Goal: Task Accomplishment & Management: Complete application form

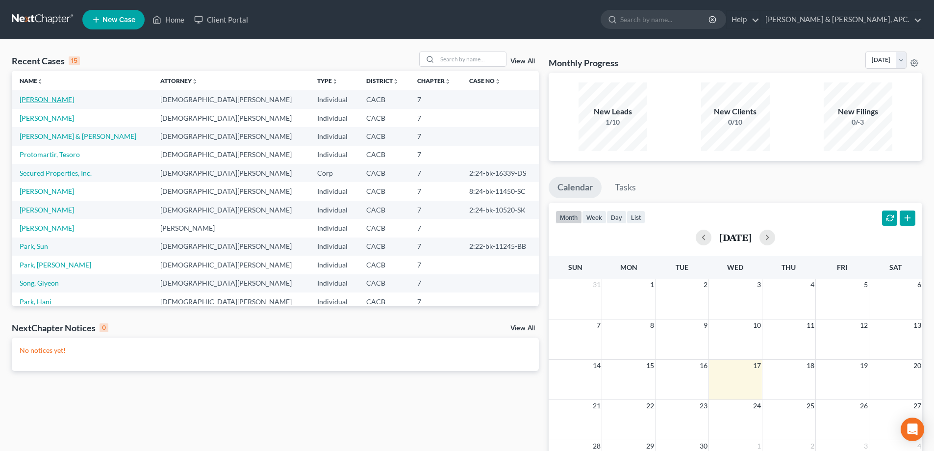
click at [52, 100] on link "[PERSON_NAME]" at bounding box center [47, 99] width 54 height 8
select select "10"
select select "5"
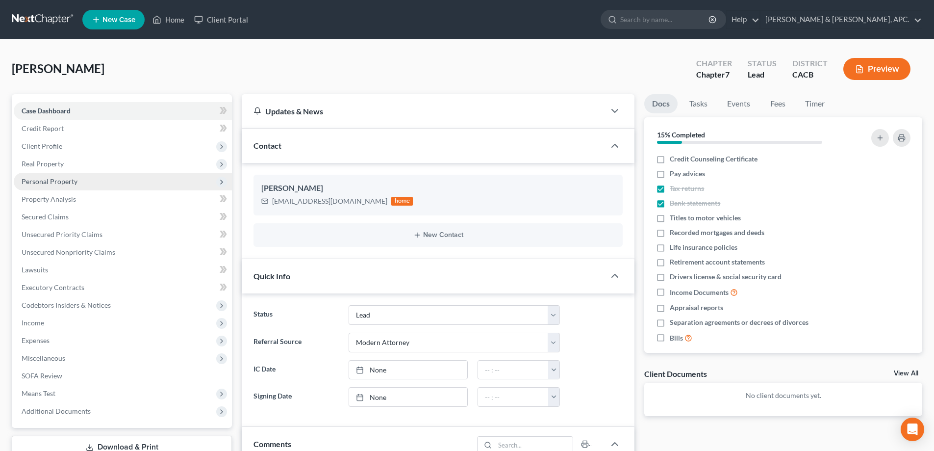
click at [50, 184] on span "Personal Property" at bounding box center [50, 181] width 56 height 8
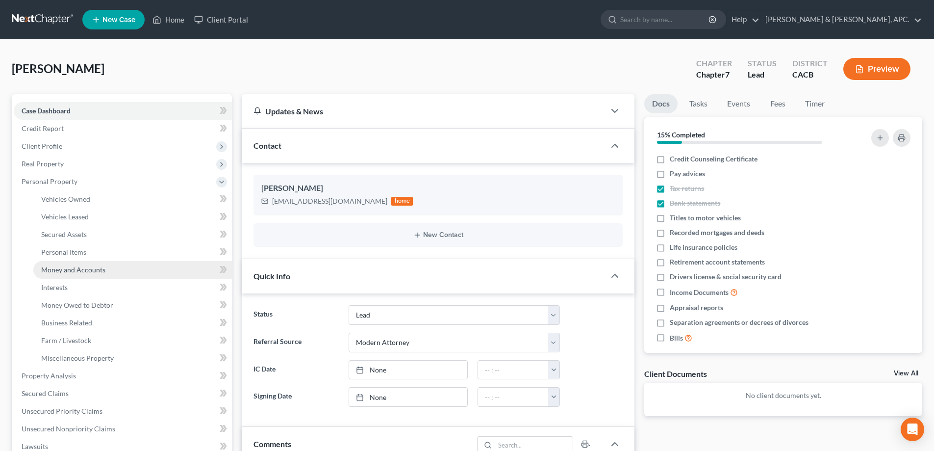
click at [55, 266] on span "Money and Accounts" at bounding box center [73, 269] width 64 height 8
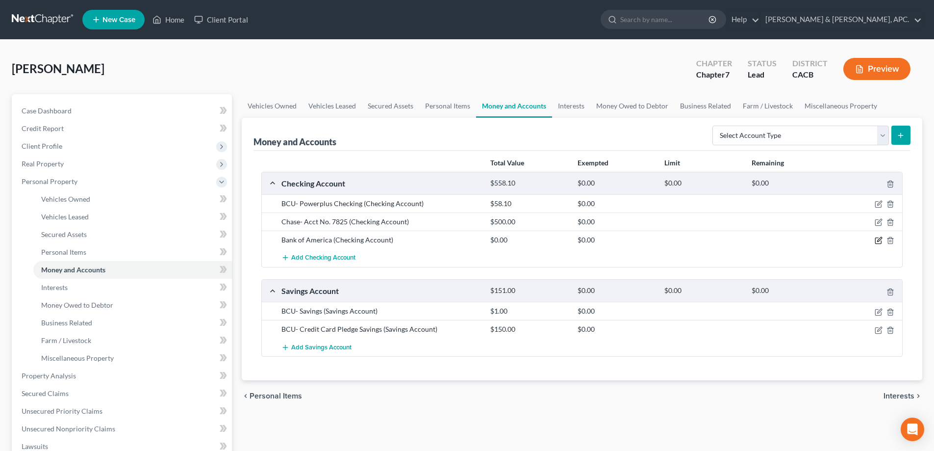
click at [880, 240] on icon "button" at bounding box center [879, 239] width 4 height 4
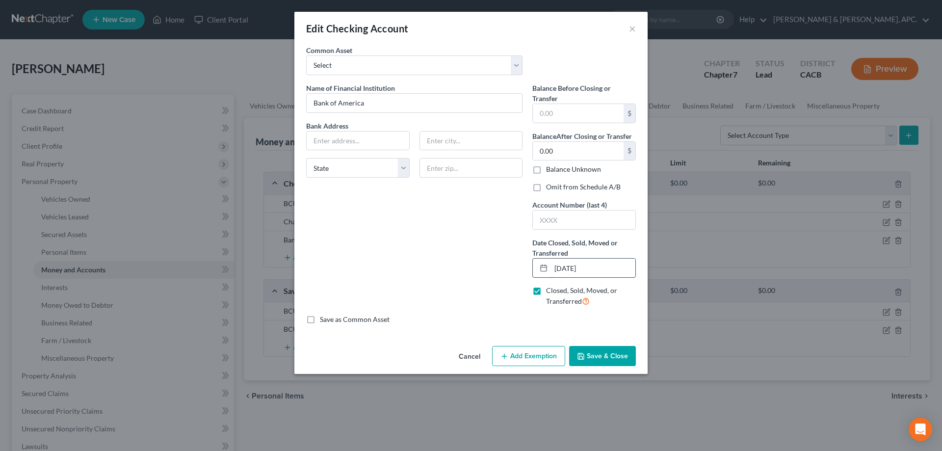
click at [566, 269] on input "[DATE]" at bounding box center [593, 267] width 84 height 19
type input "0"
type input "[DATE]"
click at [581, 220] on input "text" at bounding box center [584, 219] width 103 height 19
type input "9355"
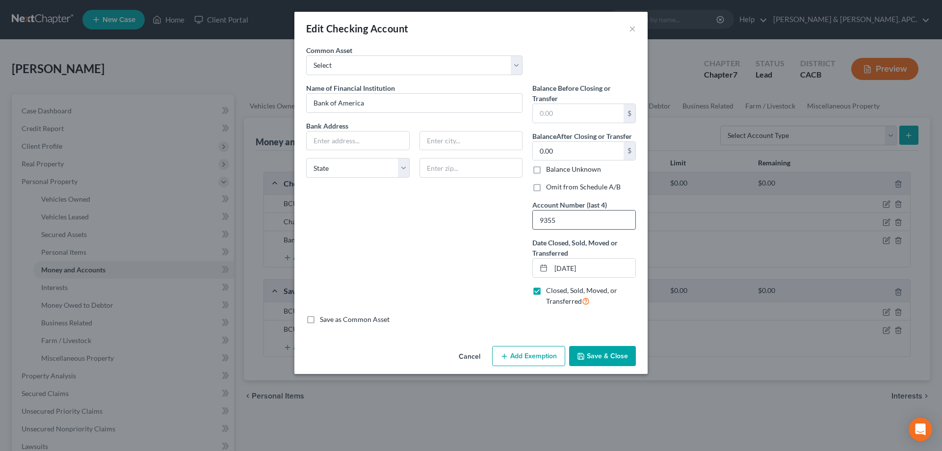
click at [568, 228] on input "9355" at bounding box center [584, 219] width 103 height 19
click at [574, 114] on input "text" at bounding box center [578, 113] width 91 height 19
type input "0.00"
click at [397, 70] on select "Select [PERSON_NAME] Fargo Checking [STREET_ADDRESS][PERSON_NAME]" at bounding box center [414, 65] width 216 height 20
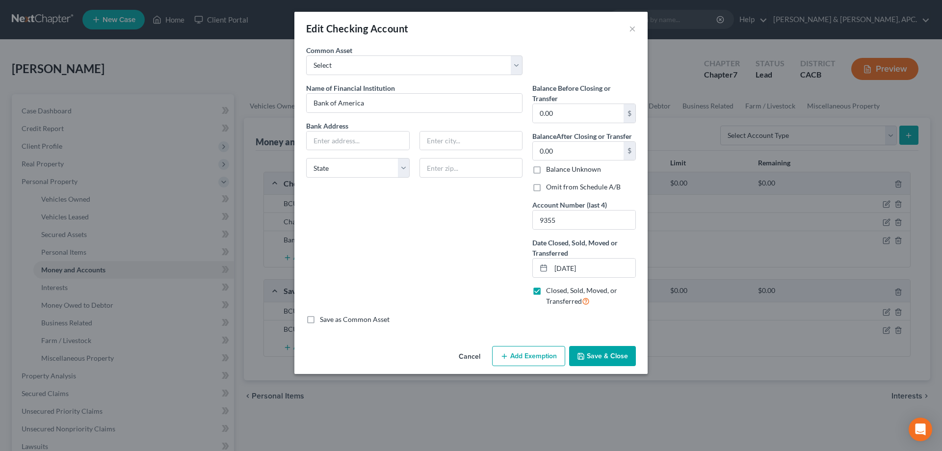
click at [597, 355] on button "Save & Close" at bounding box center [602, 356] width 67 height 21
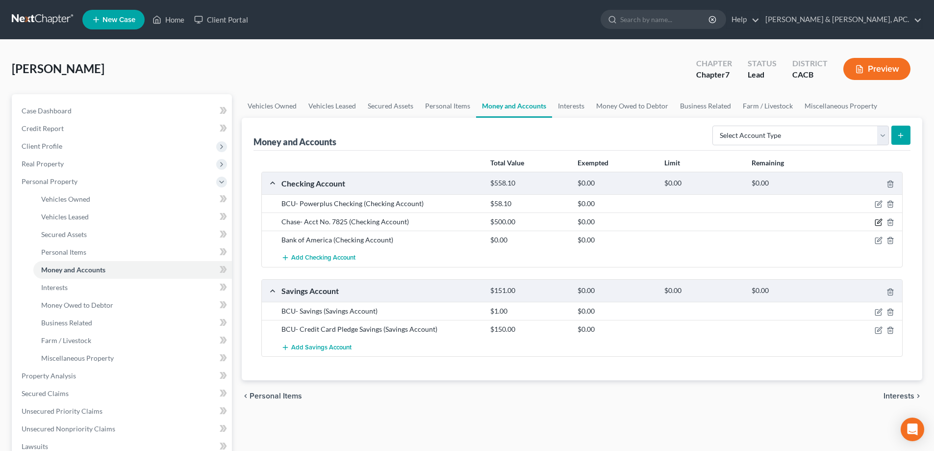
click at [882, 223] on icon "button" at bounding box center [879, 222] width 8 height 8
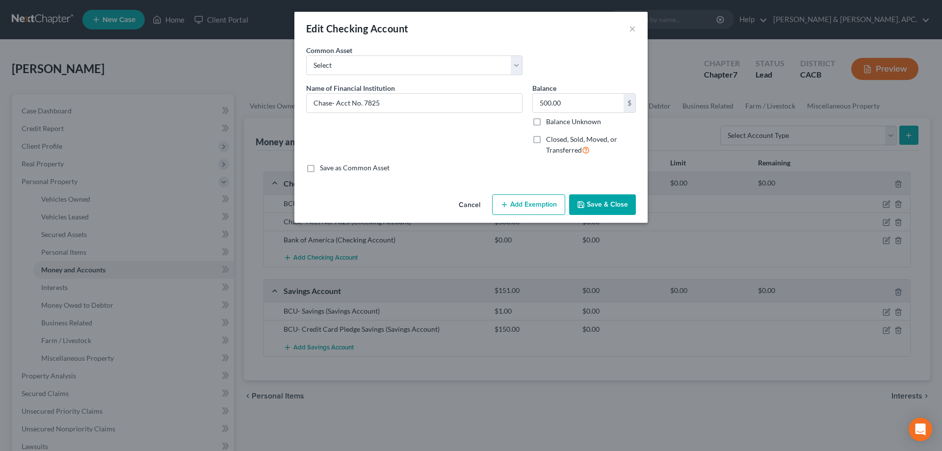
click at [631, 204] on button "Save & Close" at bounding box center [602, 204] width 67 height 21
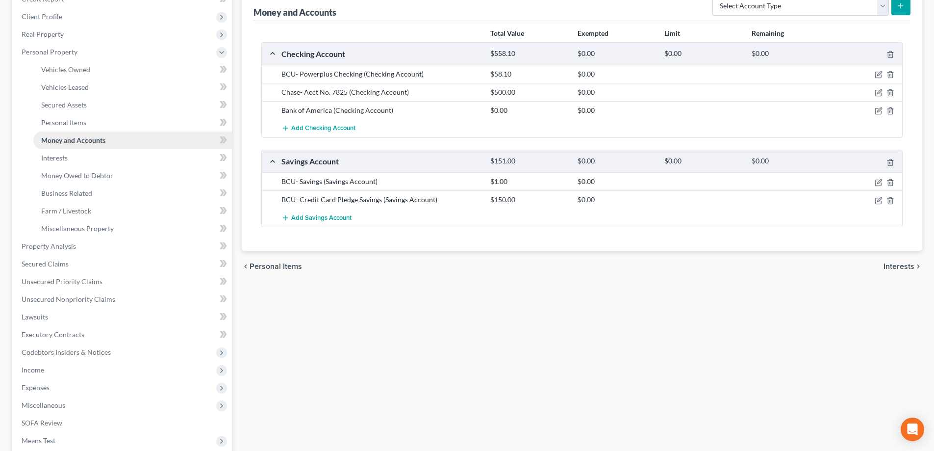
scroll to position [147, 0]
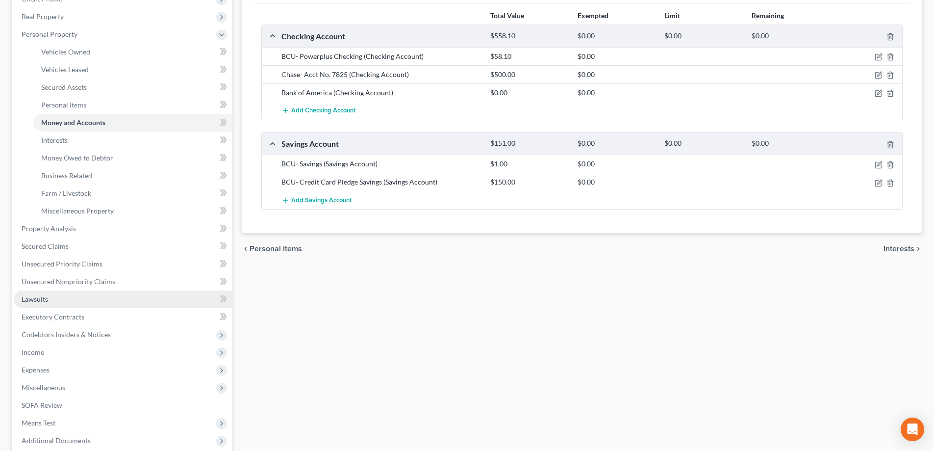
click at [63, 299] on link "Lawsuits" at bounding box center [123, 299] width 218 height 18
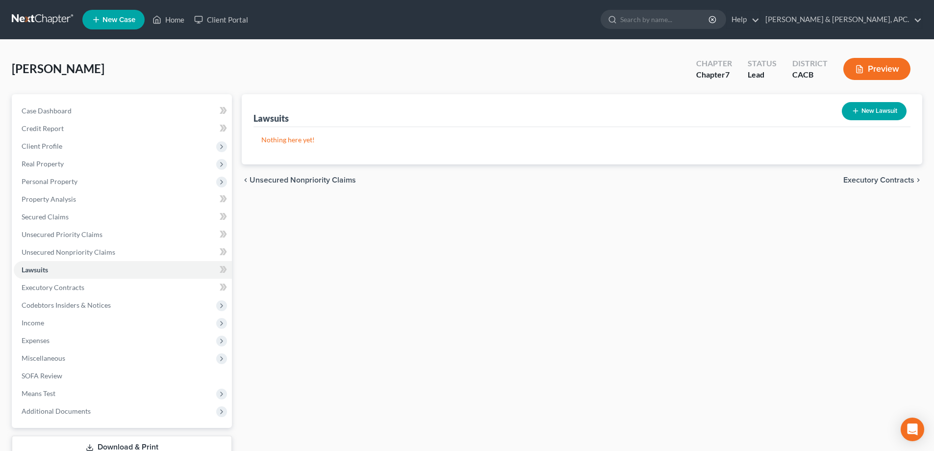
click at [886, 115] on button "New Lawsuit" at bounding box center [874, 111] width 65 height 18
select select "0"
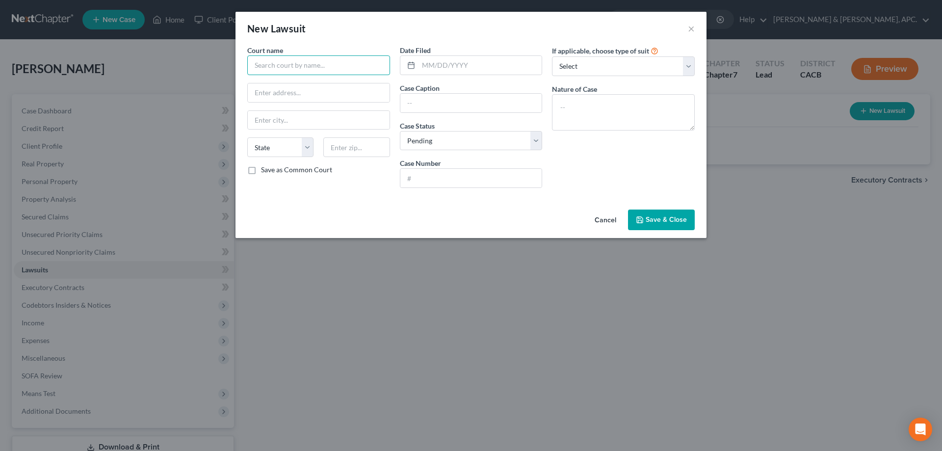
click at [305, 67] on input "text" at bounding box center [318, 65] width 143 height 20
type input "Superior Court of [US_STATE]- [GEOGRAPHIC_DATA]"
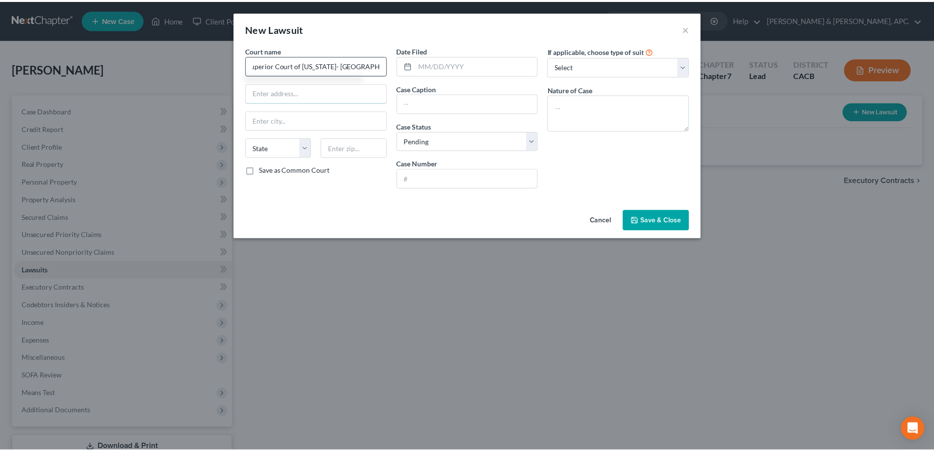
scroll to position [0, 0]
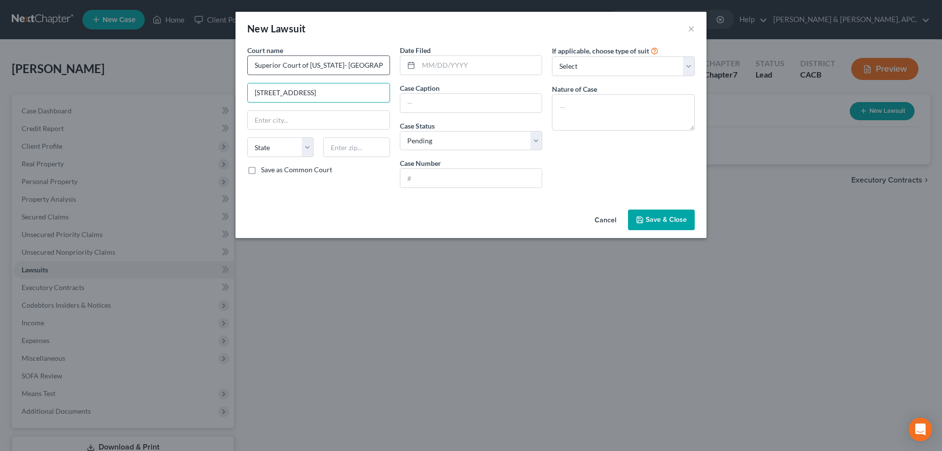
type input "[STREET_ADDRESS]"
type input "[GEOGRAPHIC_DATA]"
select select "4"
type input "91730"
click at [456, 64] on input "text" at bounding box center [480, 65] width 124 height 19
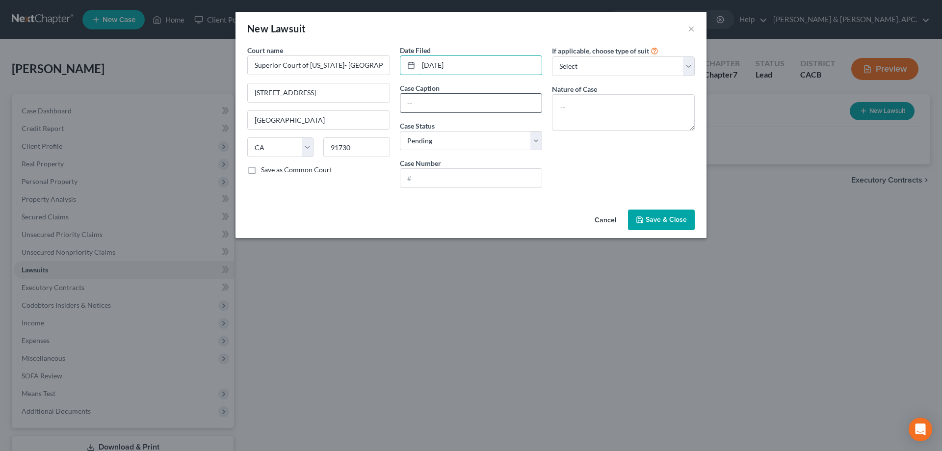
type input "[DATE]"
click at [430, 104] on input "text" at bounding box center [471, 103] width 142 height 19
type input "[PERSON_NAME] v. [PERSON_NAME]"
type input "CIVRS2402161"
click at [646, 74] on select "Select Repossession Garnishment Foreclosure Attached, Seized, Or Levied Other" at bounding box center [623, 66] width 143 height 20
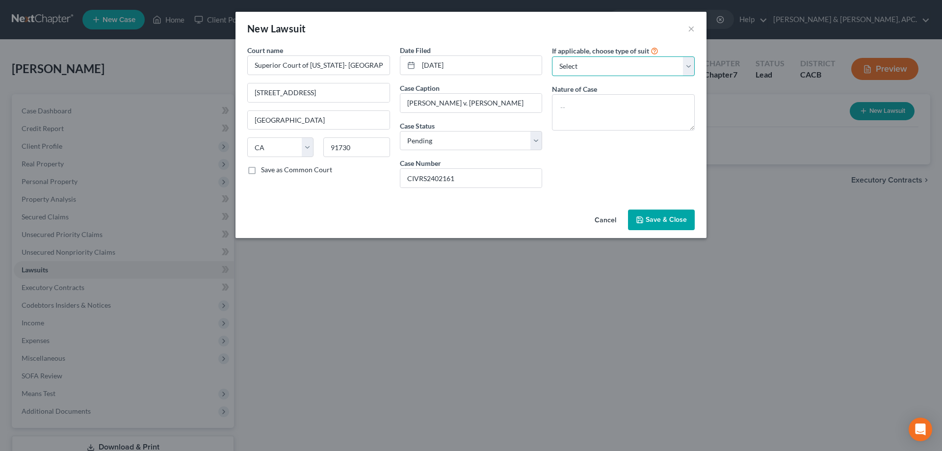
select select "4"
click at [552, 56] on select "Select Repossession Garnishment Foreclosure Attached, Seized, Or Levied Other" at bounding box center [623, 66] width 143 height 20
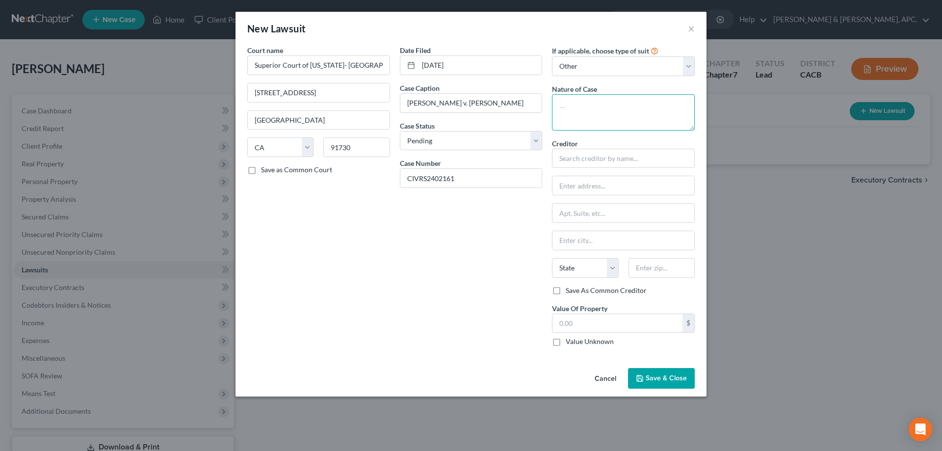
click at [586, 106] on textarea at bounding box center [623, 112] width 143 height 36
type textarea "Breach of Oral Contract"
type input "[PERSON_NAME]"
type input "c"
type input "T"
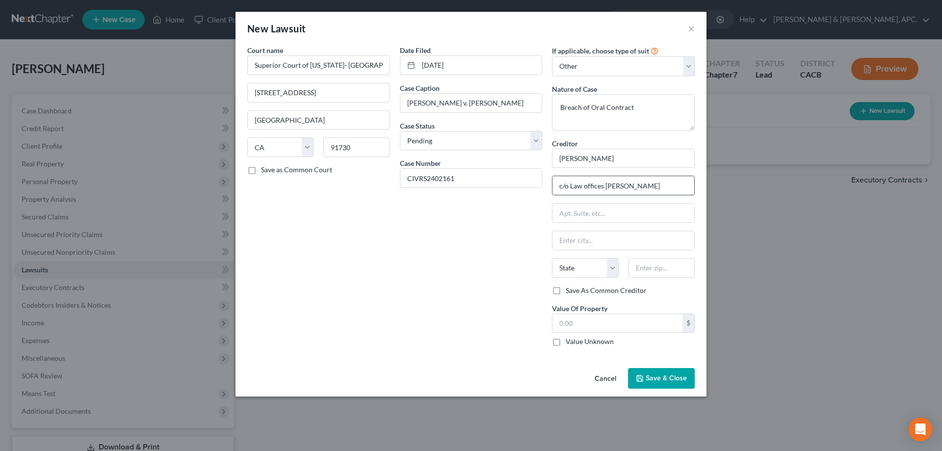
type input "c/o Law offices [PERSON_NAME]"
type input "[STREET_ADDRESS]"
click at [598, 234] on input "Calremont" at bounding box center [623, 240] width 142 height 19
type input "Claremont"
select select "4"
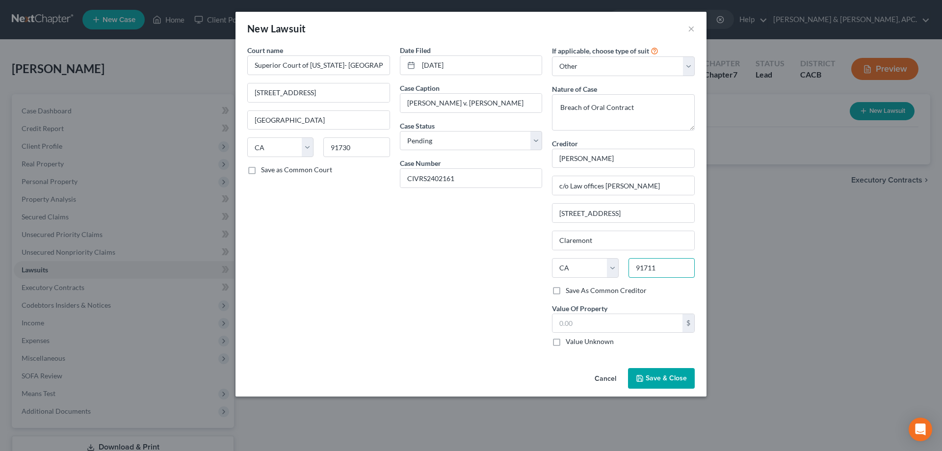
type input "91711"
click at [566, 342] on label "Value Unknown" at bounding box center [590, 341] width 48 height 10
click at [569, 342] on input "Value Unknown" at bounding box center [572, 339] width 6 height 6
checkbox input "true"
type input "0.00"
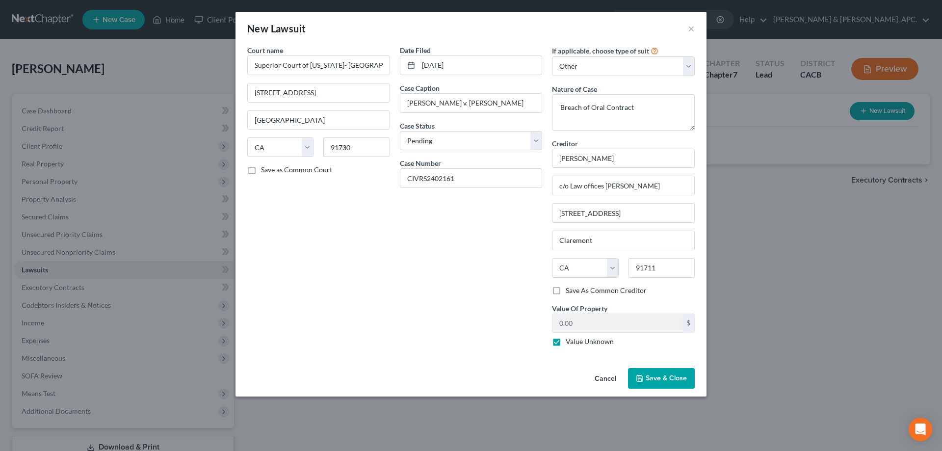
click at [664, 380] on span "Save & Close" at bounding box center [665, 378] width 41 height 8
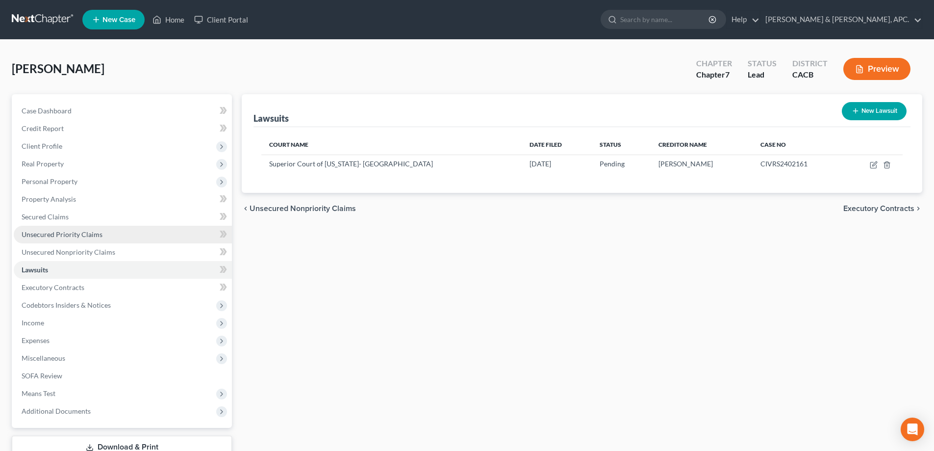
click at [50, 234] on span "Unsecured Priority Claims" at bounding box center [62, 234] width 81 height 8
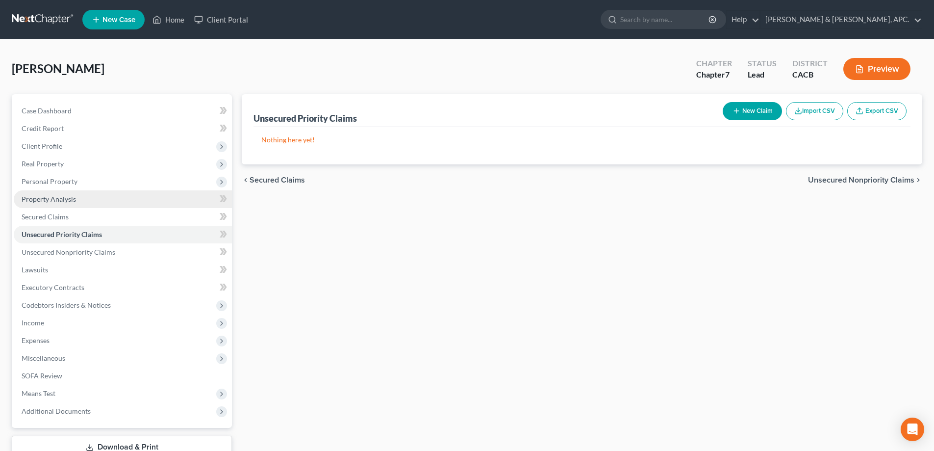
click at [68, 198] on span "Property Analysis" at bounding box center [49, 199] width 54 height 8
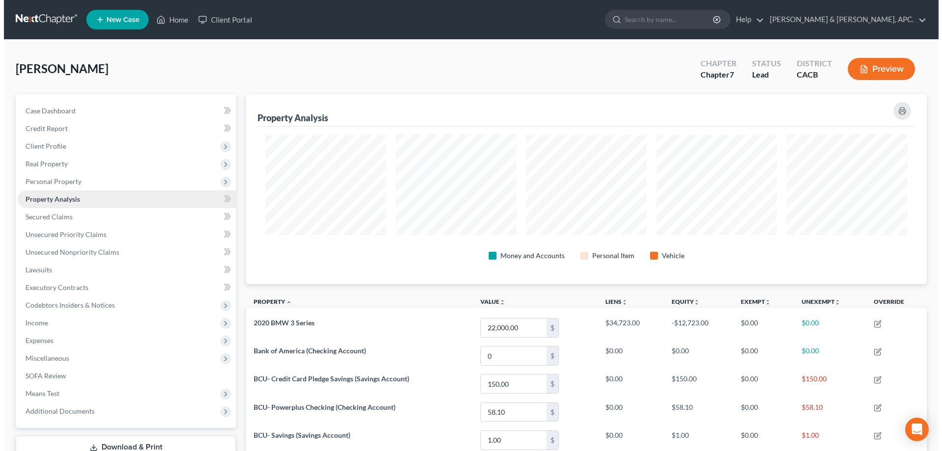
scroll to position [190, 681]
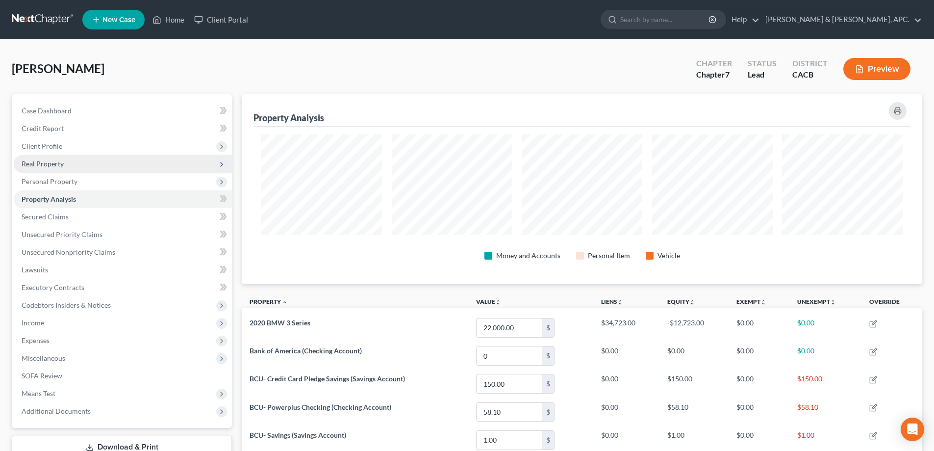
click at [62, 158] on span "Real Property" at bounding box center [123, 164] width 218 height 18
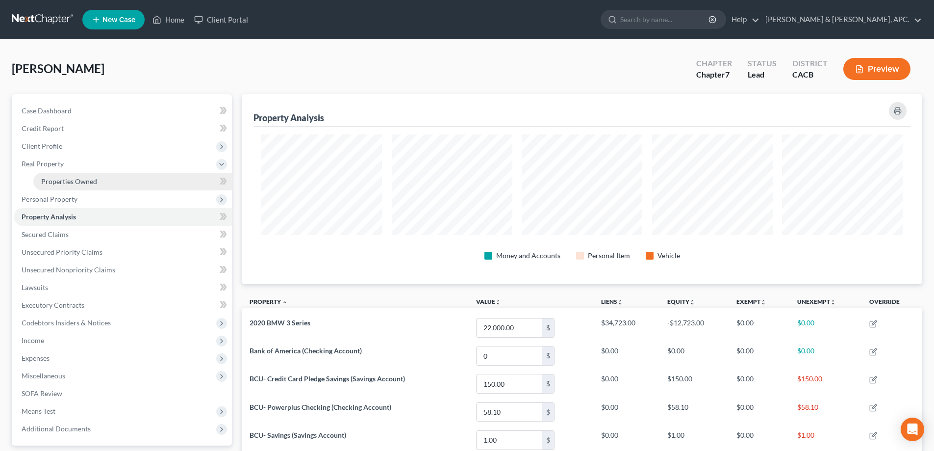
click at [68, 178] on span "Properties Owned" at bounding box center [69, 181] width 56 height 8
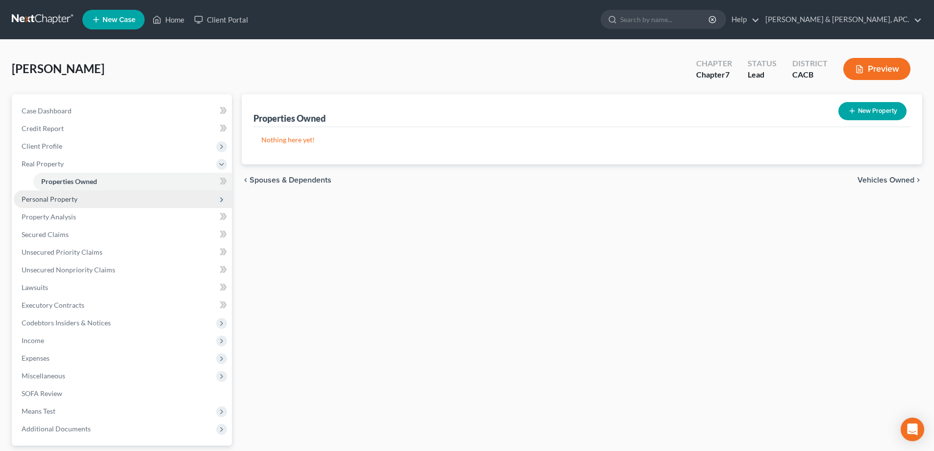
click at [62, 200] on span "Personal Property" at bounding box center [50, 199] width 56 height 8
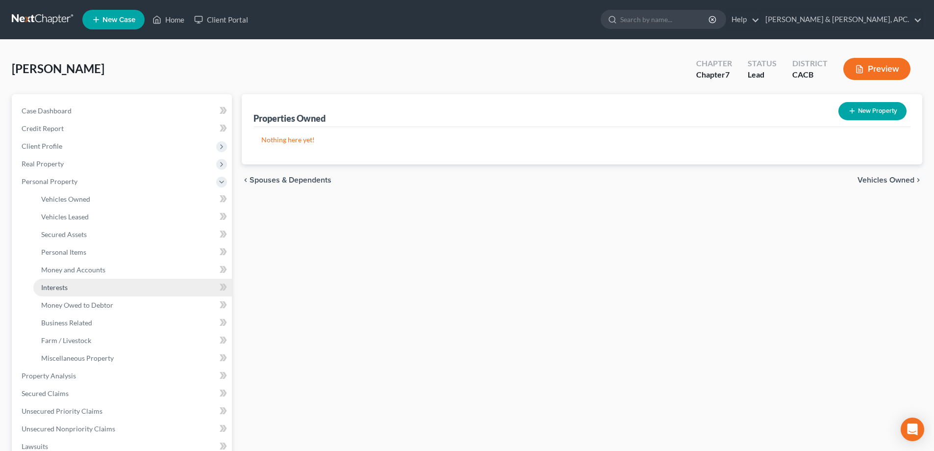
click at [65, 292] on link "Interests" at bounding box center [132, 288] width 199 height 18
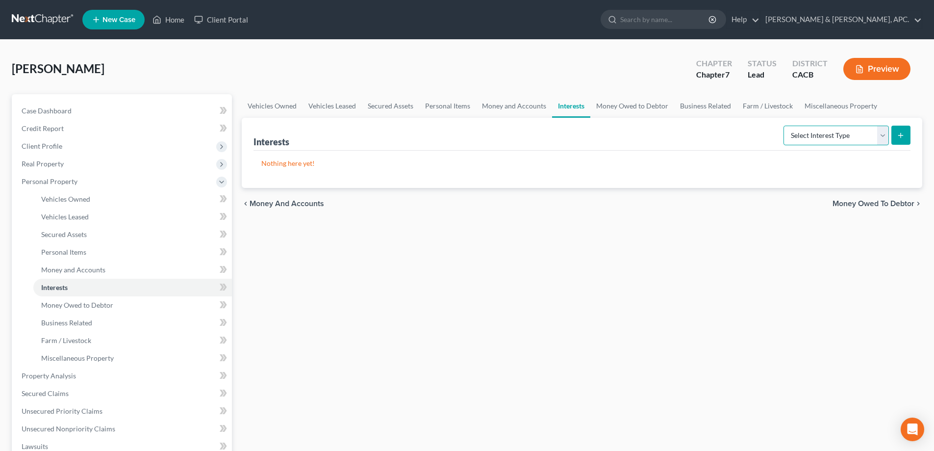
click at [885, 137] on select "Select Interest Type 401K Annuity Bond Education IRA Government Bond Government…" at bounding box center [836, 136] width 105 height 20
select select "ira"
click at [785, 126] on select "Select Interest Type 401K Annuity Bond Education IRA Government Bond Government…" at bounding box center [836, 136] width 105 height 20
click at [902, 141] on button "submit" at bounding box center [901, 135] width 19 height 19
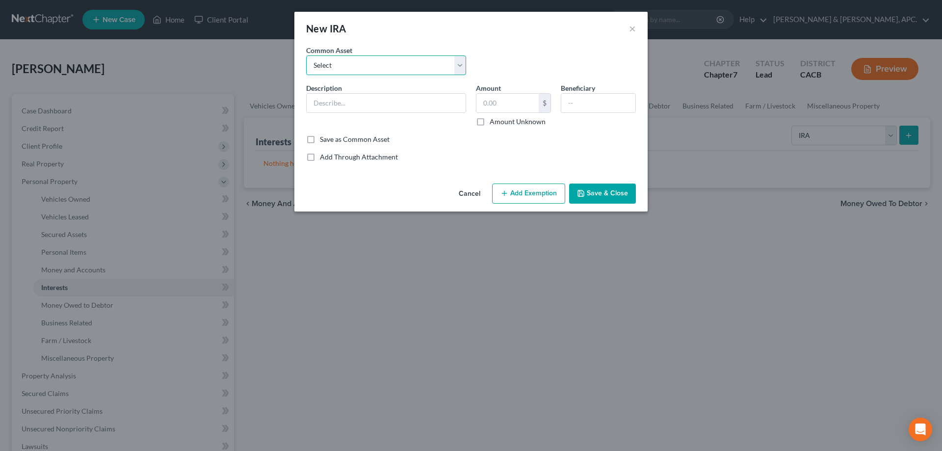
click at [381, 71] on select "Select [PERSON_NAME] [PERSON_NAME] Simple IRA Acct 1173" at bounding box center [386, 65] width 160 height 20
click at [327, 101] on input "text" at bounding box center [386, 103] width 159 height 19
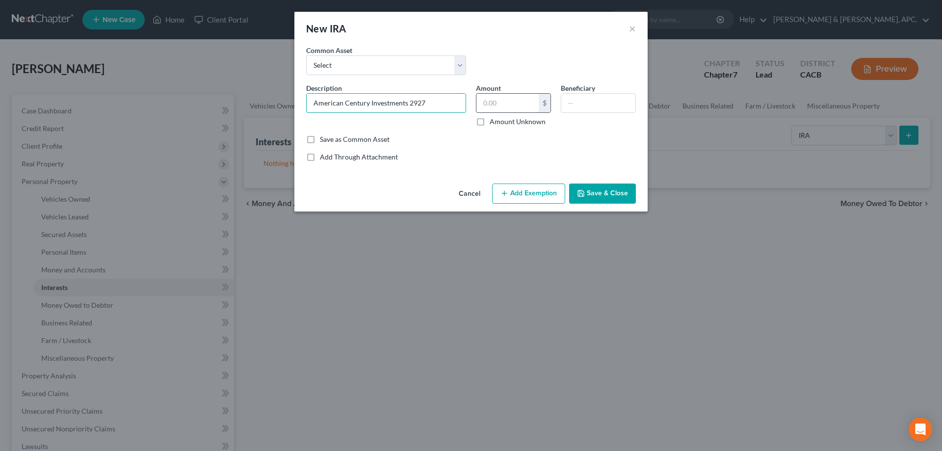
type input "American Century Investments 2927"
click at [490, 105] on input "text" at bounding box center [507, 103] width 62 height 19
type input "14,448.84"
click at [525, 193] on button "Add Exemption" at bounding box center [528, 193] width 73 height 21
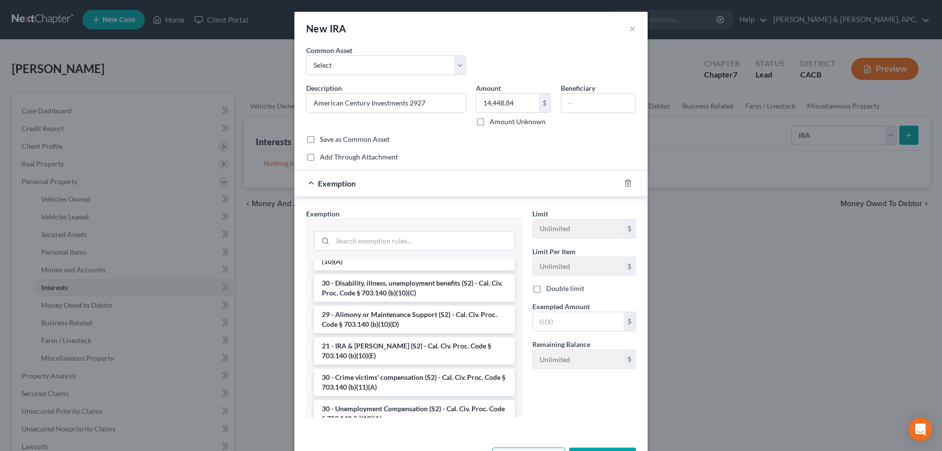
scroll to position [245, 0]
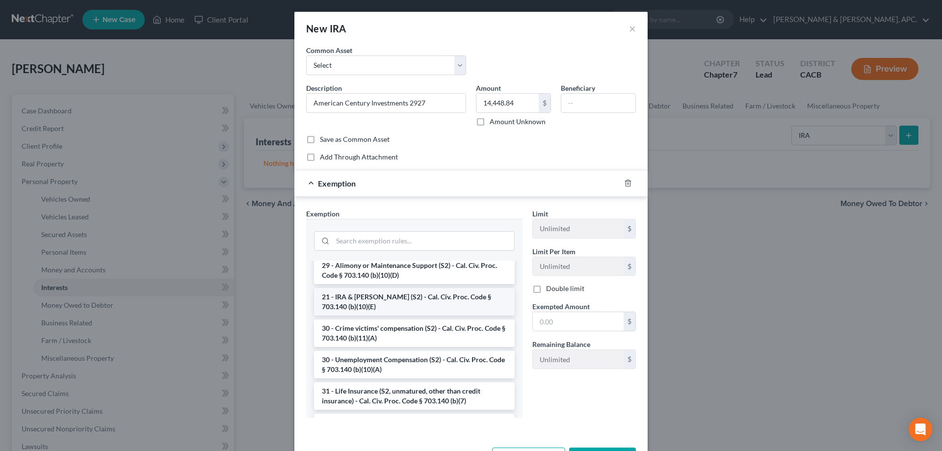
click at [389, 294] on li "21 - IRA & [PERSON_NAME] (S2) - Cal. Civ. Proc. Code § 703.140 (b)(10)(E)" at bounding box center [414, 301] width 201 height 27
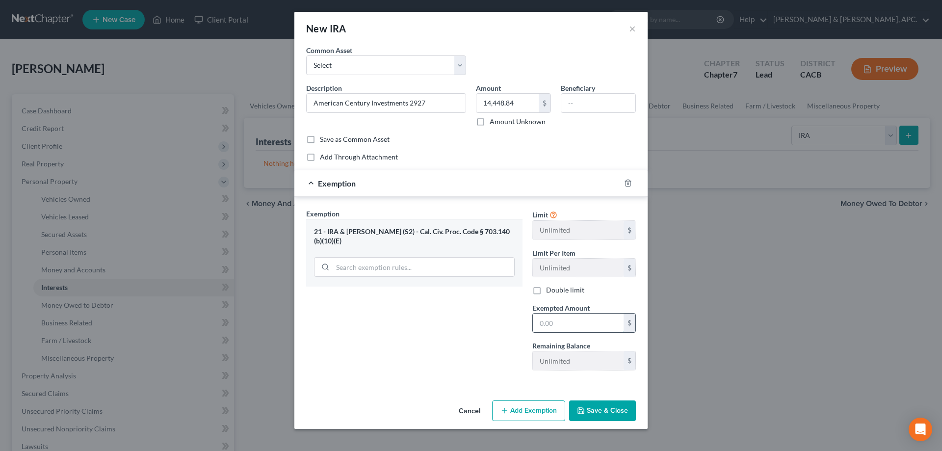
click at [573, 323] on input "text" at bounding box center [578, 322] width 91 height 19
type input "14,448.84"
click at [606, 416] on button "Save & Close" at bounding box center [602, 410] width 67 height 21
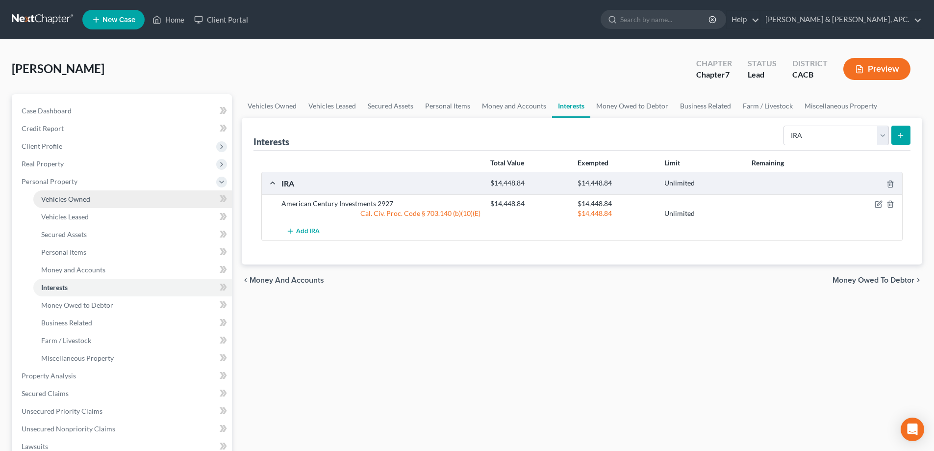
click at [60, 204] on link "Vehicles Owned" at bounding box center [132, 199] width 199 height 18
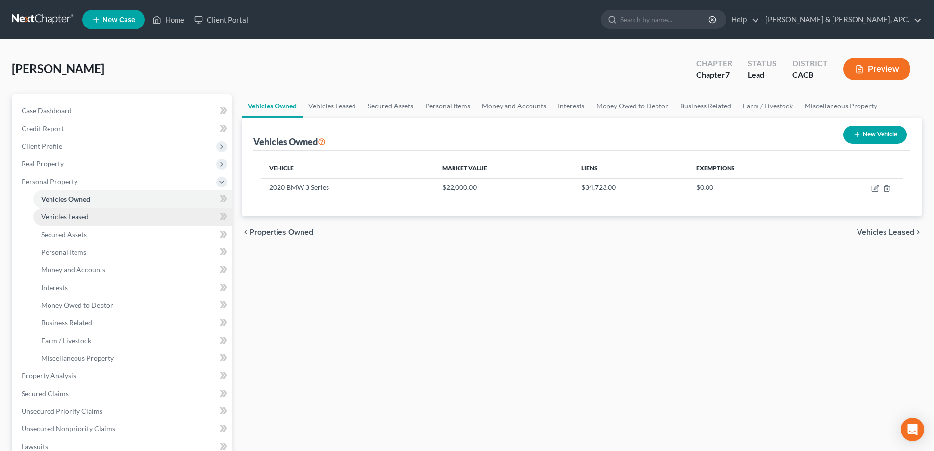
click at [57, 218] on span "Vehicles Leased" at bounding box center [65, 216] width 48 height 8
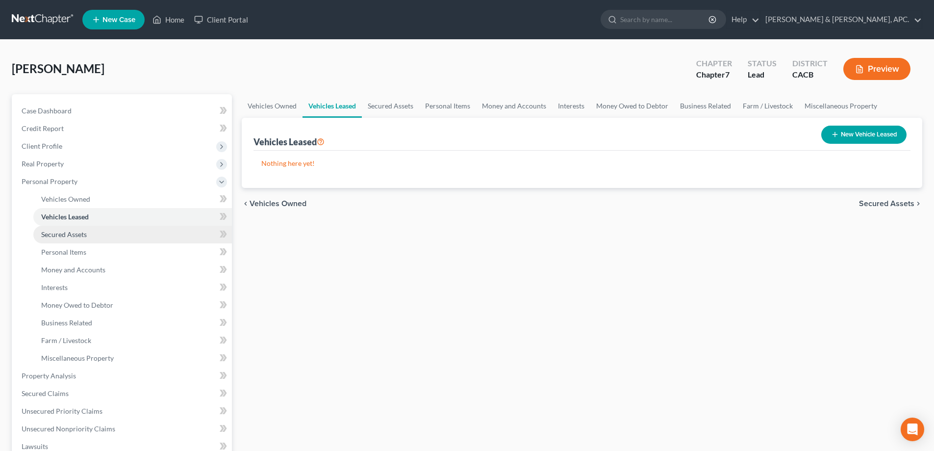
click at [60, 232] on span "Secured Assets" at bounding box center [64, 234] width 46 height 8
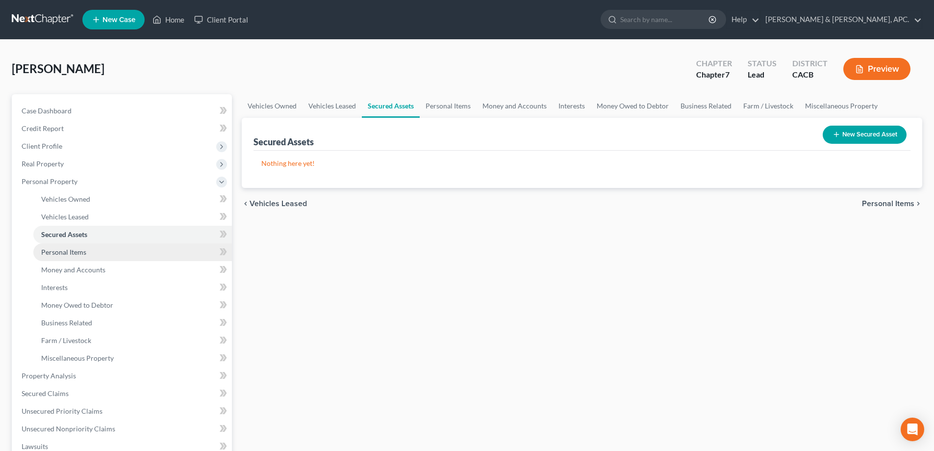
click at [61, 248] on span "Personal Items" at bounding box center [63, 252] width 45 height 8
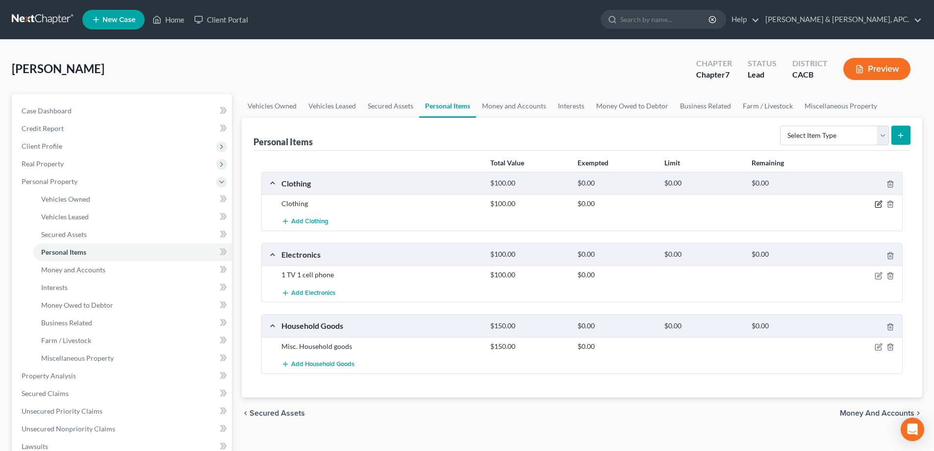
click at [881, 205] on icon "button" at bounding box center [879, 204] width 8 height 8
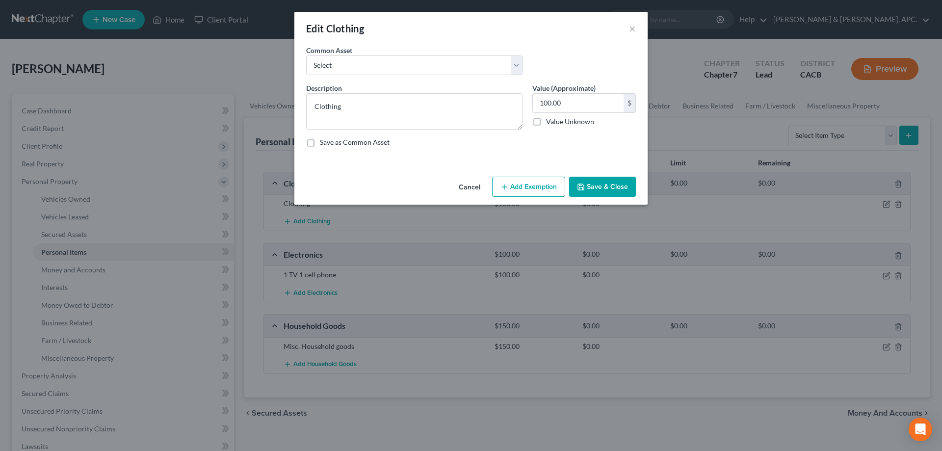
click at [547, 182] on button "Add Exemption" at bounding box center [528, 187] width 73 height 21
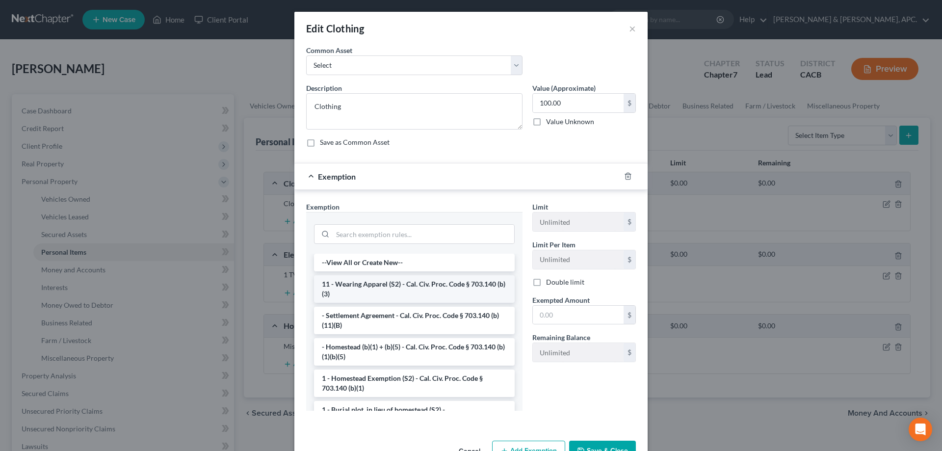
click at [441, 290] on li "11 - Wearing Apparel (S2) - Cal. Civ. Proc. Code § 703.140 (b)(3)" at bounding box center [414, 288] width 201 height 27
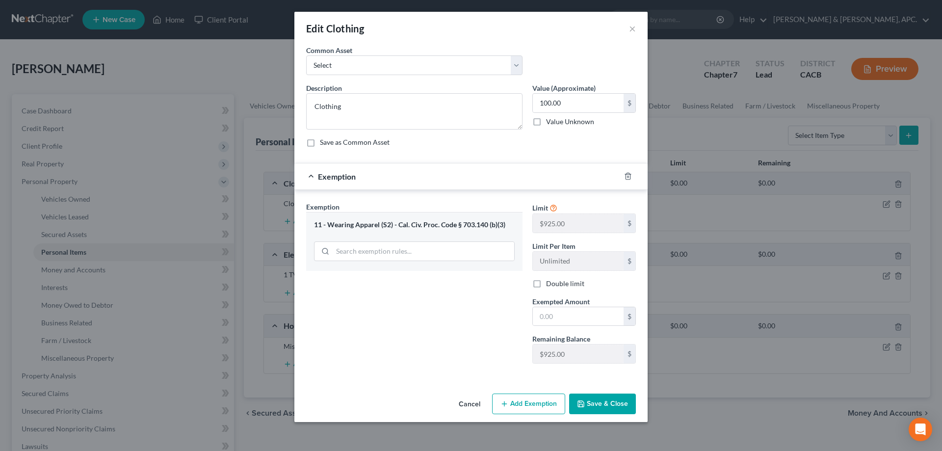
click at [613, 403] on button "Save & Close" at bounding box center [602, 403] width 67 height 21
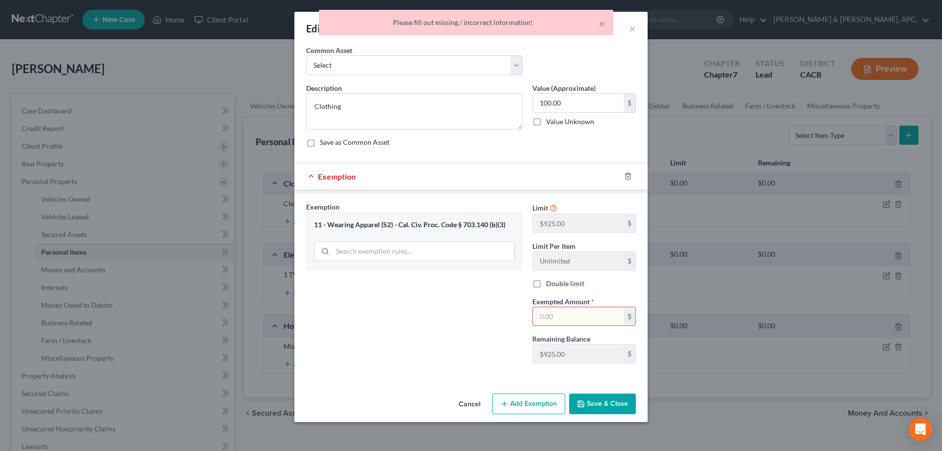
click at [567, 316] on input "text" at bounding box center [578, 316] width 91 height 19
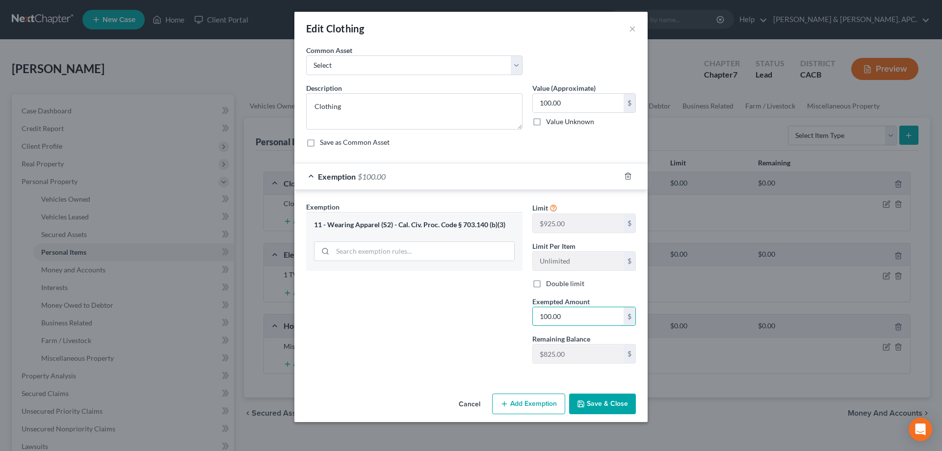
type input "100.00"
click at [606, 397] on button "Save & Close" at bounding box center [602, 403] width 67 height 21
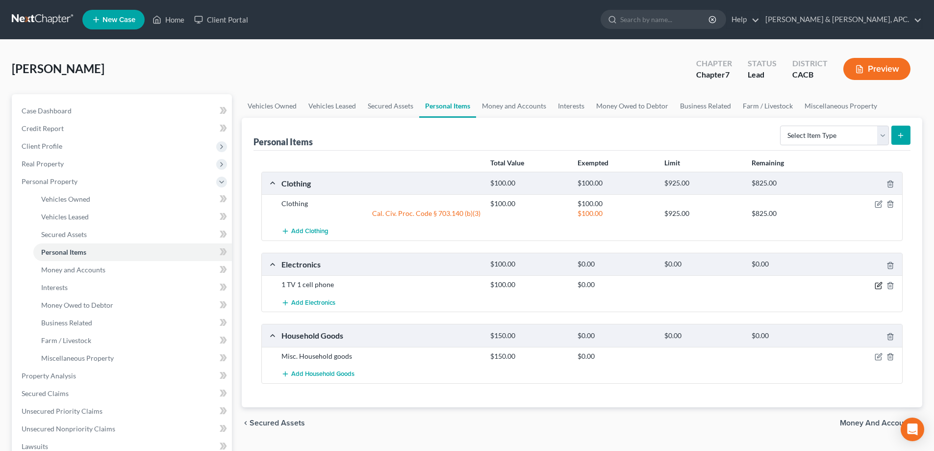
click at [879, 283] on icon "button" at bounding box center [879, 286] width 8 height 8
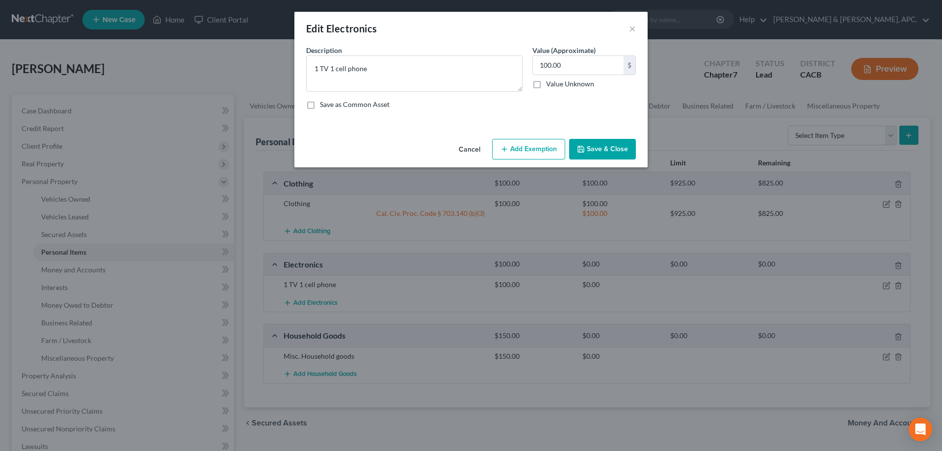
click at [525, 150] on button "Add Exemption" at bounding box center [528, 149] width 73 height 21
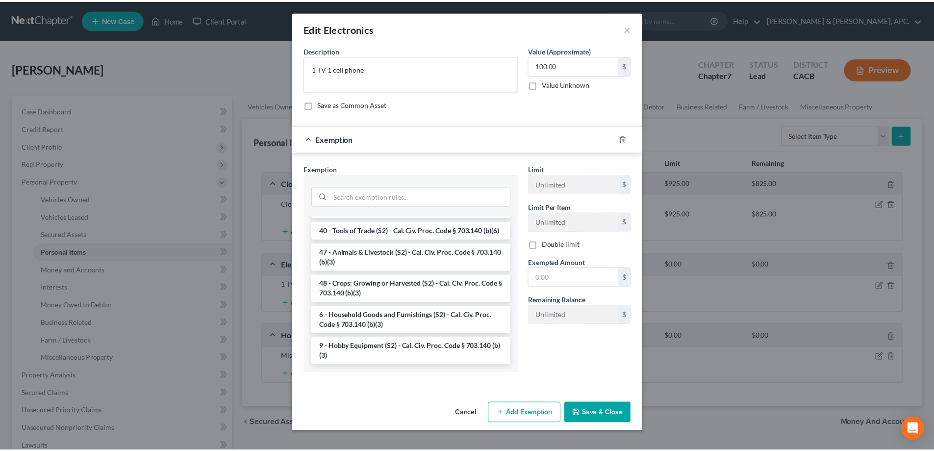
scroll to position [800, 0]
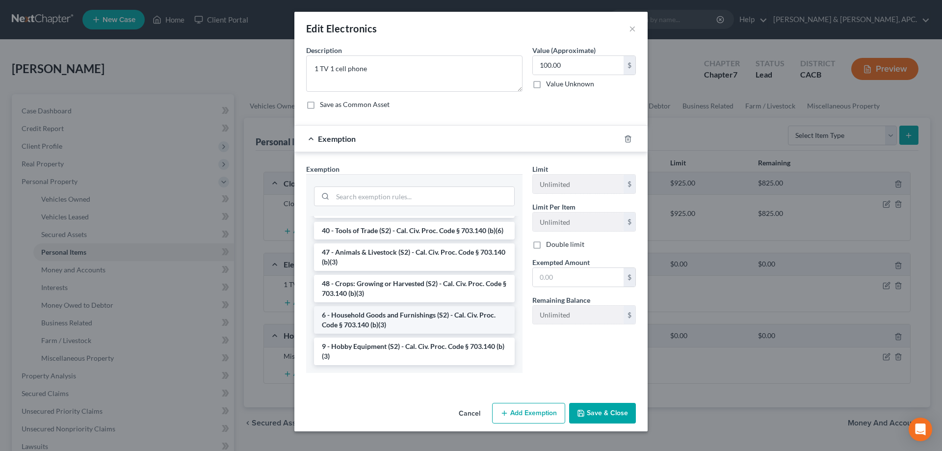
click at [414, 315] on li "6 - Household Goods and Furnishings (S2) - Cal. Civ. Proc. Code § 703.140 (b)(3)" at bounding box center [414, 319] width 201 height 27
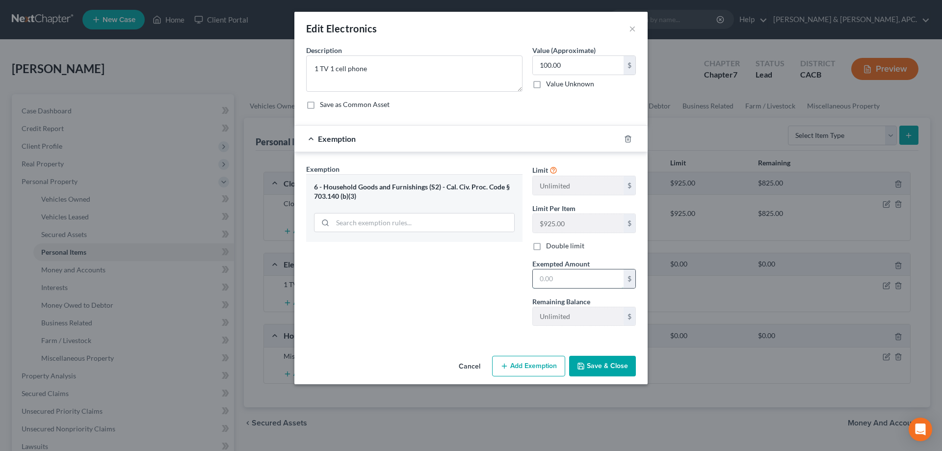
click at [558, 277] on input "text" at bounding box center [578, 278] width 91 height 19
type input "100.00"
click at [583, 366] on icon "button" at bounding box center [581, 366] width 8 height 8
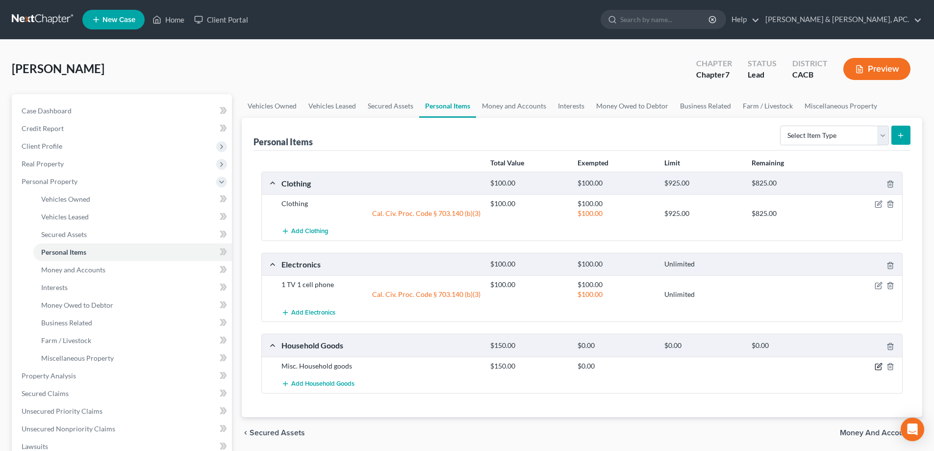
click at [876, 370] on icon "button" at bounding box center [879, 367] width 6 height 6
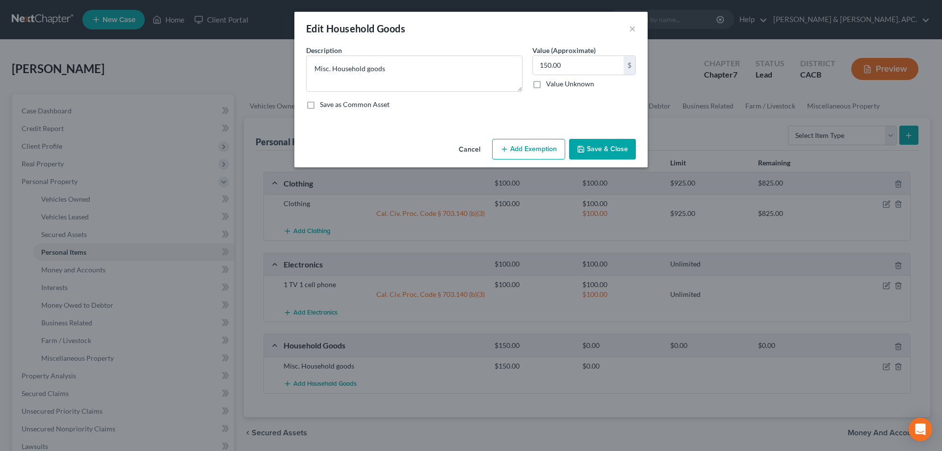
click at [553, 150] on button "Add Exemption" at bounding box center [528, 149] width 73 height 21
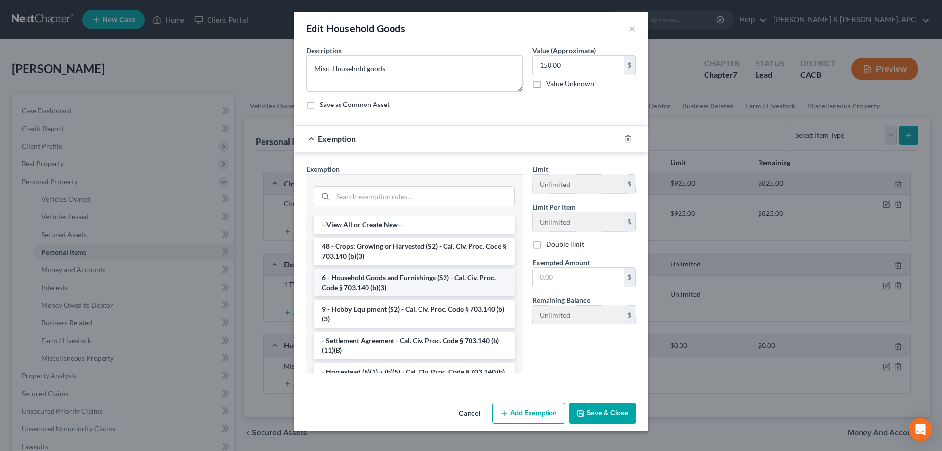
click at [450, 279] on li "6 - Household Goods and Furnishings (S2) - Cal. Civ. Proc. Code § 703.140 (b)(3)" at bounding box center [414, 282] width 201 height 27
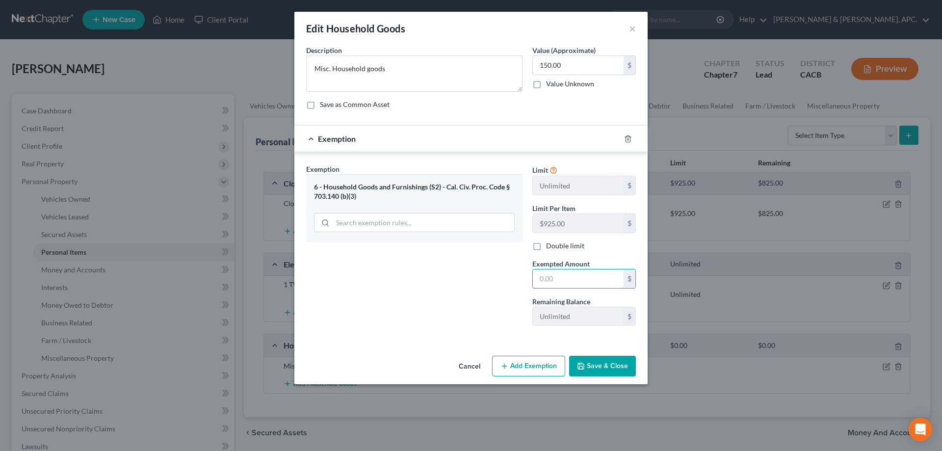
drag, startPoint x: 557, startPoint y: 280, endPoint x: 548, endPoint y: 302, distance: 23.8
click at [557, 280] on input "text" at bounding box center [578, 278] width 91 height 19
type input "150.00"
click at [385, 72] on textarea "Misc. Household goods" at bounding box center [414, 73] width 216 height 36
type textarea "Misc. Household goods (1 bed, 1 dresser)"
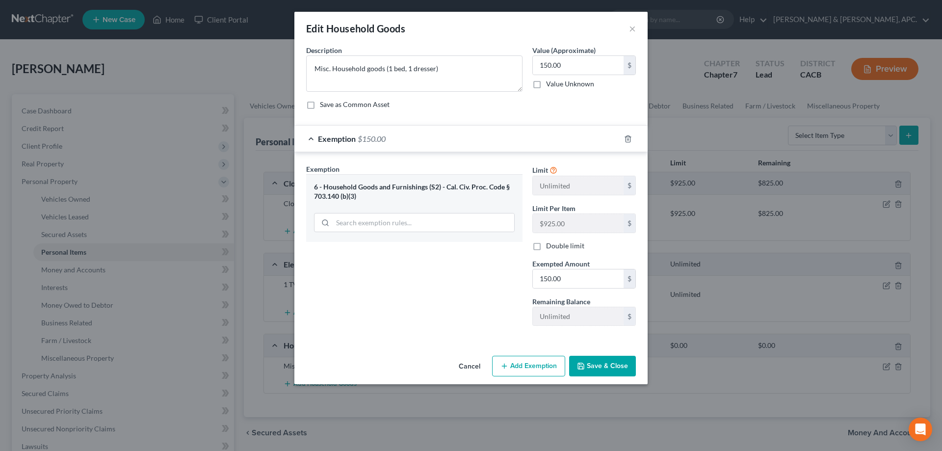
click at [605, 369] on button "Save & Close" at bounding box center [602, 366] width 67 height 21
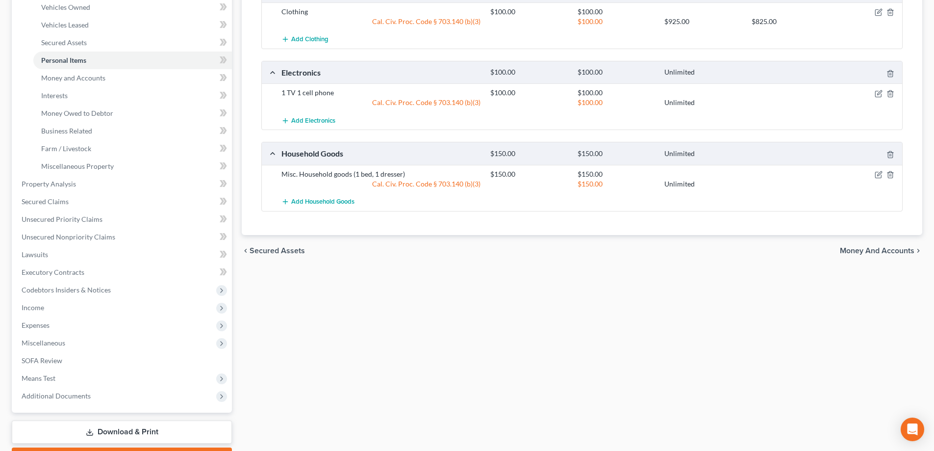
scroll to position [196, 0]
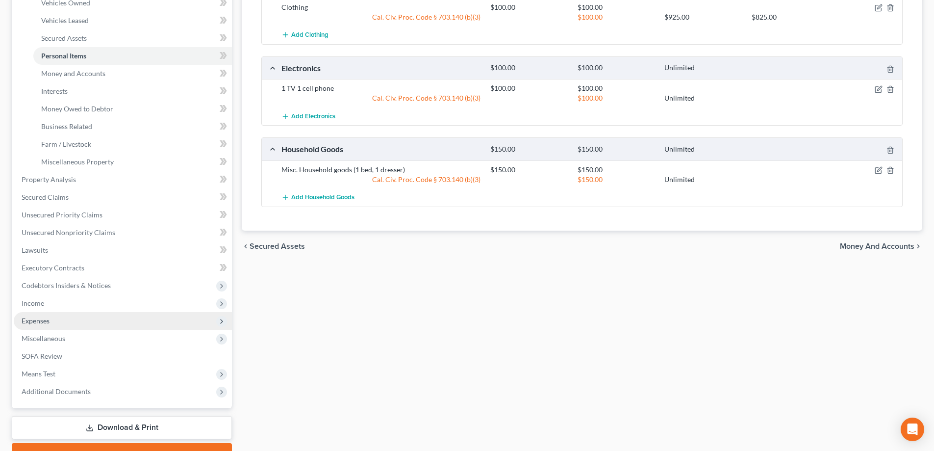
click at [34, 320] on span "Expenses" at bounding box center [36, 320] width 28 height 8
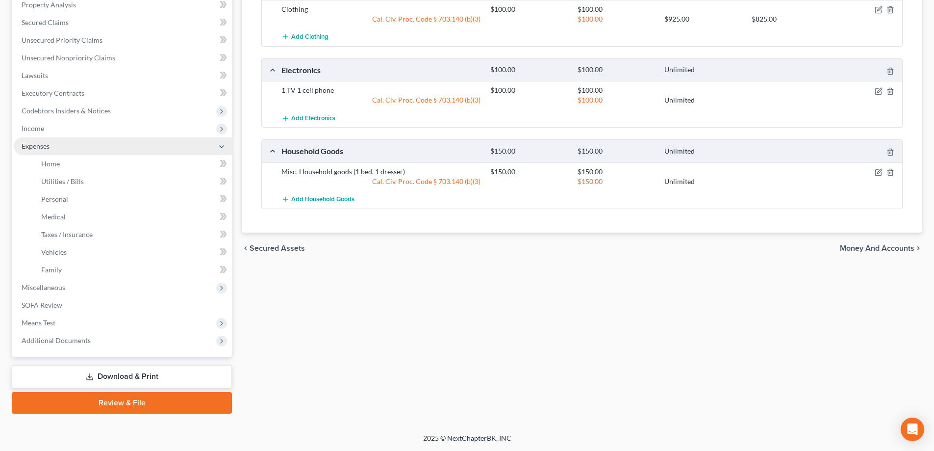
scroll to position [194, 0]
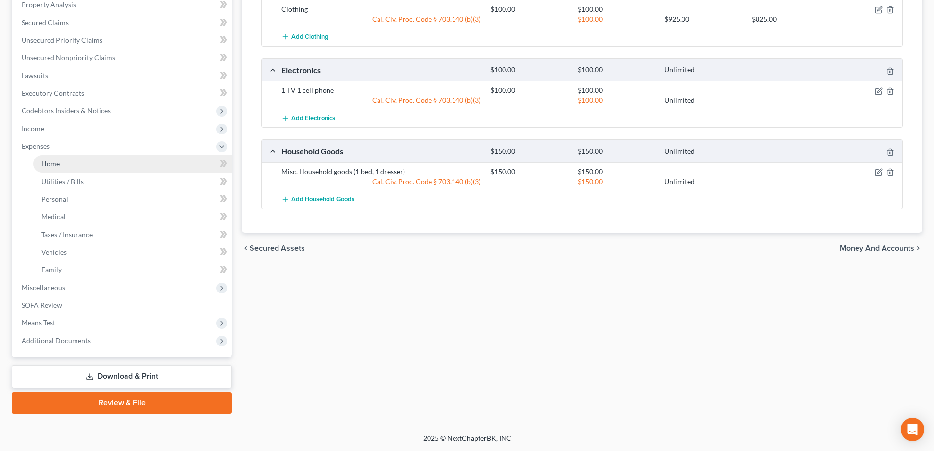
click at [65, 164] on link "Home" at bounding box center [132, 164] width 199 height 18
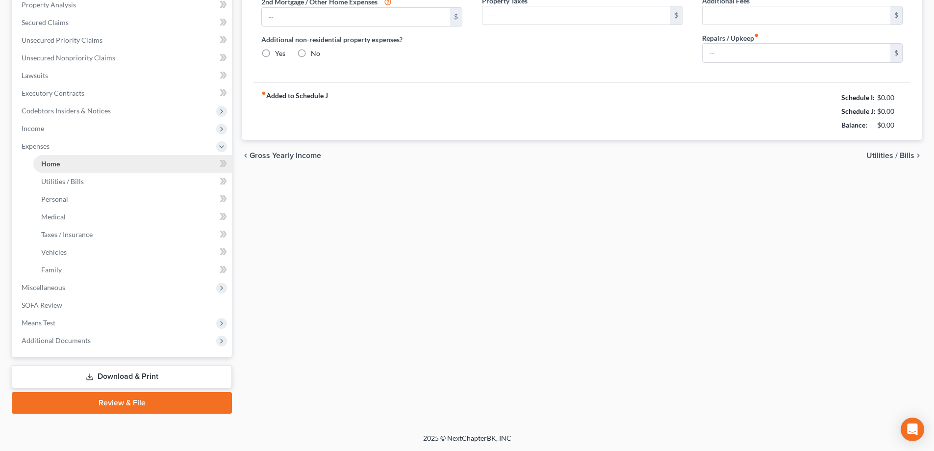
scroll to position [60, 0]
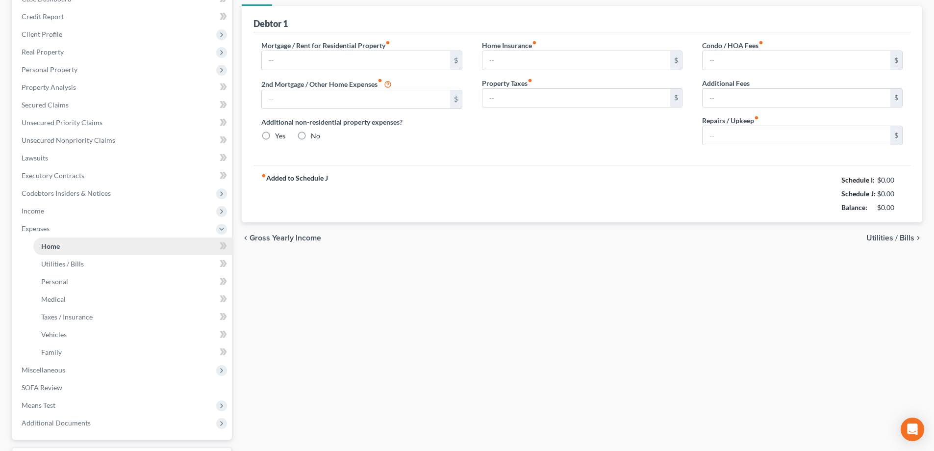
type input "0.00"
radio input "true"
type input "0.00"
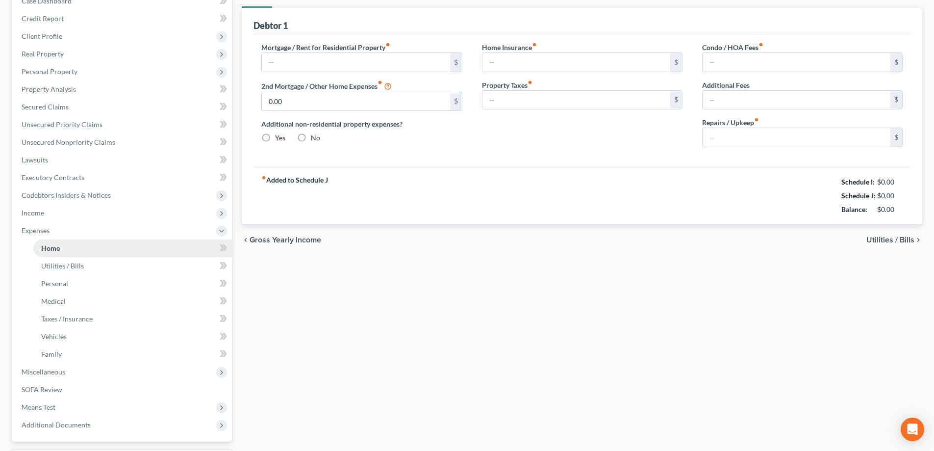
type input "0.00"
type input "500.00"
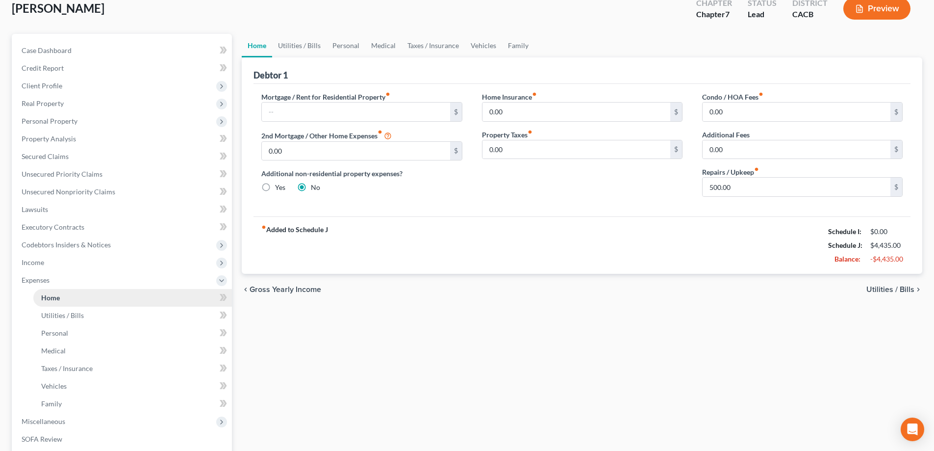
scroll to position [0, 0]
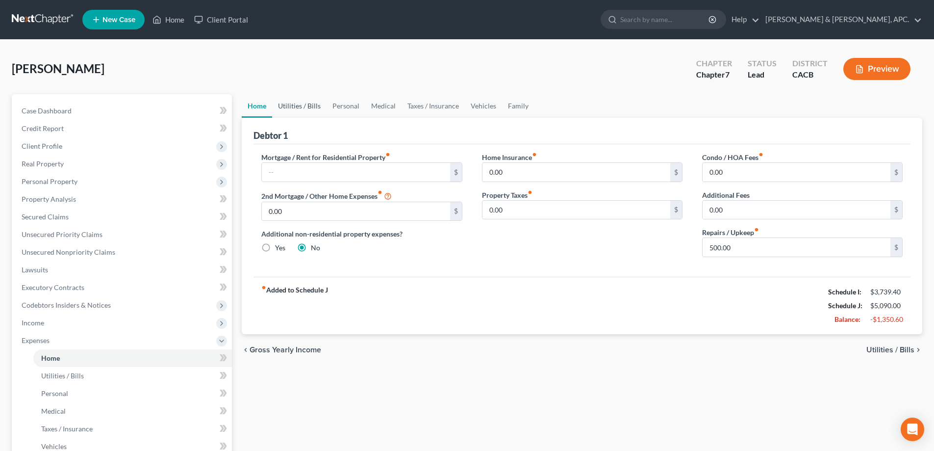
click at [289, 108] on link "Utilities / Bills" at bounding box center [299, 106] width 54 height 24
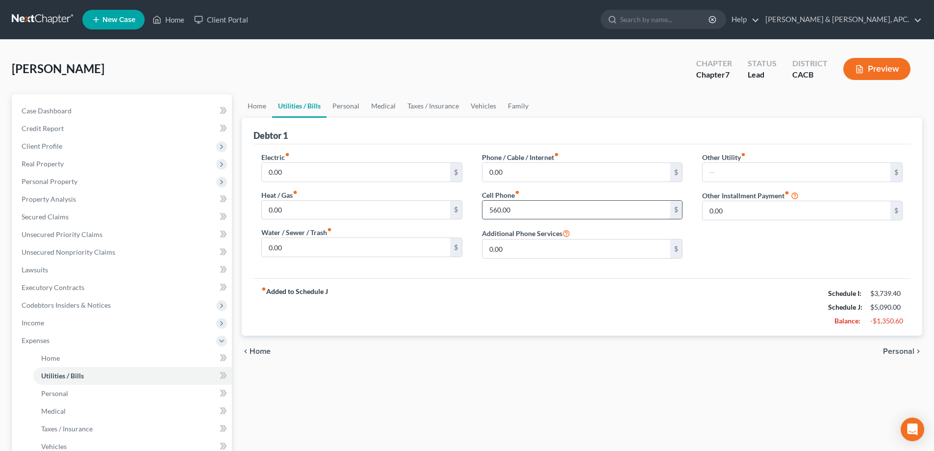
click at [493, 212] on input "560.00" at bounding box center [577, 210] width 188 height 19
type input "60.00"
click at [316, 247] on input "0.00" at bounding box center [356, 247] width 188 height 19
click at [338, 111] on link "Personal" at bounding box center [346, 106] width 39 height 24
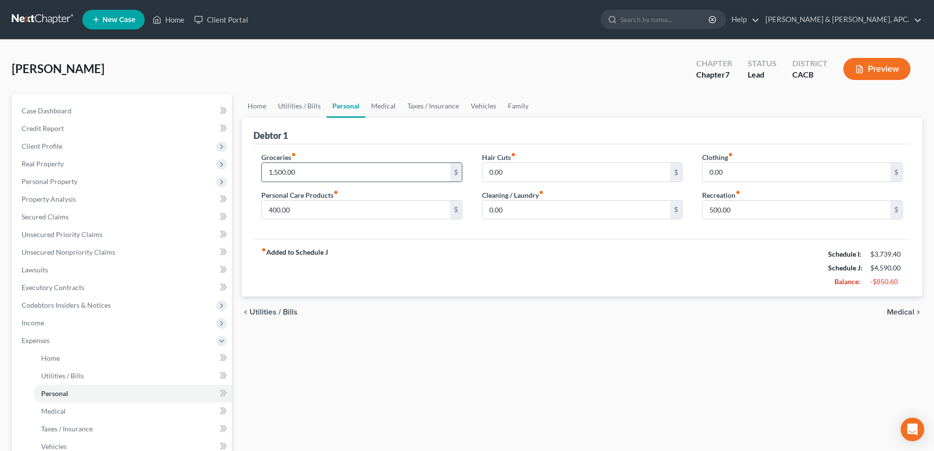
click at [275, 171] on input "1,500.00" at bounding box center [356, 172] width 188 height 19
click at [272, 207] on input "400.00" at bounding box center [356, 210] width 188 height 19
click at [271, 209] on input "400.00" at bounding box center [356, 210] width 188 height 19
click at [272, 175] on input "100.00" at bounding box center [356, 172] width 188 height 19
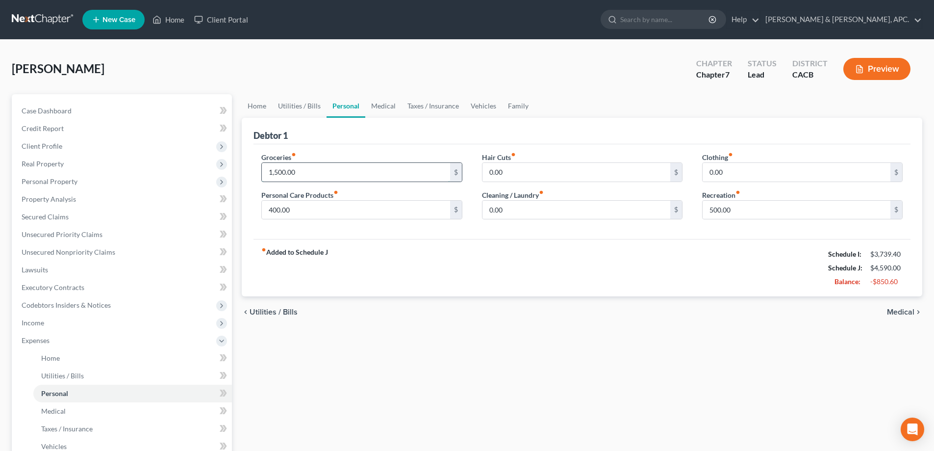
type input "1,500.00"
click at [298, 210] on input "400.00" at bounding box center [356, 210] width 188 height 19
click at [272, 207] on input "400.00" at bounding box center [356, 210] width 188 height 19
type input "100.00"
click at [518, 168] on input "0.00" at bounding box center [577, 172] width 188 height 19
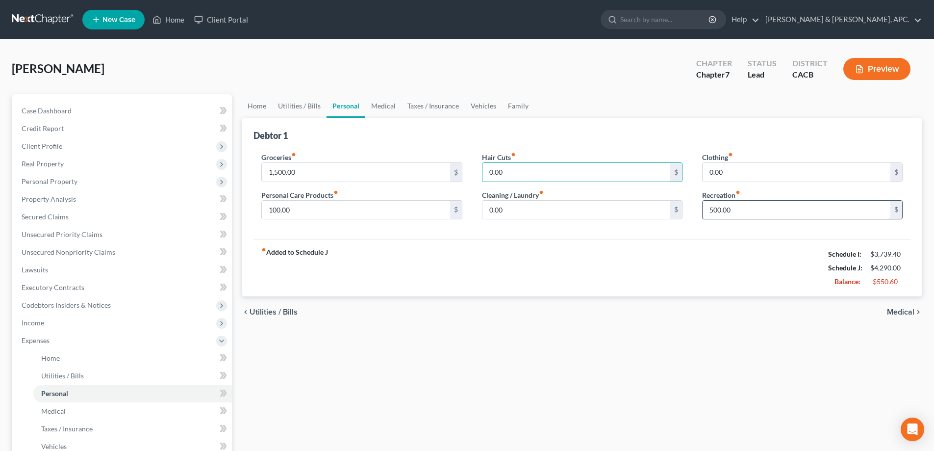
click at [714, 210] on input "500.00" at bounding box center [797, 210] width 188 height 19
type input "200.00"
click at [489, 210] on input "0.00" at bounding box center [577, 210] width 188 height 19
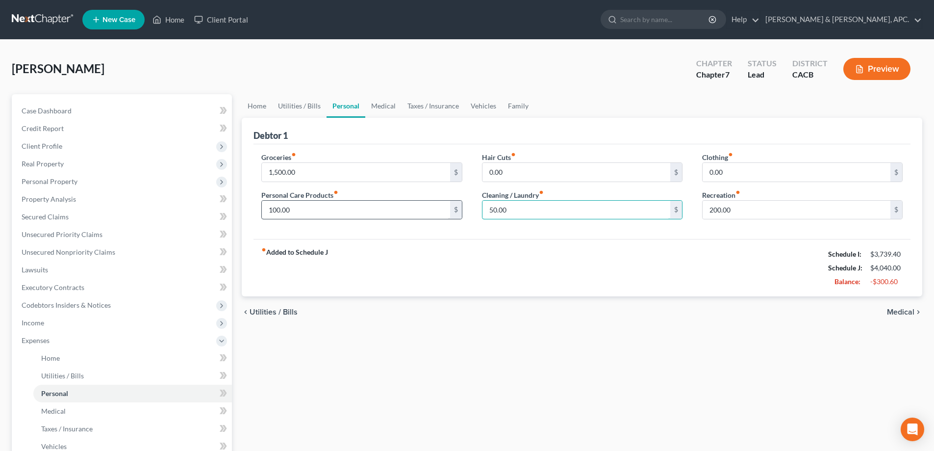
type input "50.00"
click at [352, 210] on input "100.00" at bounding box center [356, 210] width 188 height 19
click at [710, 209] on input "200.00" at bounding box center [797, 210] width 188 height 19
type input "100.00"
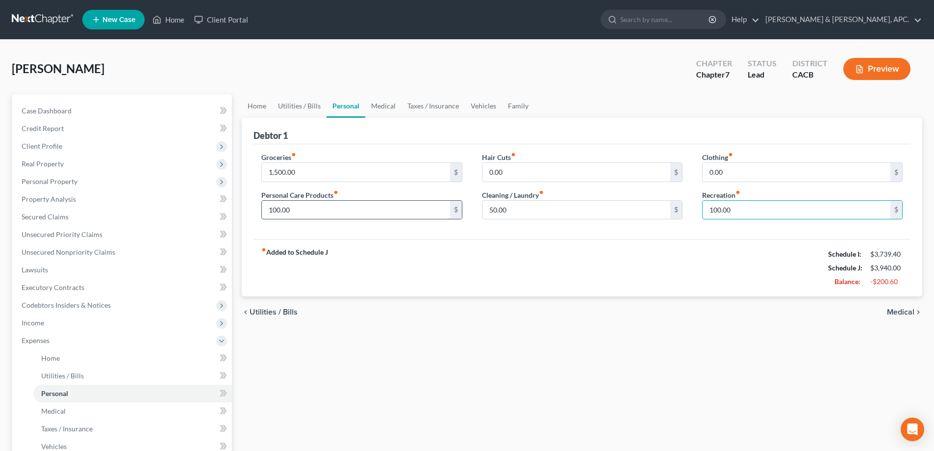
click at [268, 207] on input "100.00" at bounding box center [356, 210] width 188 height 19
click at [493, 209] on input "50.00" at bounding box center [577, 210] width 188 height 19
click at [387, 106] on link "Medical" at bounding box center [383, 106] width 36 height 24
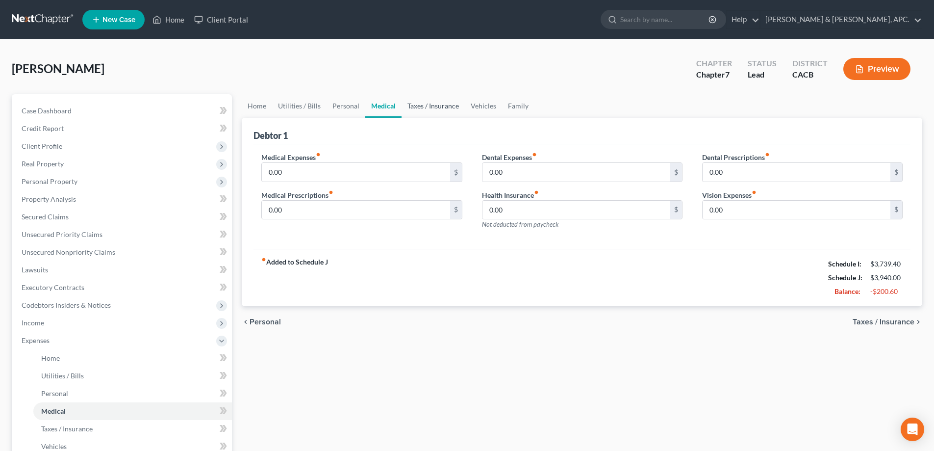
click at [416, 106] on link "Taxes / Insurance" at bounding box center [433, 106] width 63 height 24
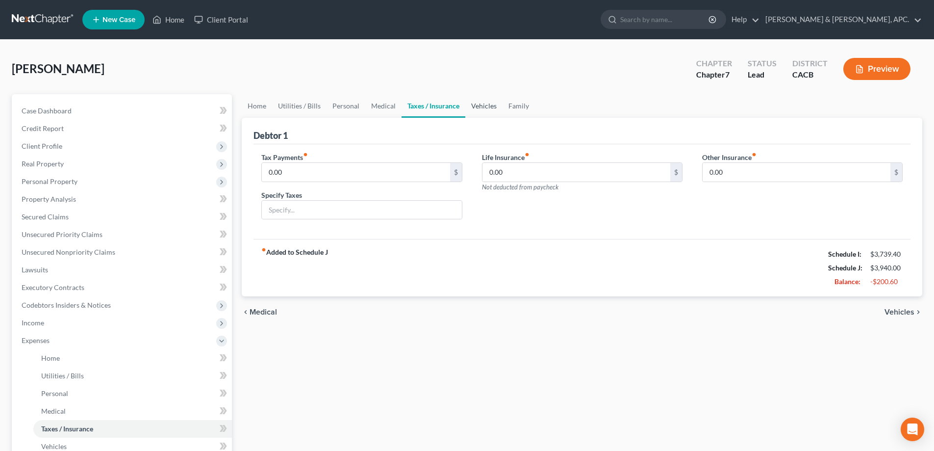
click at [474, 104] on link "Vehicles" at bounding box center [483, 106] width 37 height 24
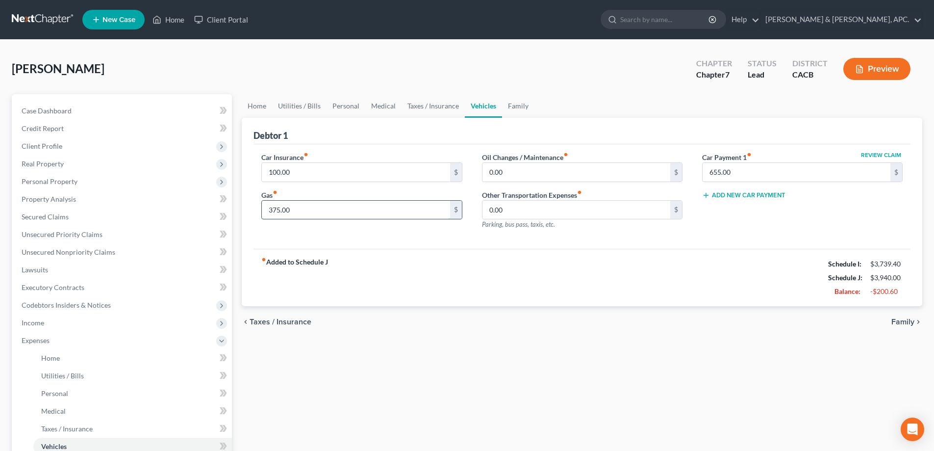
click at [272, 210] on input "375.00" at bounding box center [356, 210] width 188 height 19
type input "400.00"
click at [525, 103] on link "Family" at bounding box center [518, 106] width 32 height 24
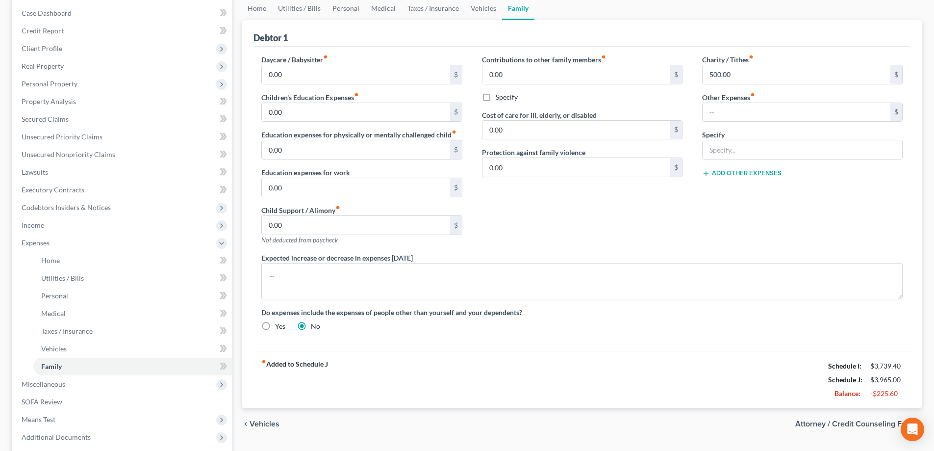
scroll to position [98, 0]
click at [711, 71] on input "500.00" at bounding box center [797, 74] width 188 height 19
type input "400.00"
click at [552, 111] on label "Cost of care for ill, elderly, or disabled" at bounding box center [539, 114] width 115 height 10
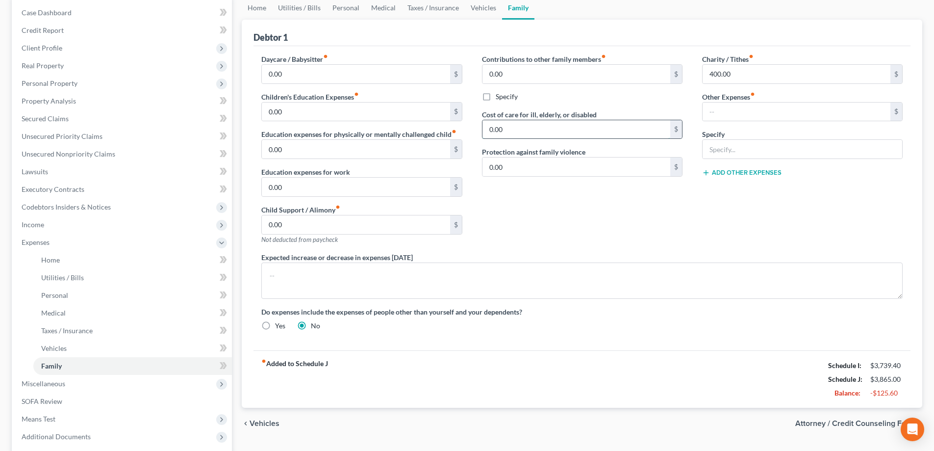
click at [551, 122] on input "0.00" at bounding box center [577, 129] width 188 height 19
click at [376, 145] on input "0.00" at bounding box center [356, 149] width 188 height 19
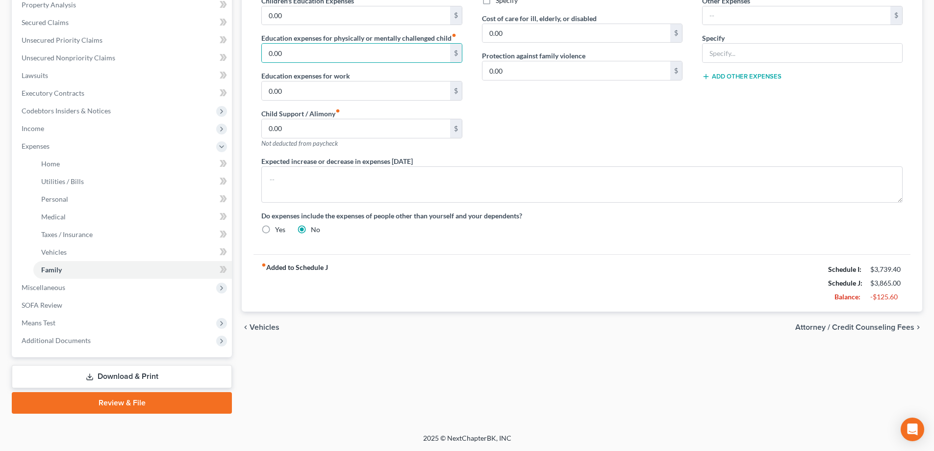
click at [842, 329] on span "Attorney / Credit Counseling Fees" at bounding box center [855, 327] width 119 height 8
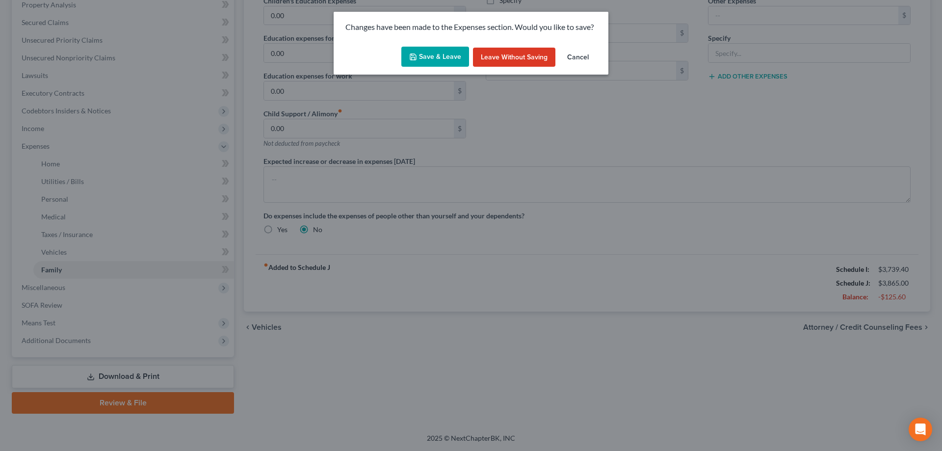
click at [423, 50] on button "Save & Leave" at bounding box center [435, 57] width 68 height 21
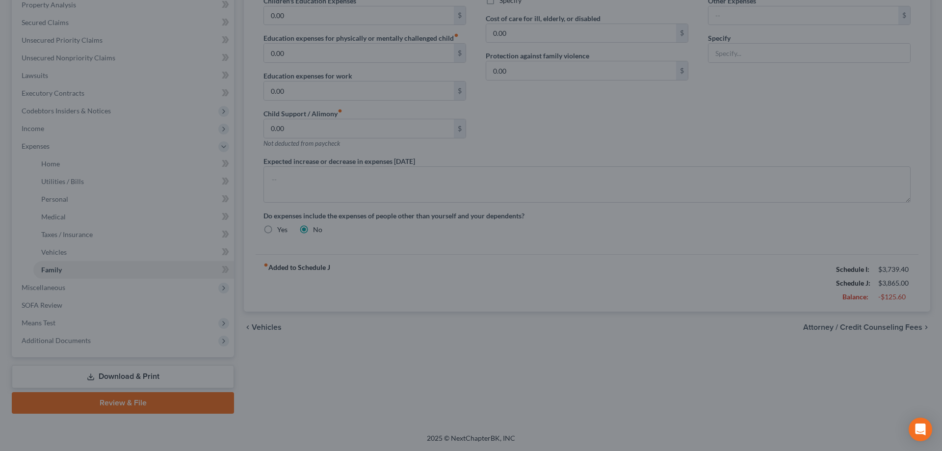
select select "0"
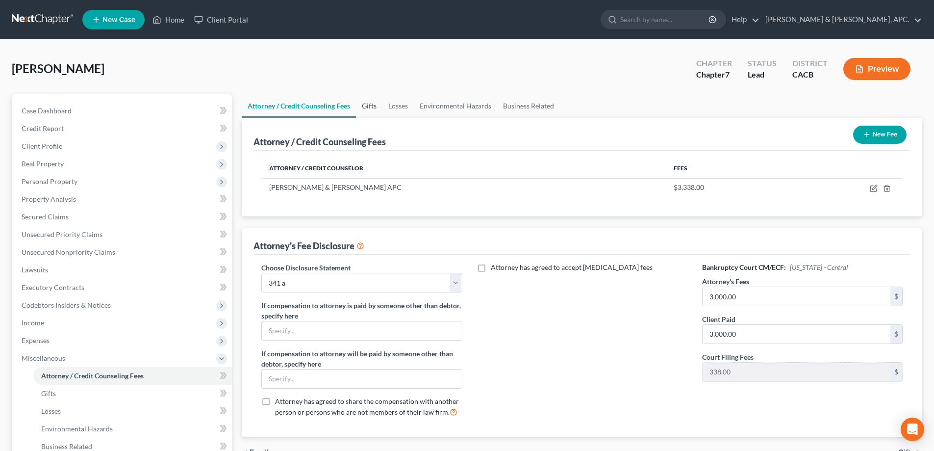
click at [375, 107] on link "Gifts" at bounding box center [369, 106] width 26 height 24
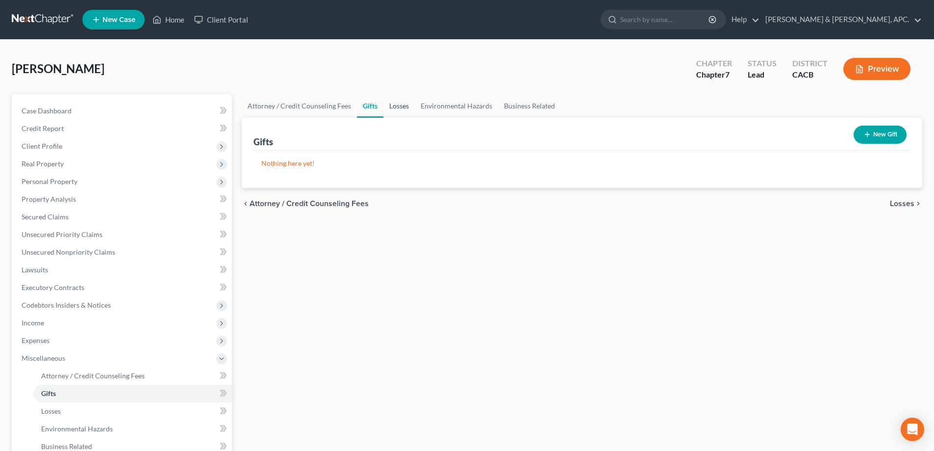
click at [391, 107] on link "Losses" at bounding box center [399, 106] width 31 height 24
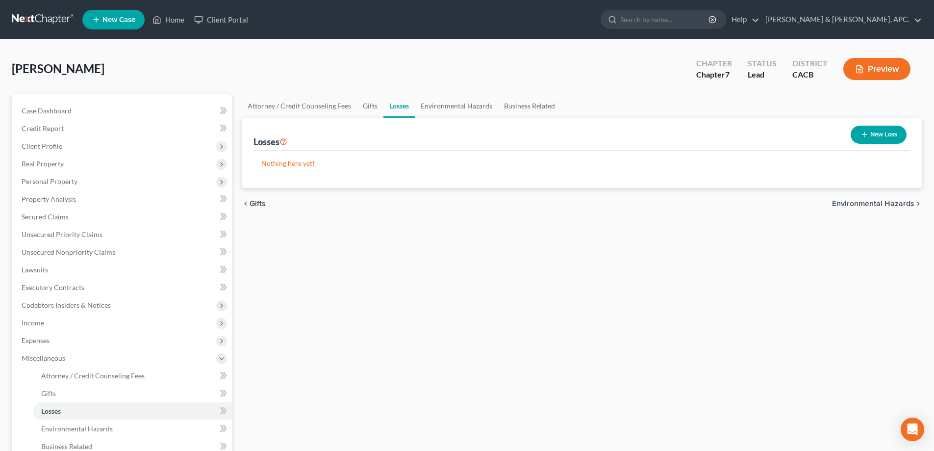
click at [873, 136] on button "New Loss" at bounding box center [879, 135] width 56 height 18
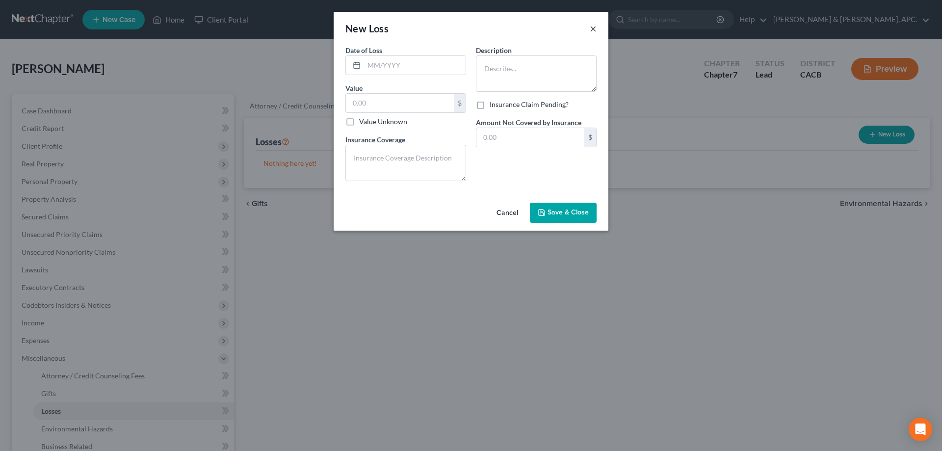
click at [592, 28] on button "×" at bounding box center [593, 29] width 7 height 12
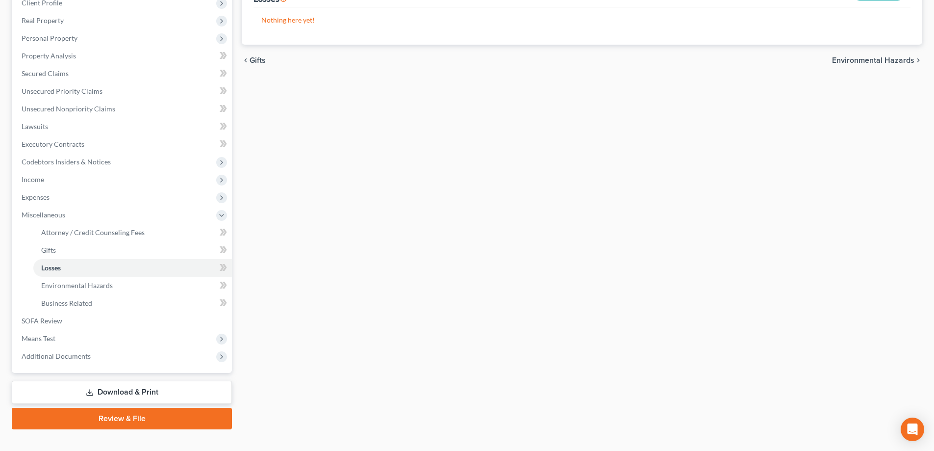
scroll to position [147, 0]
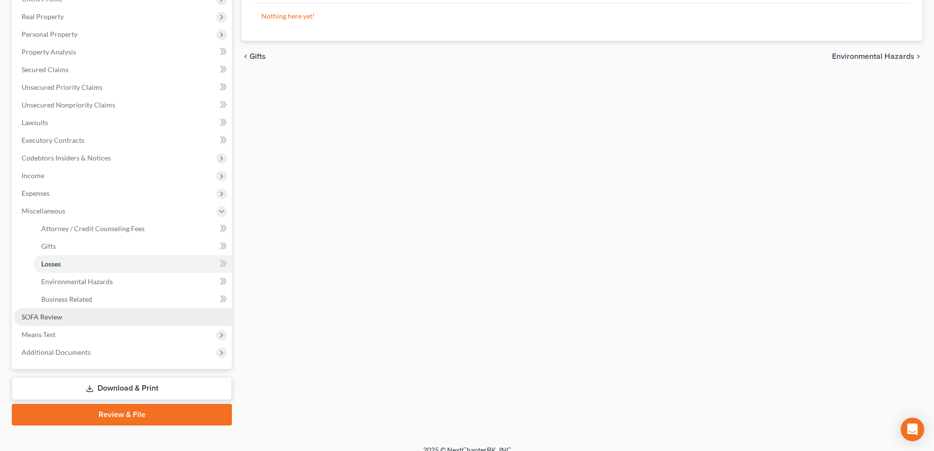
click at [48, 319] on span "SOFA Review" at bounding box center [42, 316] width 41 height 8
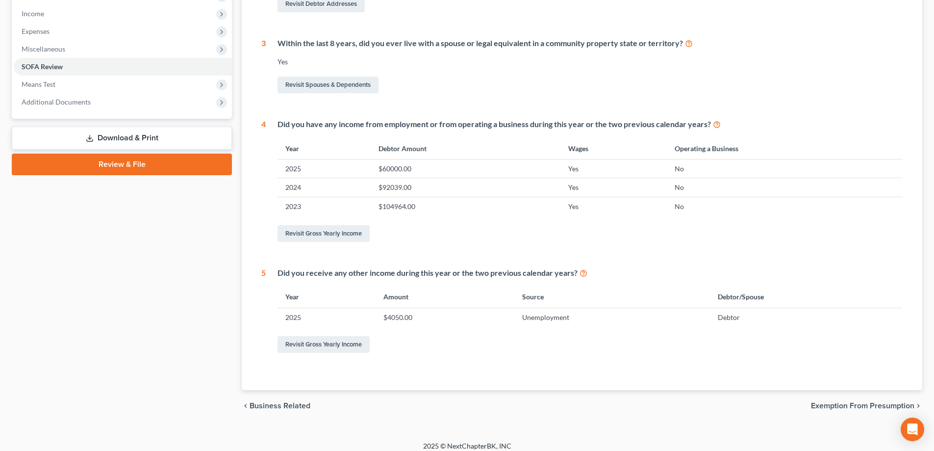
scroll to position [317, 0]
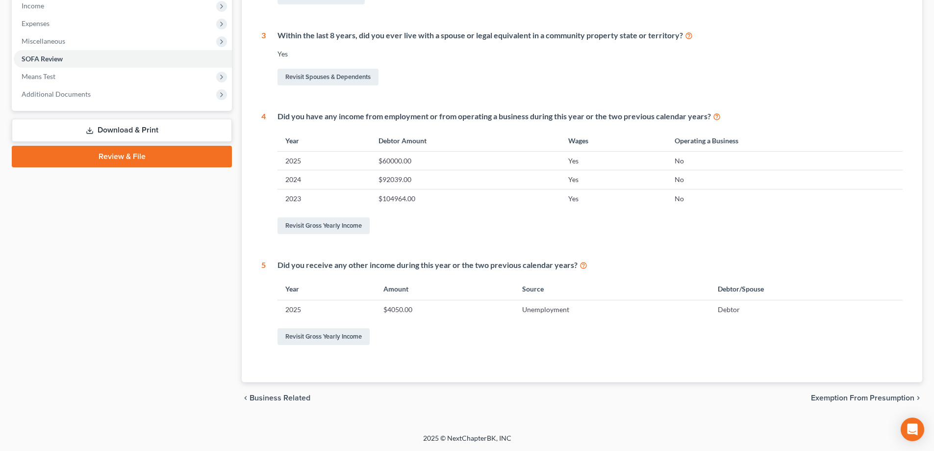
click at [858, 397] on span "Exemption from Presumption" at bounding box center [862, 398] width 103 height 8
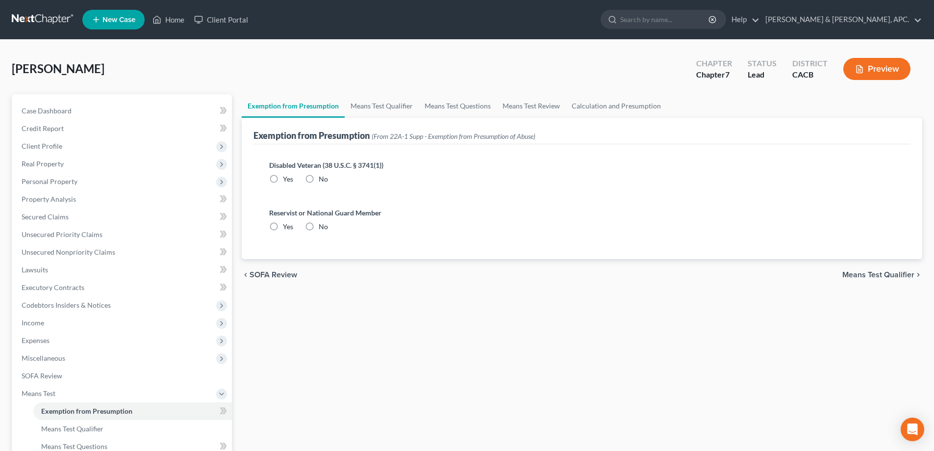
click at [319, 179] on label "No" at bounding box center [323, 179] width 9 height 10
click at [323, 179] on input "No" at bounding box center [326, 177] width 6 height 6
radio input "true"
click at [319, 225] on label "No" at bounding box center [323, 227] width 9 height 10
click at [323, 225] on input "No" at bounding box center [326, 225] width 6 height 6
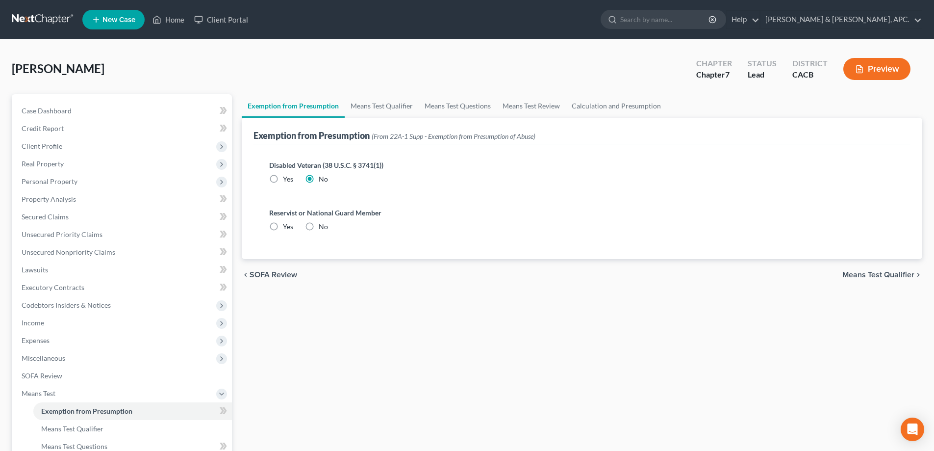
radio input "true"
click at [385, 108] on link "Means Test Qualifier" at bounding box center [382, 106] width 74 height 24
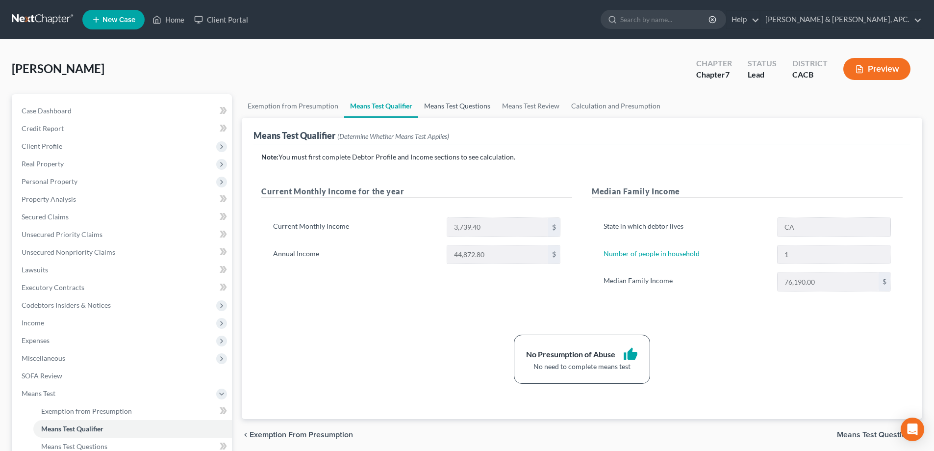
click at [450, 110] on link "Means Test Questions" at bounding box center [457, 106] width 78 height 24
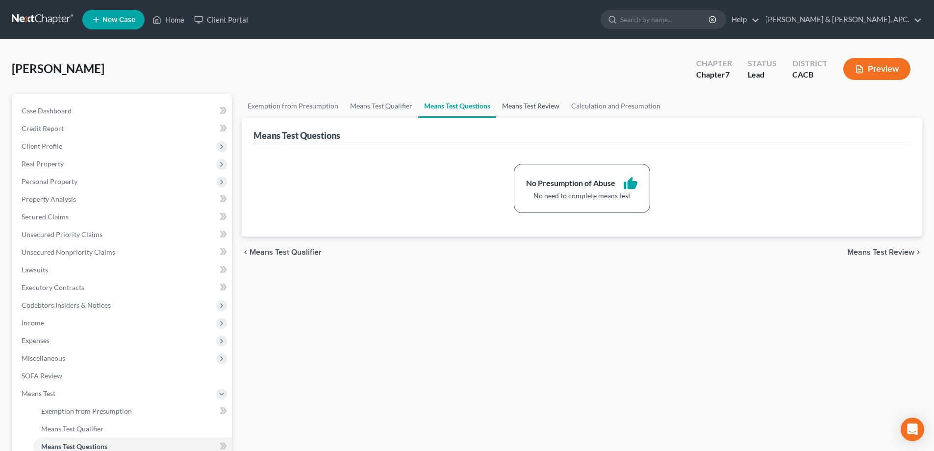
click at [517, 106] on link "Means Test Review" at bounding box center [530, 106] width 69 height 24
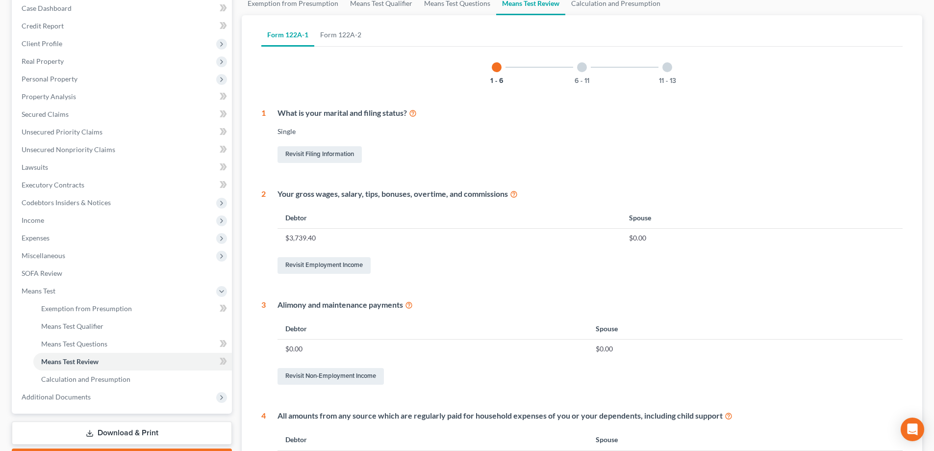
scroll to position [88, 0]
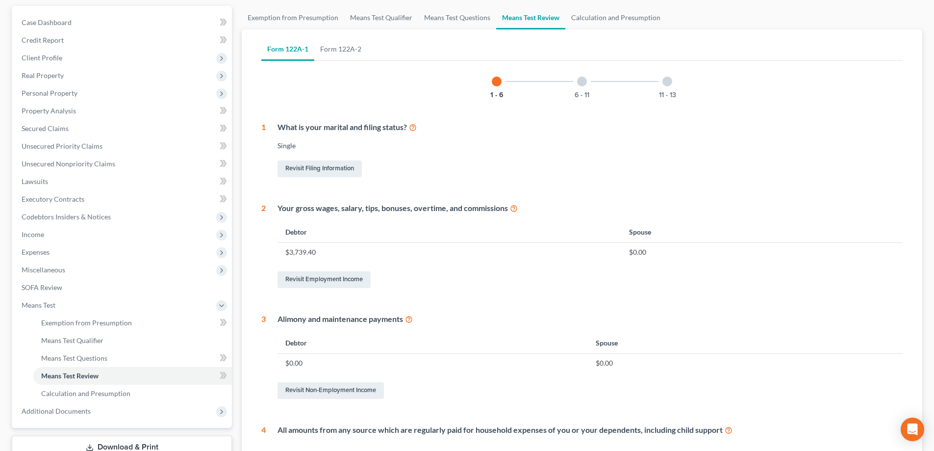
click at [582, 84] on div at bounding box center [582, 82] width 10 height 10
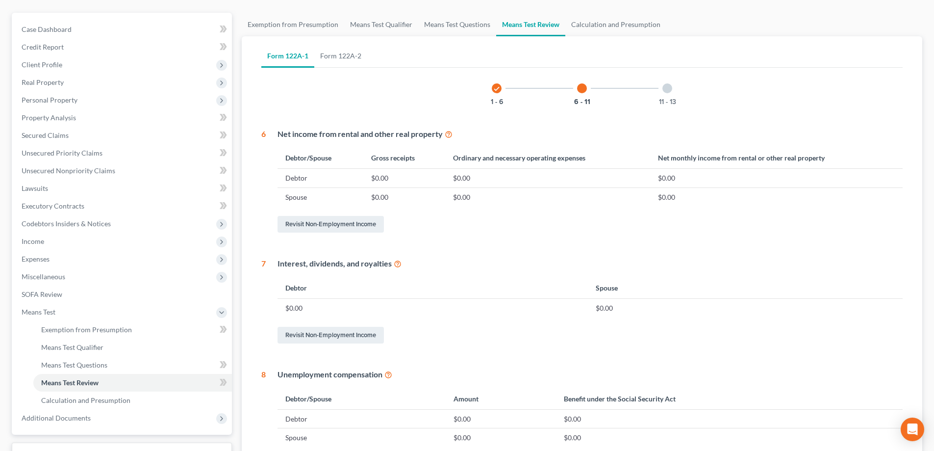
scroll to position [58, 0]
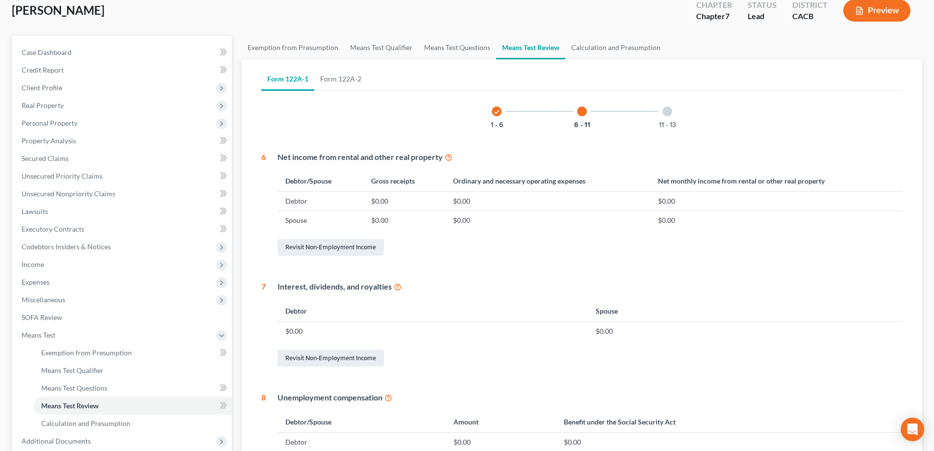
click at [668, 110] on div at bounding box center [668, 111] width 10 height 10
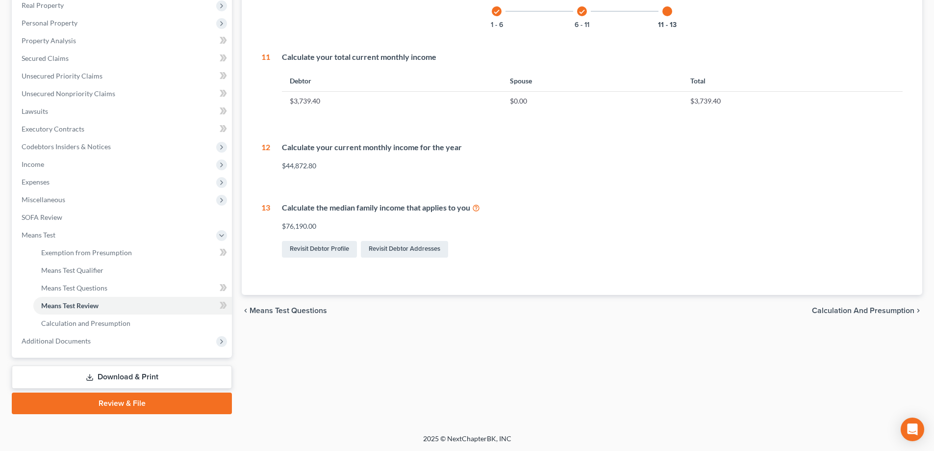
scroll to position [159, 0]
click at [856, 309] on span "Calculation and Presumption" at bounding box center [863, 310] width 103 height 8
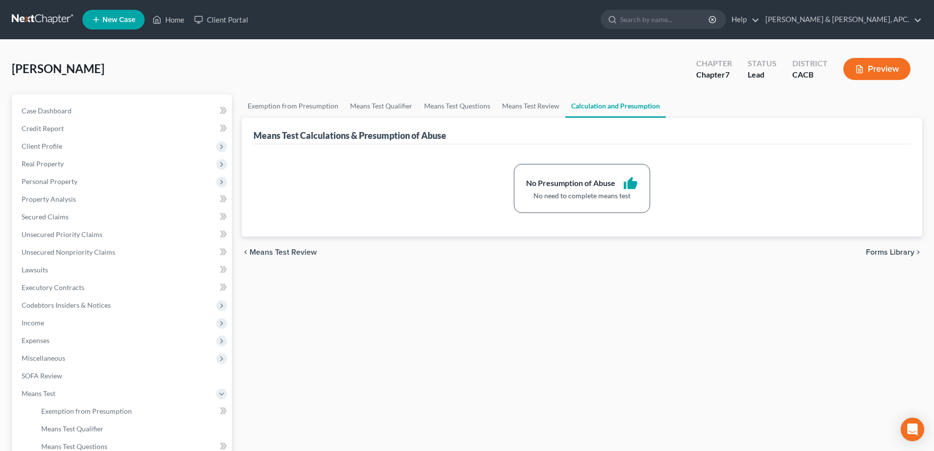
click at [905, 255] on span "Forms Library" at bounding box center [890, 252] width 49 height 8
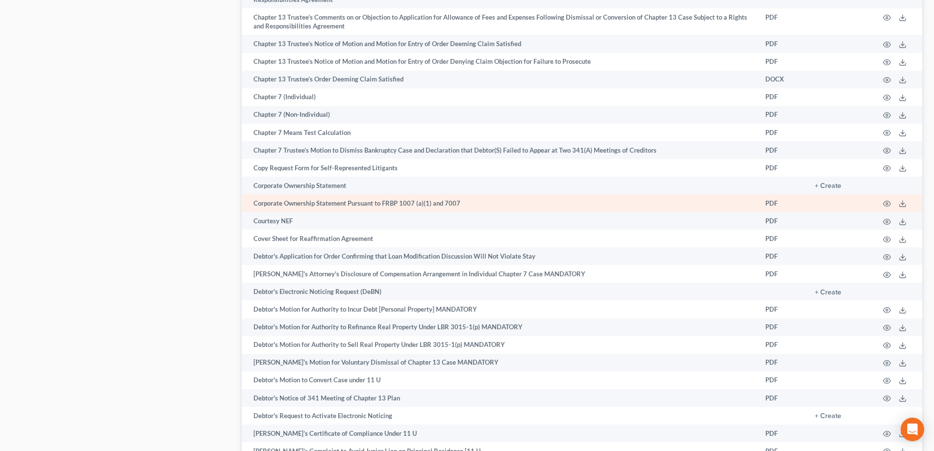
scroll to position [1015, 0]
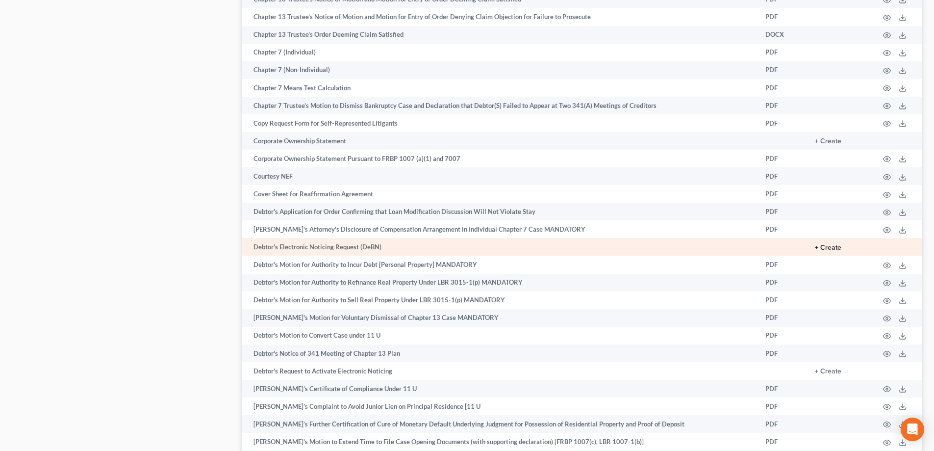
click at [833, 245] on button "+ Create" at bounding box center [828, 247] width 26 height 7
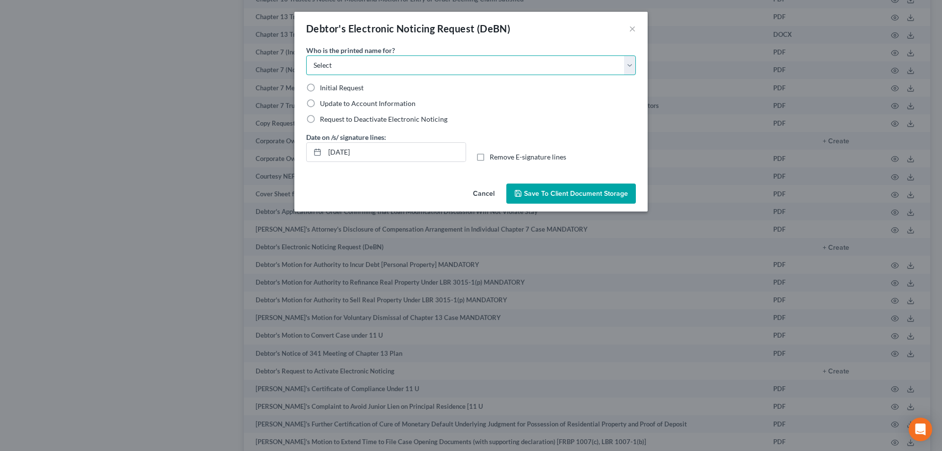
click at [630, 63] on select "Select Debtor Attorney" at bounding box center [471, 65] width 330 height 20
select select "0"
click at [306, 55] on select "Select Debtor Attorney" at bounding box center [471, 65] width 330 height 20
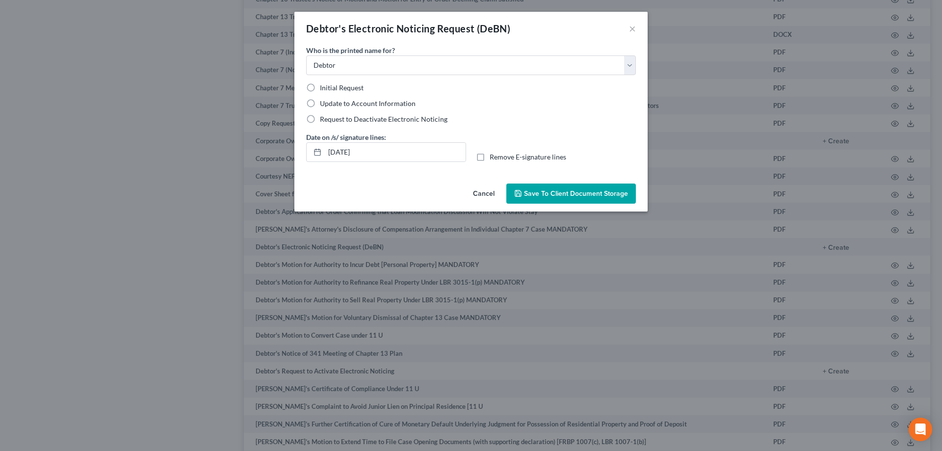
click at [346, 91] on span "Initial Request" at bounding box center [342, 87] width 44 height 8
click at [330, 89] on input "Initial Request" at bounding box center [327, 86] width 6 height 6
radio input "true"
drag, startPoint x: 375, startPoint y: 149, endPoint x: 302, endPoint y: 152, distance: 72.6
click at [302, 152] on div "Date on /s/ signature lines: [DATE]" at bounding box center [386, 147] width 170 height 30
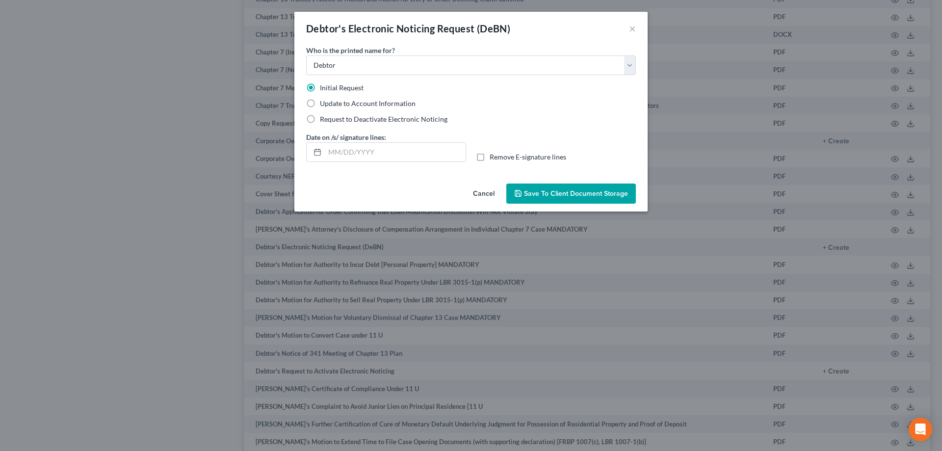
click at [490, 156] on label "Remove E-signature lines" at bounding box center [528, 157] width 77 height 10
click at [493, 156] on input "Remove E-signature lines" at bounding box center [496, 155] width 6 height 6
checkbox input "true"
click at [552, 194] on span "Save to Client Document Storage" at bounding box center [576, 193] width 104 height 8
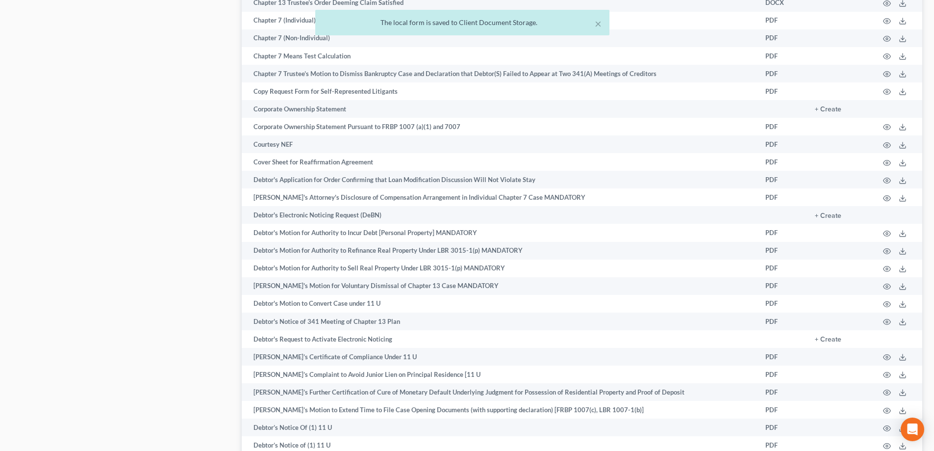
scroll to position [1064, 0]
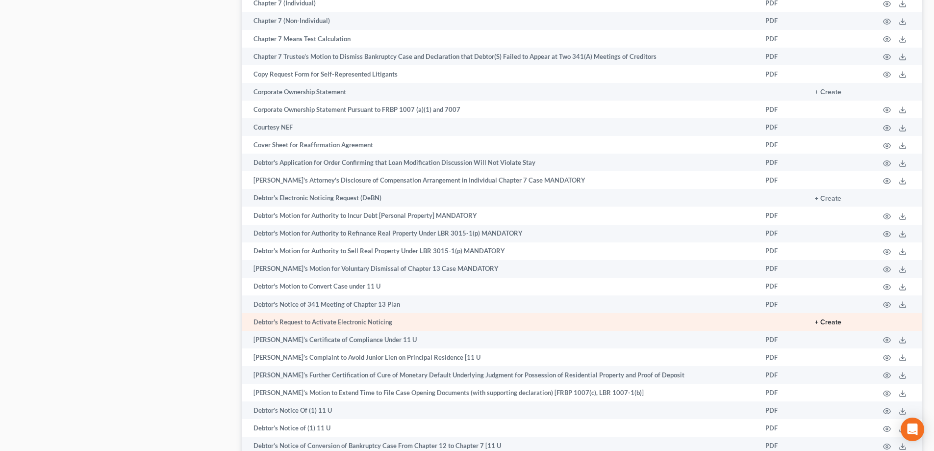
click at [833, 320] on button "+ Create" at bounding box center [828, 322] width 26 height 7
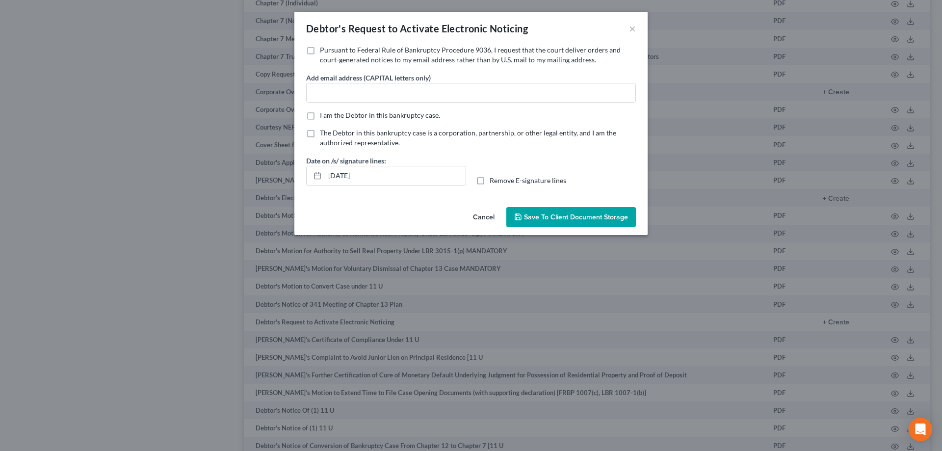
click at [320, 52] on label "Pursuant to Federal Rule of Bankruptcy Procedure 9036, I request that the court…" at bounding box center [478, 55] width 316 height 20
click at [324, 52] on input "Pursuant to Federal Rule of Bankruptcy Procedure 9036, I request that the court…" at bounding box center [327, 48] width 6 height 6
checkbox input "true"
click at [325, 91] on input "text" at bounding box center [471, 92] width 329 height 19
paste input "[EMAIL_ADDRESS][DOMAIN_NAME]"
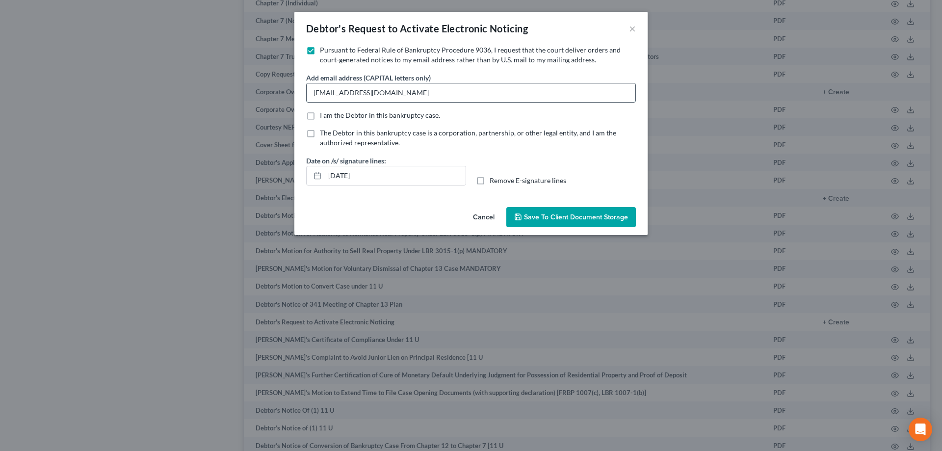
click at [313, 94] on input "[EMAIL_ADDRESS][DOMAIN_NAME]" at bounding box center [471, 92] width 329 height 19
type input "[EMAIL_ADDRESS][DOMAIN_NAME]"
click at [320, 116] on label "I am the Debtor in this bankruptcy case." at bounding box center [380, 115] width 120 height 10
click at [324, 116] on input "I am the Debtor in this bankruptcy case." at bounding box center [327, 113] width 6 height 6
checkbox input "true"
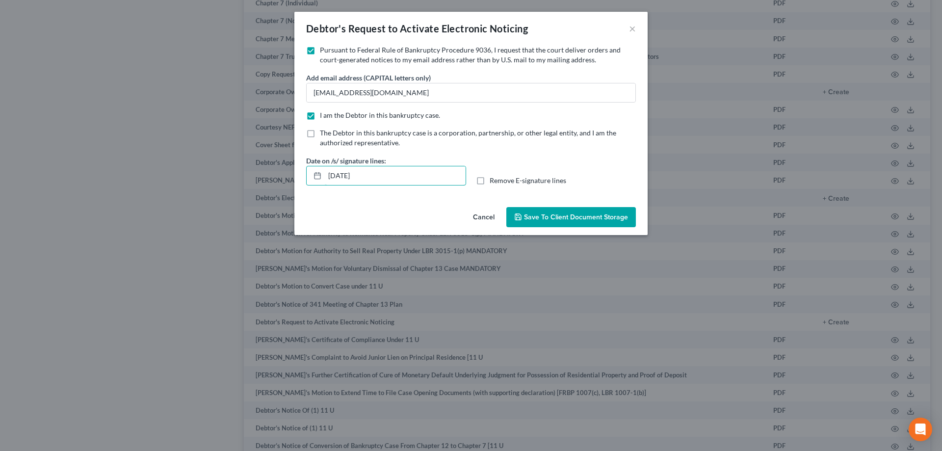
drag, startPoint x: 371, startPoint y: 177, endPoint x: 301, endPoint y: 176, distance: 69.7
click at [301, 176] on div "Date on /s/ signature lines: [DATE]" at bounding box center [386, 170] width 170 height 30
click at [490, 181] on label "Remove E-signature lines" at bounding box center [528, 181] width 77 height 10
click at [493, 181] on input "Remove E-signature lines" at bounding box center [496, 179] width 6 height 6
checkbox input "true"
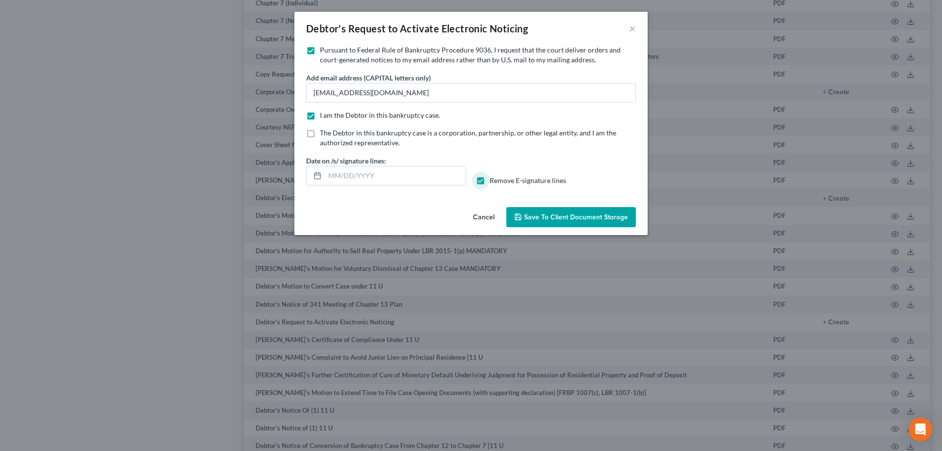
click at [547, 219] on span "Save to Client Document Storage" at bounding box center [576, 217] width 104 height 8
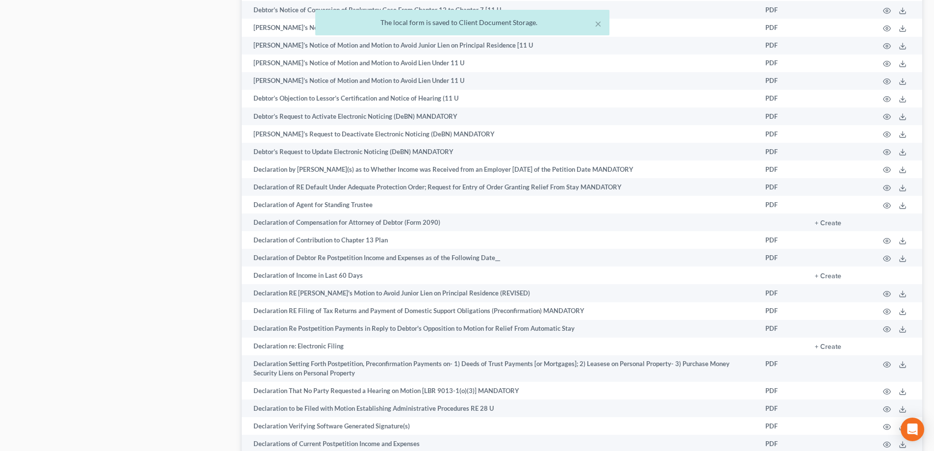
scroll to position [1506, 0]
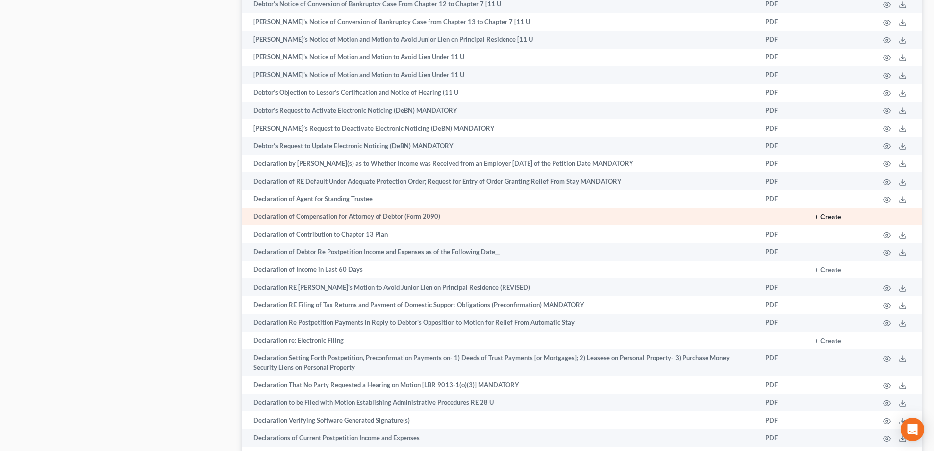
click at [836, 218] on button "+ Create" at bounding box center [828, 217] width 26 height 7
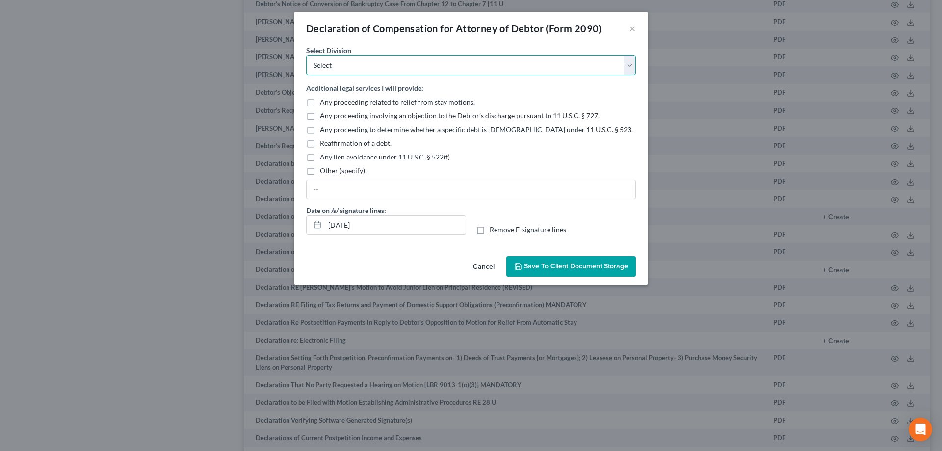
click at [365, 70] on select "Select [GEOGRAPHIC_DATA] [GEOGRAPHIC_DATA] [GEOGRAPHIC_DATA][PERSON_NAME] [GEOG…" at bounding box center [471, 65] width 330 height 20
select select "2"
click at [306, 55] on select "Select [GEOGRAPHIC_DATA] [GEOGRAPHIC_DATA] [GEOGRAPHIC_DATA][PERSON_NAME] [GEOG…" at bounding box center [471, 65] width 330 height 20
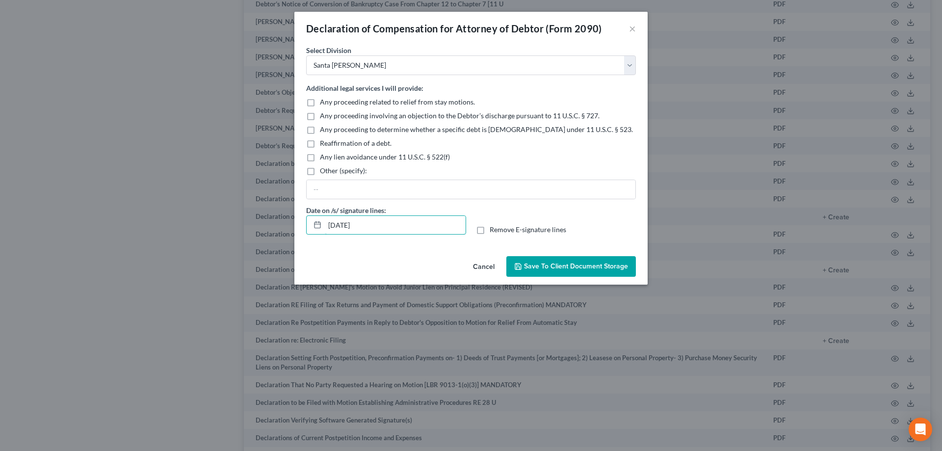
drag, startPoint x: 377, startPoint y: 222, endPoint x: 303, endPoint y: 222, distance: 74.1
click at [303, 222] on div "Date on /s/ signature lines: [DATE]" at bounding box center [386, 220] width 170 height 30
click at [490, 229] on label "Remove E-signature lines" at bounding box center [528, 230] width 77 height 10
click at [493, 229] on input "Remove E-signature lines" at bounding box center [496, 228] width 6 height 6
checkbox input "true"
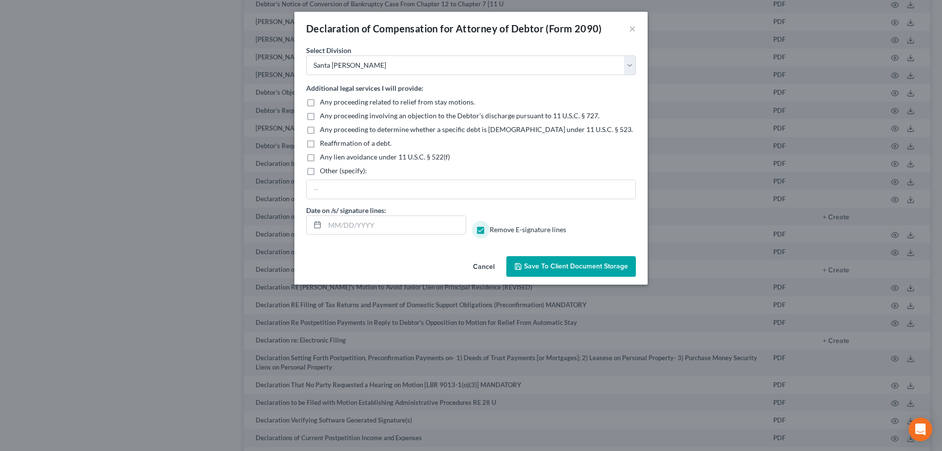
click at [558, 262] on span "Save to Client Document Storage" at bounding box center [576, 266] width 104 height 8
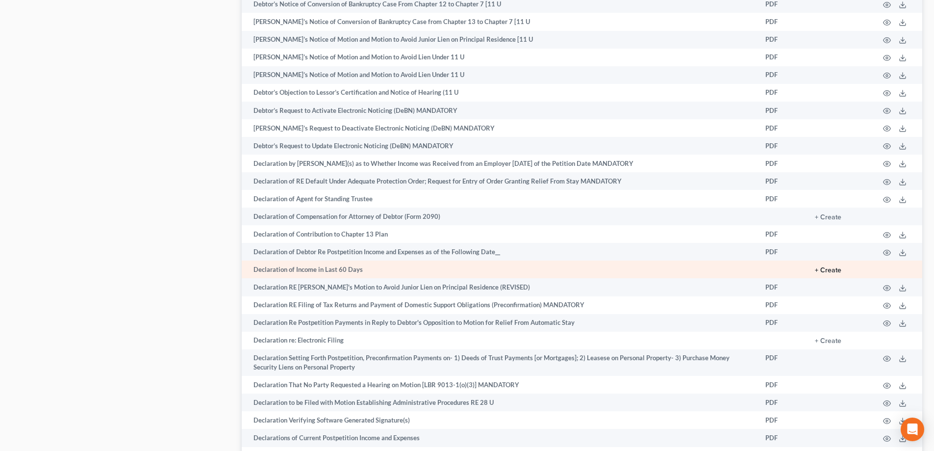
click at [834, 271] on button "+ Create" at bounding box center [828, 270] width 26 height 7
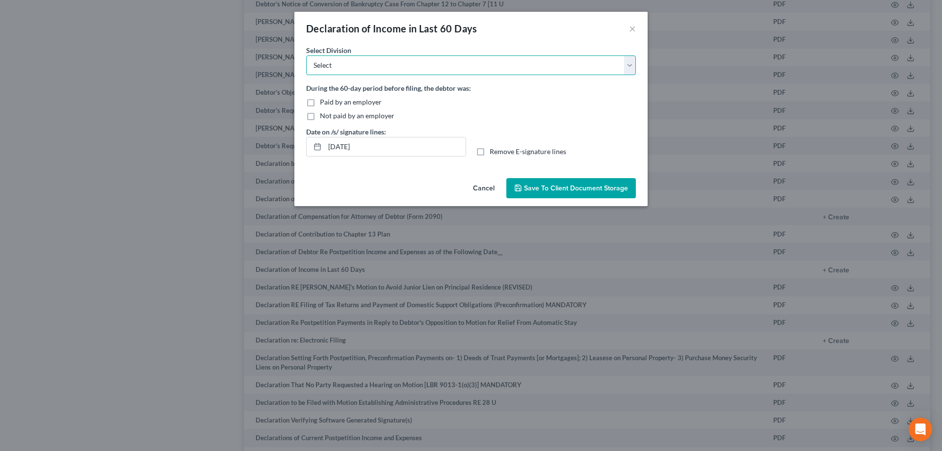
click at [413, 69] on select "Select [GEOGRAPHIC_DATA] [GEOGRAPHIC_DATA] [GEOGRAPHIC_DATA][PERSON_NAME] [GEOG…" at bounding box center [471, 65] width 330 height 20
select select "2"
click at [306, 55] on select "Select [GEOGRAPHIC_DATA] [GEOGRAPHIC_DATA] [GEOGRAPHIC_DATA][PERSON_NAME] [GEOG…" at bounding box center [471, 65] width 330 height 20
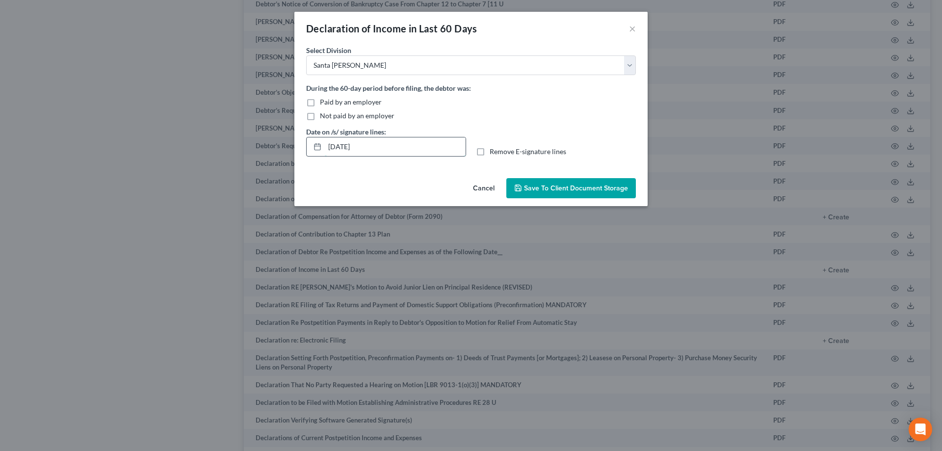
drag, startPoint x: 371, startPoint y: 147, endPoint x: 319, endPoint y: 147, distance: 52.0
click at [319, 147] on div "[DATE]" at bounding box center [386, 147] width 160 height 20
click at [490, 151] on label "Remove E-signature lines" at bounding box center [528, 152] width 77 height 10
click at [493, 151] on input "Remove E-signature lines" at bounding box center [496, 150] width 6 height 6
checkbox input "true"
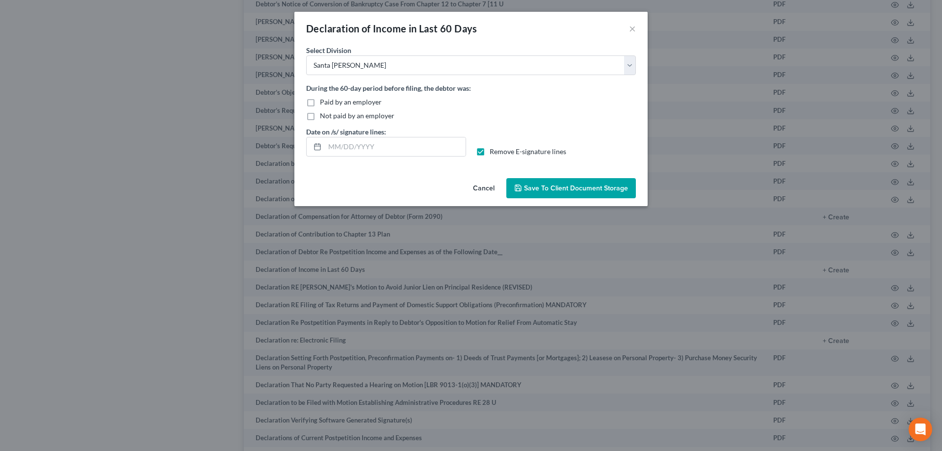
click at [557, 191] on span "Save to Client Document Storage" at bounding box center [576, 188] width 104 height 8
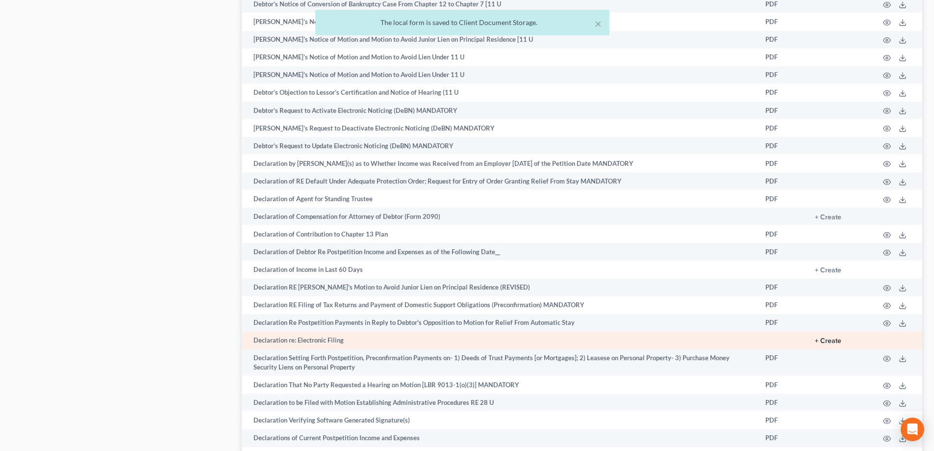
click at [831, 337] on button "+ Create" at bounding box center [828, 340] width 26 height 7
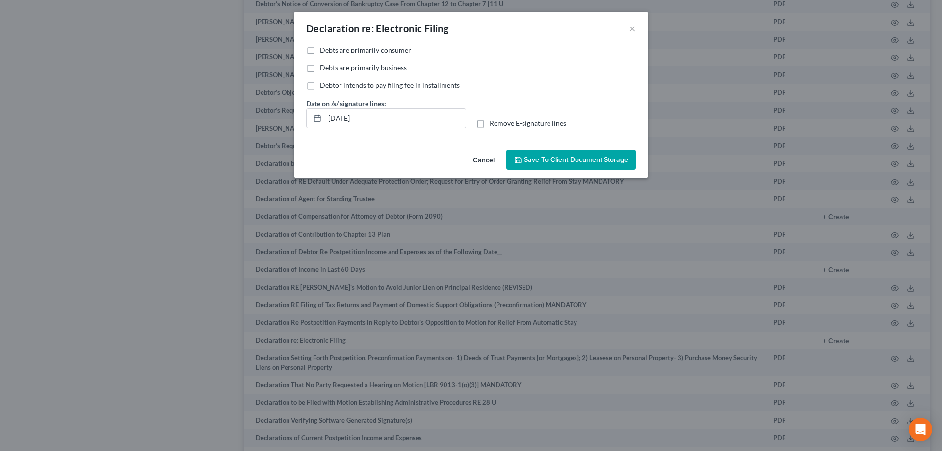
click at [320, 50] on label "Debts are primarily consumer" at bounding box center [365, 50] width 91 height 10
click at [324, 50] on input "Debts are primarily consumer" at bounding box center [327, 48] width 6 height 6
checkbox input "true"
drag, startPoint x: 389, startPoint y: 112, endPoint x: 223, endPoint y: 116, distance: 166.3
click at [223, 116] on div "Declaration re: Electronic Filing × No additional information is needed to gene…" at bounding box center [471, 225] width 942 height 451
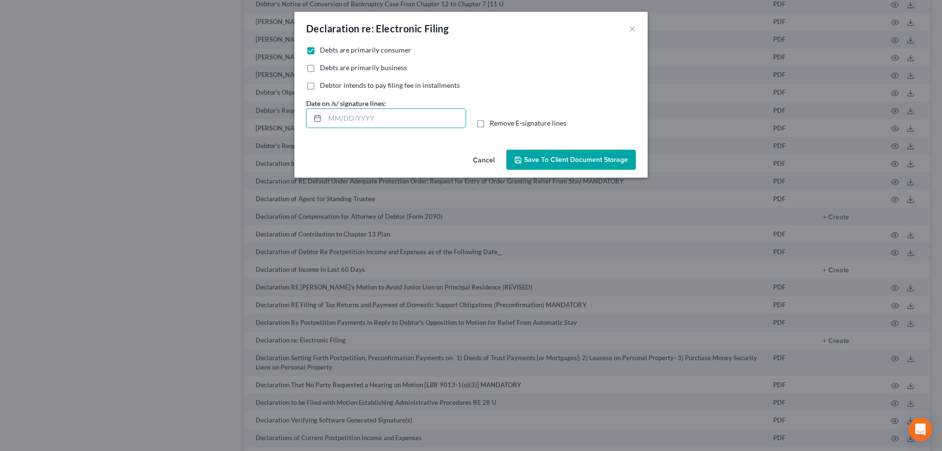
click at [490, 124] on label "Remove E-signature lines" at bounding box center [528, 123] width 77 height 10
click at [493, 124] on input "Remove E-signature lines" at bounding box center [496, 121] width 6 height 6
checkbox input "true"
click at [555, 158] on span "Save to Client Document Storage" at bounding box center [576, 159] width 104 height 8
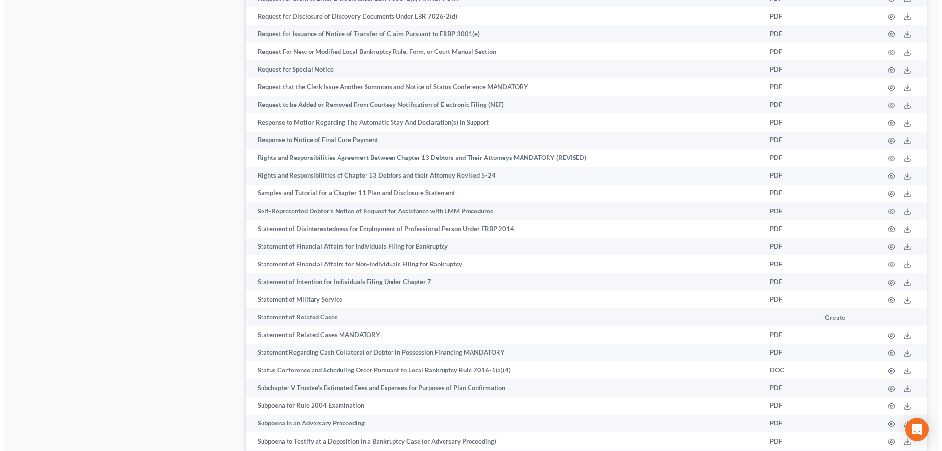
scroll to position [4645, 0]
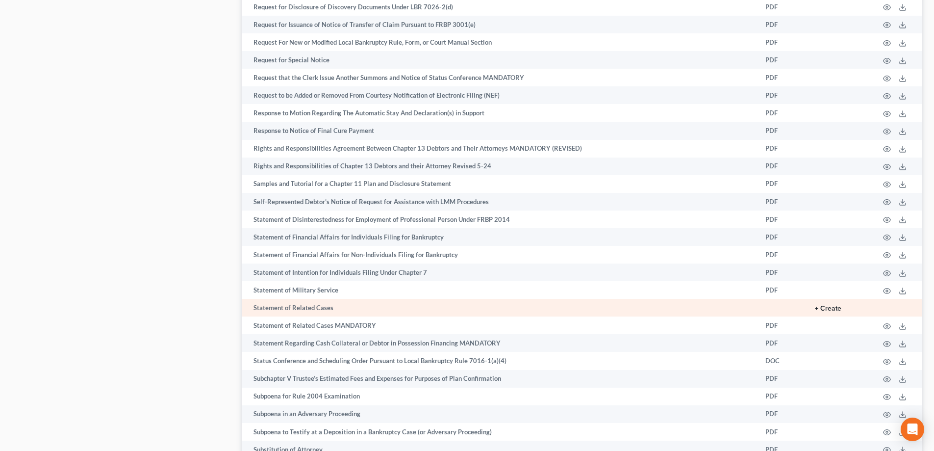
click at [830, 311] on button "+ Create" at bounding box center [828, 308] width 26 height 7
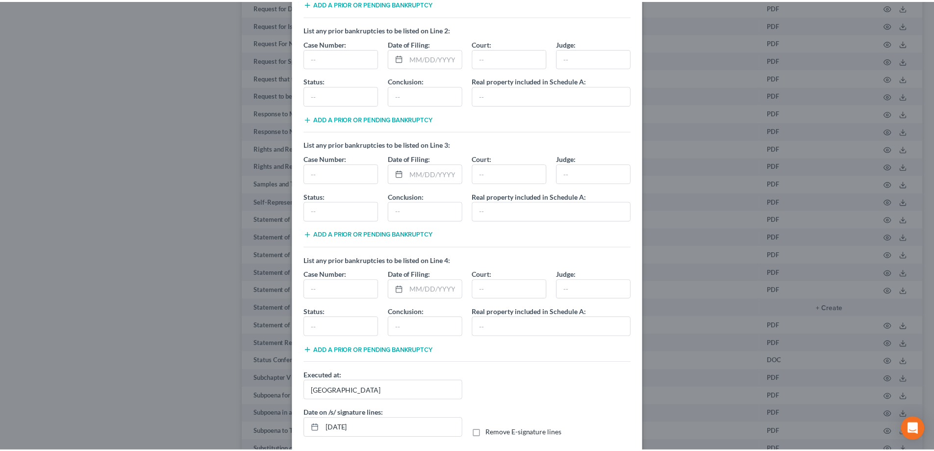
scroll to position [185, 0]
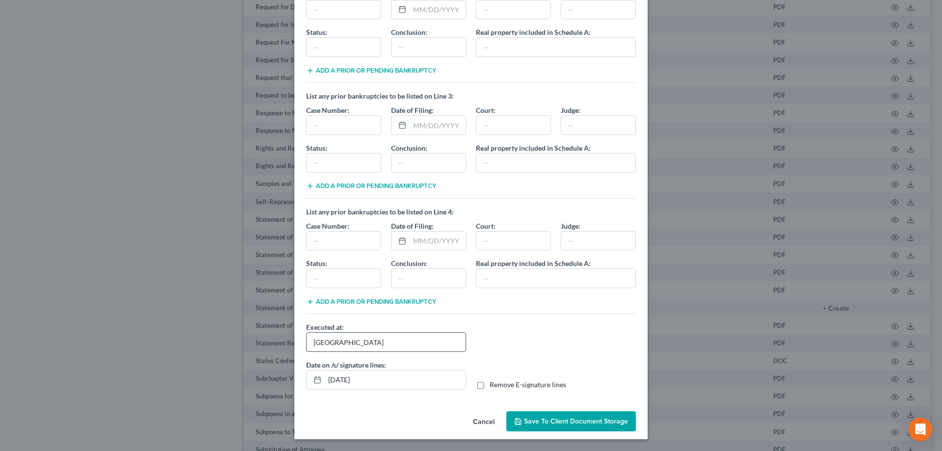
drag, startPoint x: 356, startPoint y: 343, endPoint x: 308, endPoint y: 343, distance: 48.1
click at [308, 343] on input "[GEOGRAPHIC_DATA]" at bounding box center [386, 342] width 159 height 19
type input "[GEOGRAPHIC_DATA]"
drag, startPoint x: 377, startPoint y: 379, endPoint x: 316, endPoint y: 379, distance: 60.8
click at [316, 379] on div "[DATE]" at bounding box center [386, 380] width 160 height 20
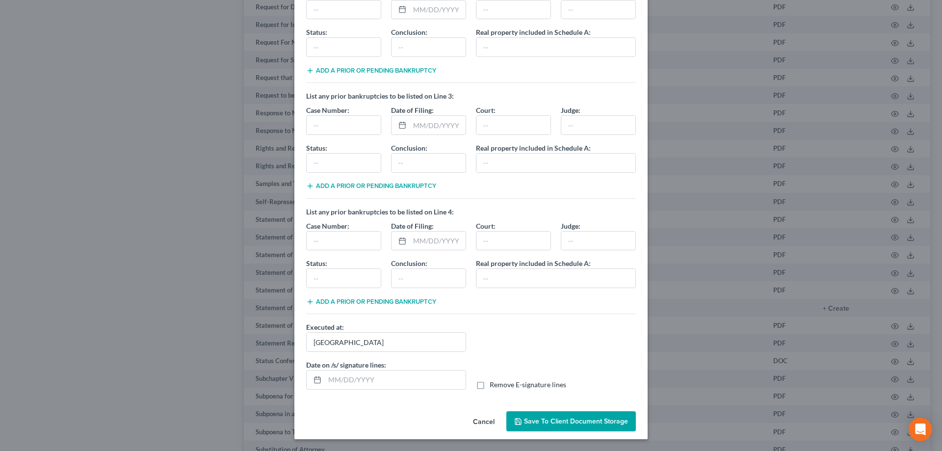
click at [490, 385] on label "Remove E-signature lines" at bounding box center [528, 385] width 77 height 10
click at [493, 385] on input "Remove E-signature lines" at bounding box center [496, 383] width 6 height 6
checkbox input "true"
click at [549, 420] on span "Save to Client Document Storage" at bounding box center [576, 421] width 104 height 8
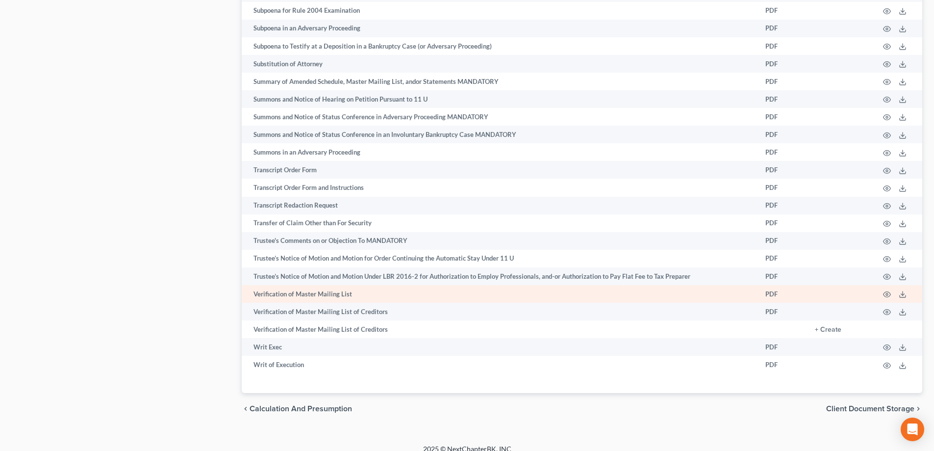
scroll to position [5037, 0]
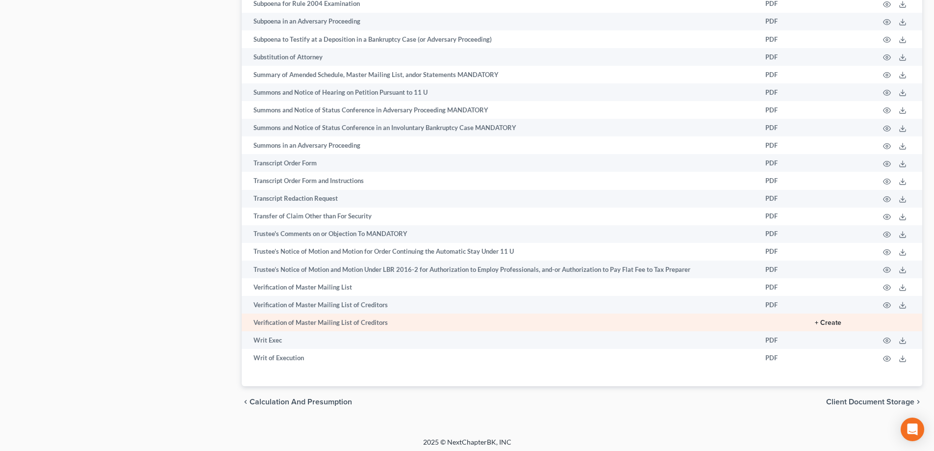
click at [828, 320] on button "+ Create" at bounding box center [828, 322] width 26 height 7
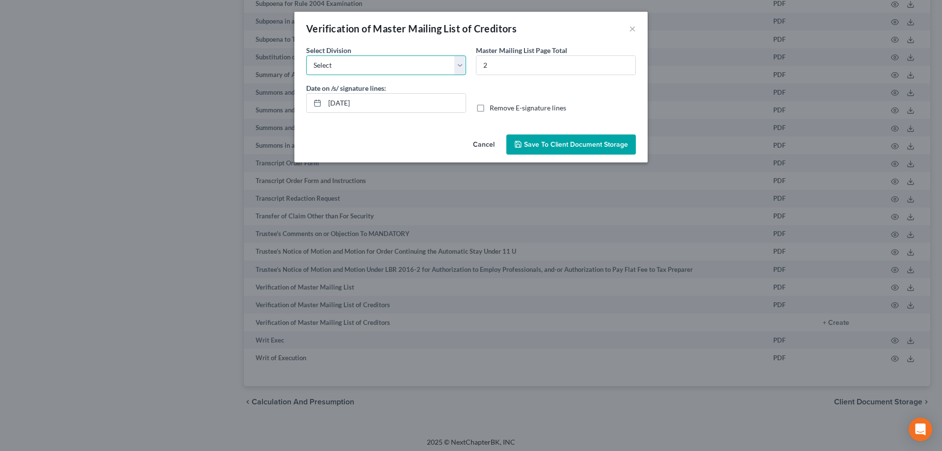
click at [458, 64] on select "Select [GEOGRAPHIC_DATA] [GEOGRAPHIC_DATA] [GEOGRAPHIC_DATA][PERSON_NAME] [GEOG…" at bounding box center [386, 65] width 160 height 20
select select "2"
click at [306, 55] on select "Select [GEOGRAPHIC_DATA] [GEOGRAPHIC_DATA] [GEOGRAPHIC_DATA][PERSON_NAME] [GEOG…" at bounding box center [386, 65] width 160 height 20
drag, startPoint x: 396, startPoint y: 104, endPoint x: 287, endPoint y: 111, distance: 108.6
click at [282, 108] on div "Verification of Master Mailing List of Creditors × No additional information is…" at bounding box center [471, 225] width 942 height 451
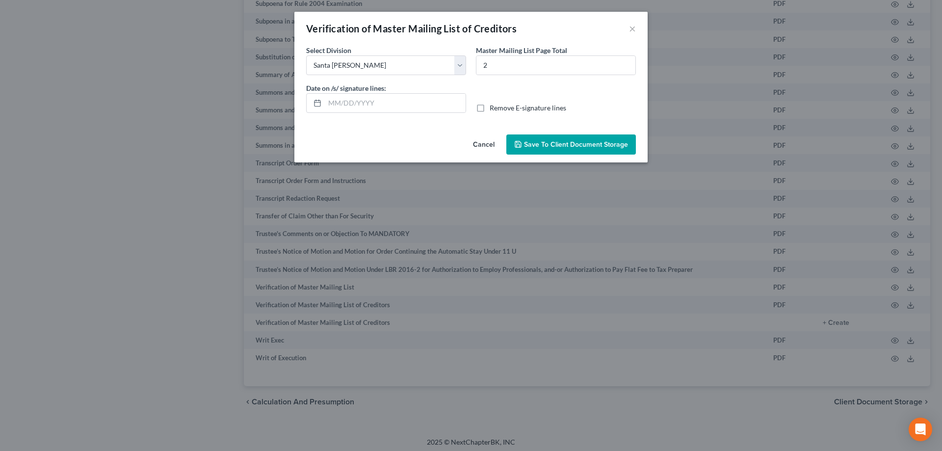
click at [490, 110] on label "Remove E-signature lines" at bounding box center [528, 108] width 77 height 10
click at [493, 109] on input "Remove E-signature lines" at bounding box center [496, 106] width 6 height 6
checkbox input "true"
click at [562, 147] on span "Save to Client Document Storage" at bounding box center [576, 144] width 104 height 8
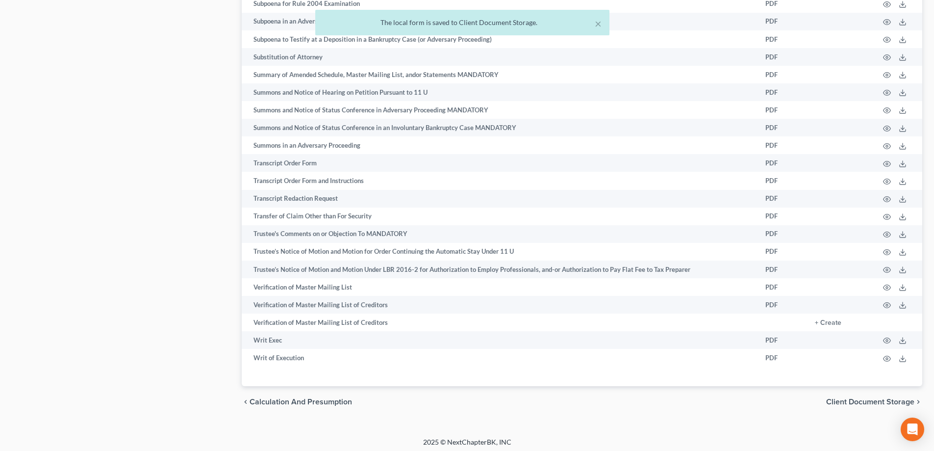
click at [880, 401] on span "Client Document Storage" at bounding box center [870, 402] width 88 height 8
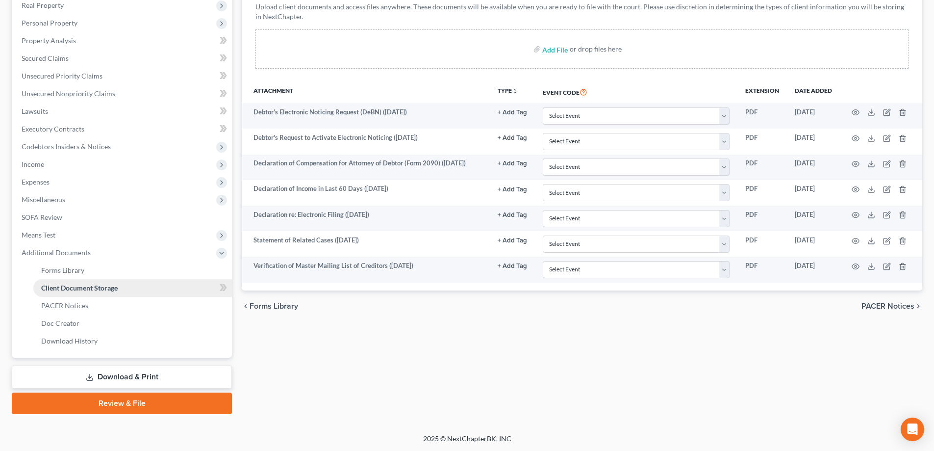
scroll to position [159, 0]
click at [138, 380] on link "Download & Print" at bounding box center [122, 376] width 220 height 23
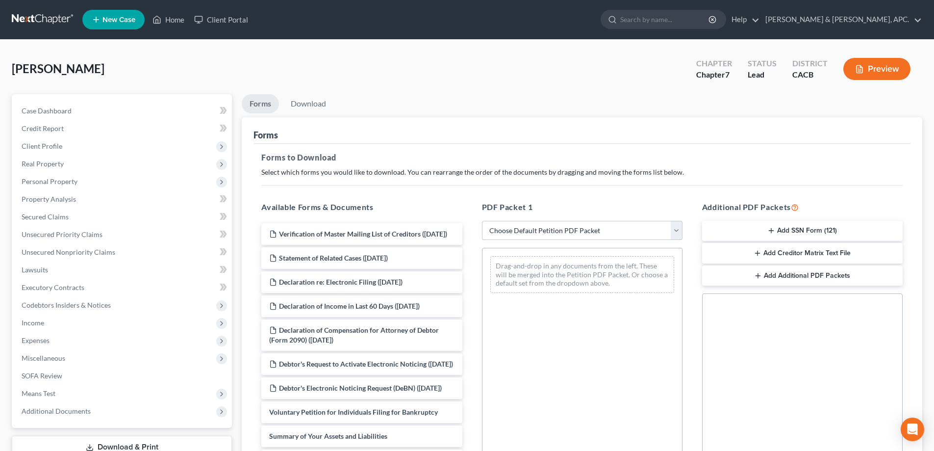
click at [672, 232] on select "Choose Default Petition PDF Packet Complete Bankruptcy Petition (all forms and …" at bounding box center [582, 231] width 201 height 20
select select "0"
click at [482, 221] on select "Choose Default Petition PDF Packet Complete Bankruptcy Petition (all forms and …" at bounding box center [582, 231] width 201 height 20
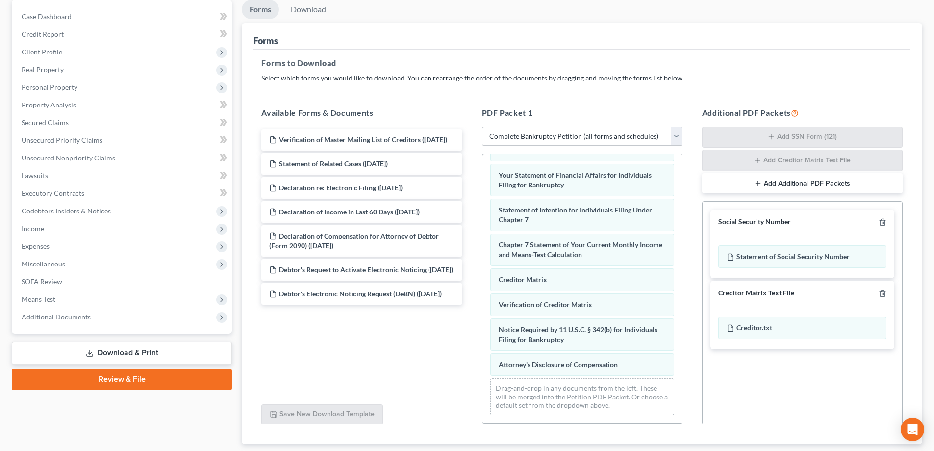
scroll to position [98, 0]
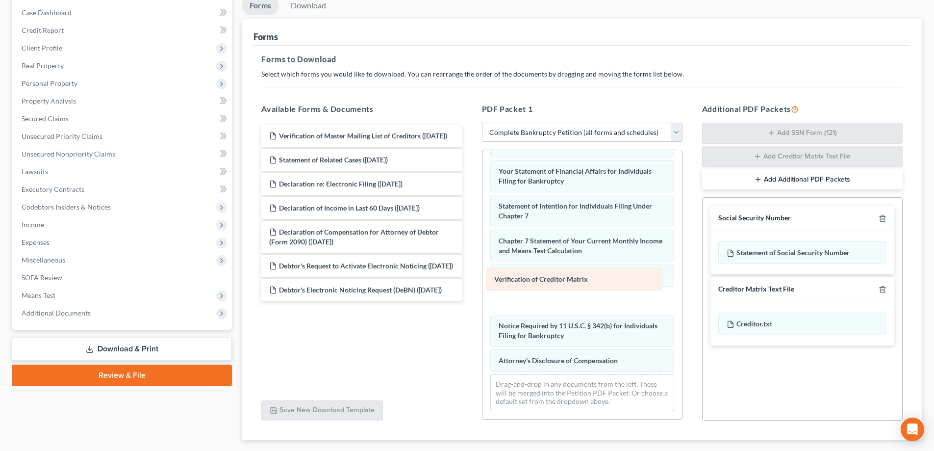
drag, startPoint x: 588, startPoint y: 302, endPoint x: 583, endPoint y: 280, distance: 22.0
click at [583, 280] on div "Verification of Creditor Matrix Voluntary Petition for Individuals Filing for B…" at bounding box center [583, 132] width 200 height 571
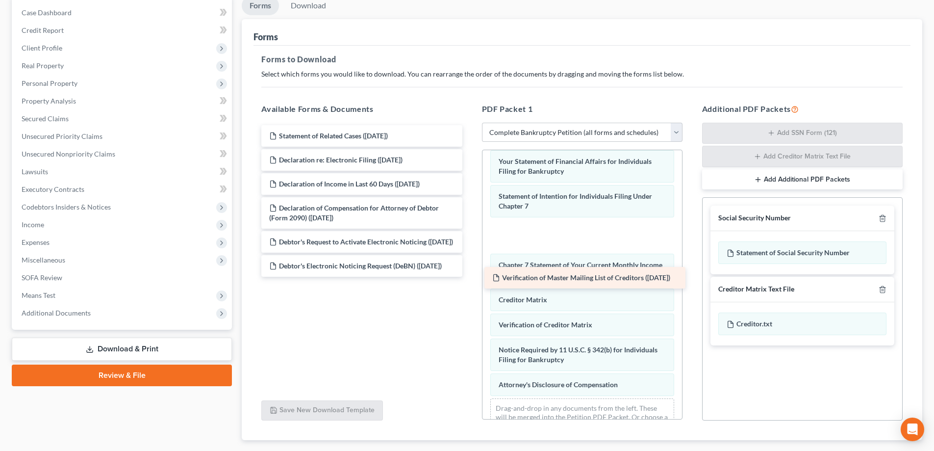
drag, startPoint x: 349, startPoint y: 129, endPoint x: 572, endPoint y: 271, distance: 264.4
click at [470, 271] on div "Verification of Master Mailing List of Creditors ([DATE]) Verification of Maste…" at bounding box center [362, 201] width 216 height 152
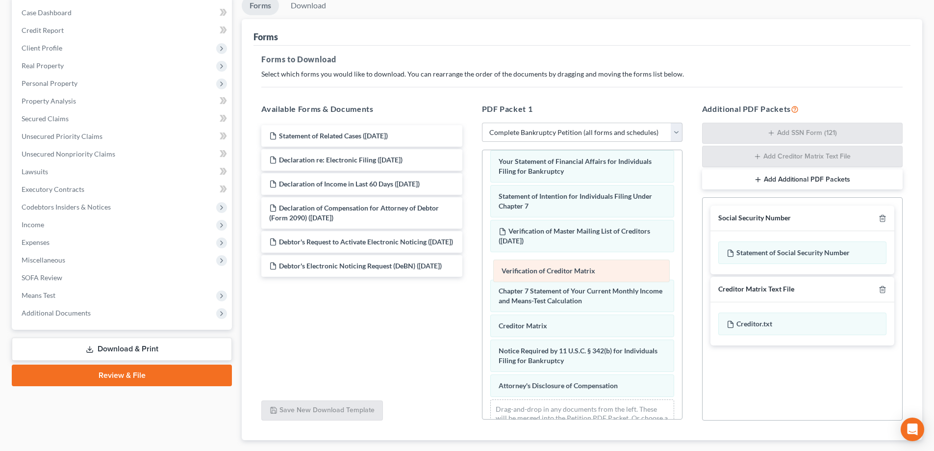
drag, startPoint x: 567, startPoint y: 335, endPoint x: 570, endPoint y: 270, distance: 64.8
click at [570, 270] on div "Verification of Creditor Matrix Voluntary Petition for Individuals Filing for B…" at bounding box center [583, 141] width 200 height 606
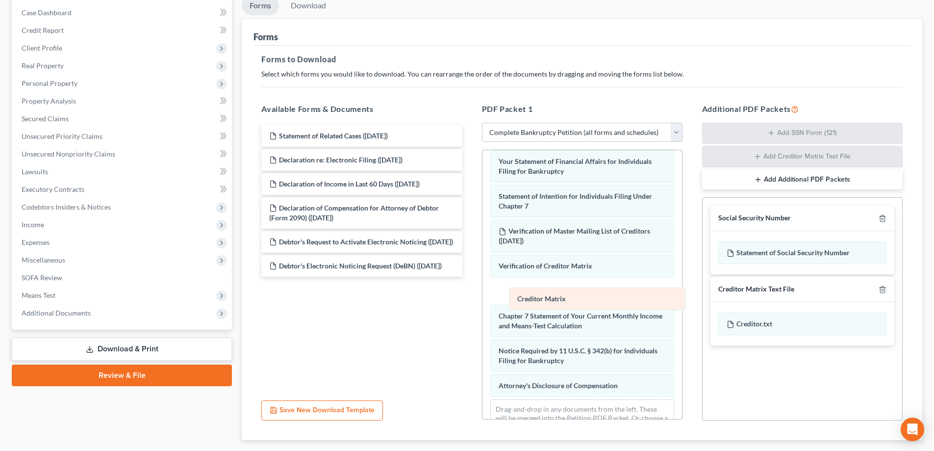
drag, startPoint x: 539, startPoint y: 333, endPoint x: 558, endPoint y: 296, distance: 41.2
click at [558, 296] on div "Creditor Matrix Voluntary Petition for Individuals Filing for Bankruptcy Summar…" at bounding box center [583, 141] width 200 height 606
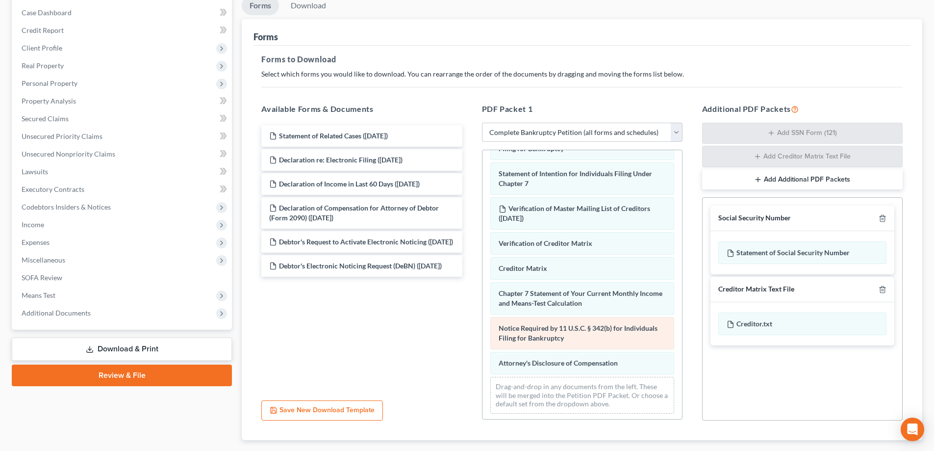
scroll to position [347, 0]
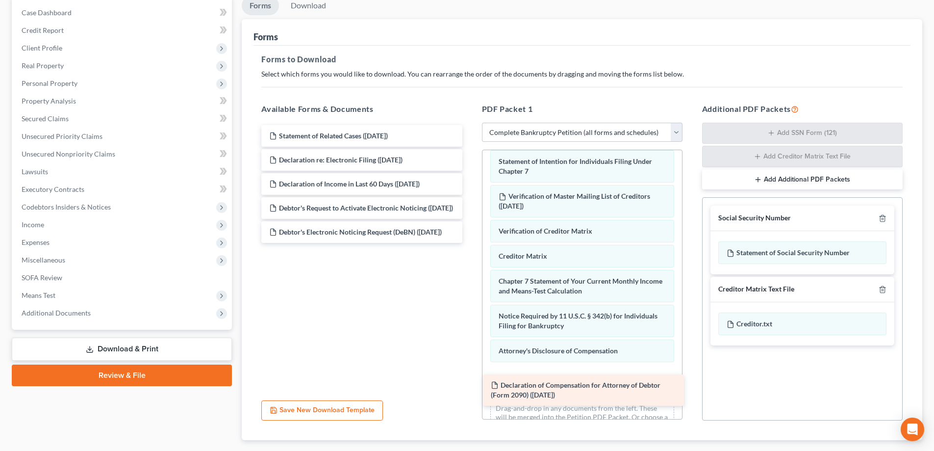
drag, startPoint x: 380, startPoint y: 219, endPoint x: 601, endPoint y: 396, distance: 283.7
click at [470, 243] on div "Declaration of Compensation for Attorney of Debtor (Form 2090) ([DATE]) Stateme…" at bounding box center [362, 184] width 216 height 118
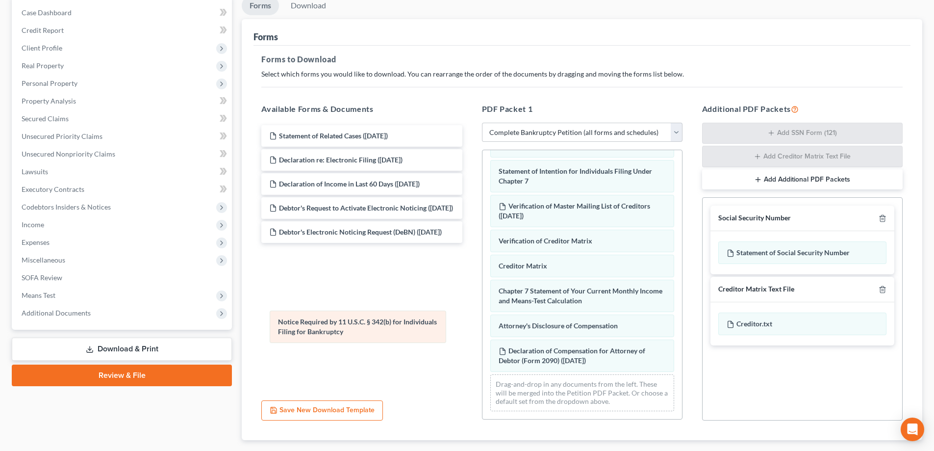
drag, startPoint x: 566, startPoint y: 336, endPoint x: 345, endPoint y: 333, distance: 220.8
click at [483, 333] on div "Notice Required by 11 U.S.C. § 342(b) for Individuals Filing for Bankruptcy Vol…" at bounding box center [583, 116] width 200 height 606
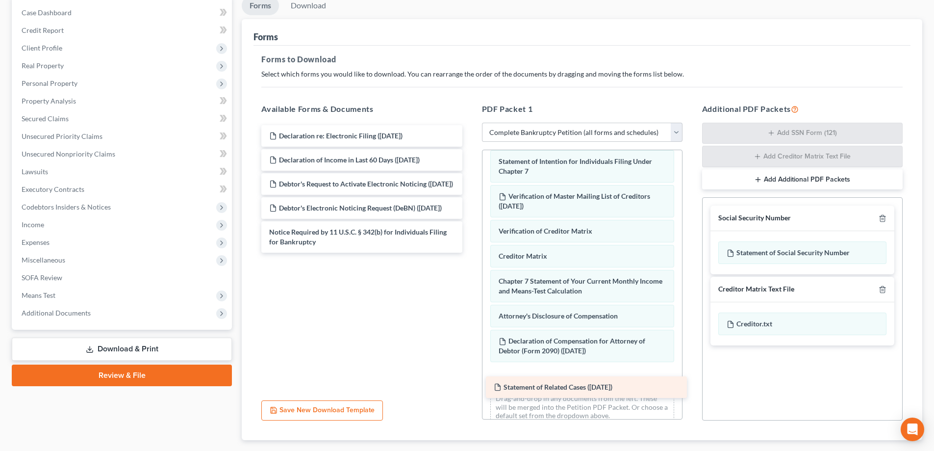
drag, startPoint x: 384, startPoint y: 132, endPoint x: 608, endPoint y: 383, distance: 336.9
click at [470, 253] on div "Statement of Related Cases ([DATE]) Statement of Related Cases ([DATE]) Declara…" at bounding box center [362, 189] width 216 height 128
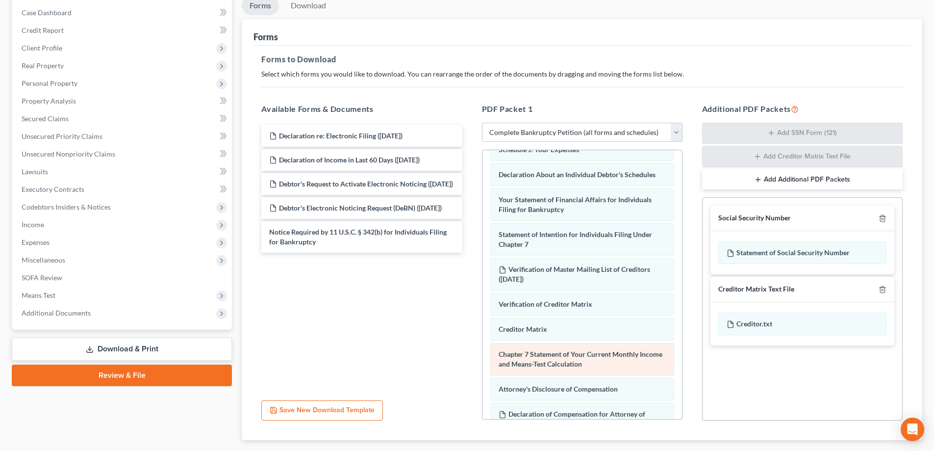
scroll to position [249, 0]
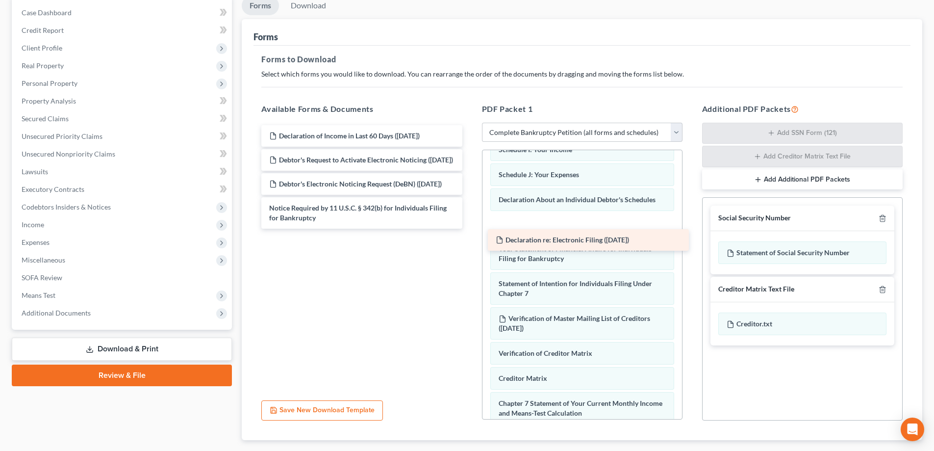
drag, startPoint x: 384, startPoint y: 133, endPoint x: 610, endPoint y: 237, distance: 249.3
click at [470, 229] on div "Declaration re: Electronic Filing ([DATE]) Declaration re: Electronic Filing ([…" at bounding box center [362, 176] width 216 height 103
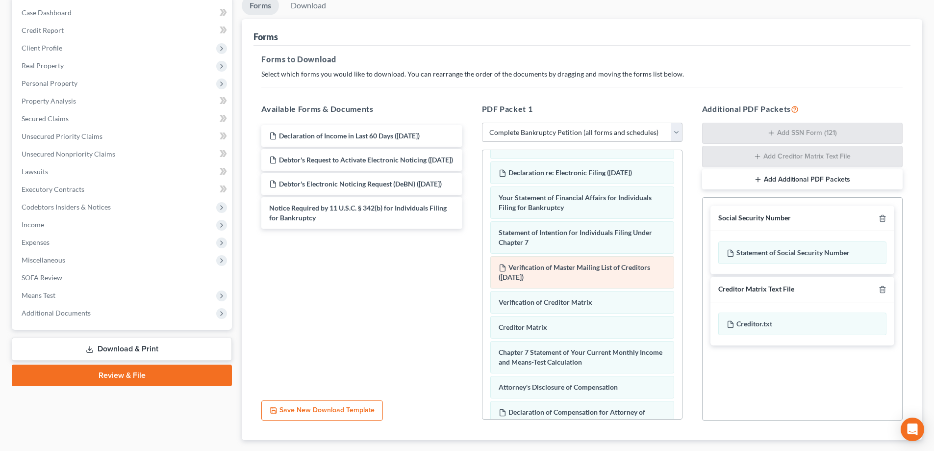
scroll to position [397, 0]
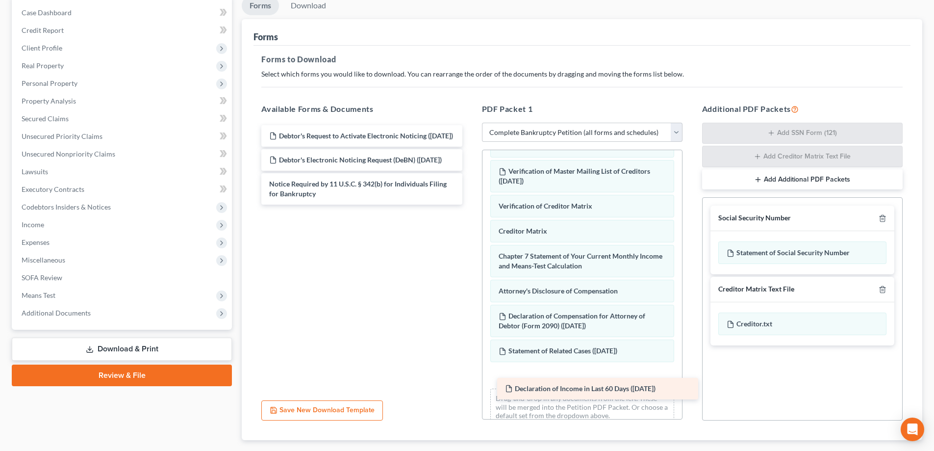
drag, startPoint x: 299, startPoint y: 133, endPoint x: 535, endPoint y: 386, distance: 345.6
click at [470, 205] on div "Declaration of Income in Last 60 Days ([DATE]) Declaration of Income in Last 60…" at bounding box center [362, 164] width 216 height 79
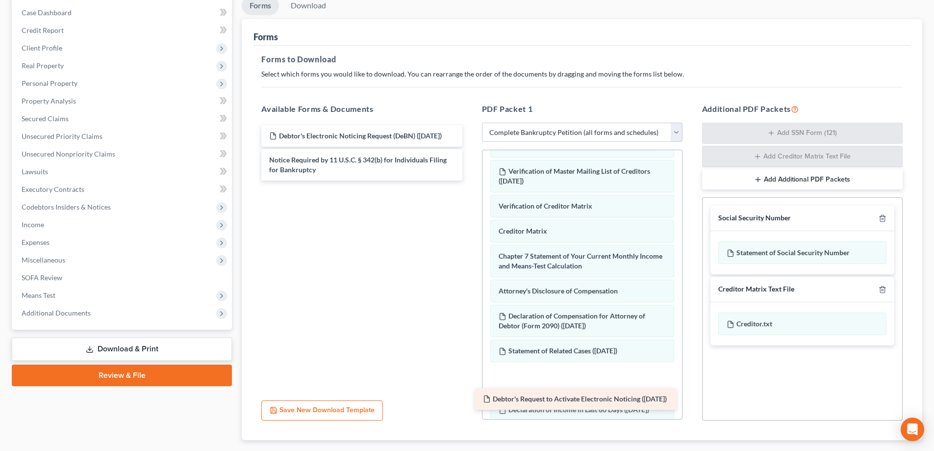
drag, startPoint x: 362, startPoint y: 132, endPoint x: 577, endPoint y: 391, distance: 336.9
click at [470, 180] on div "Debtor's Request to Activate Electronic Noticing ([DATE]) Debtor's Request to A…" at bounding box center [362, 152] width 216 height 55
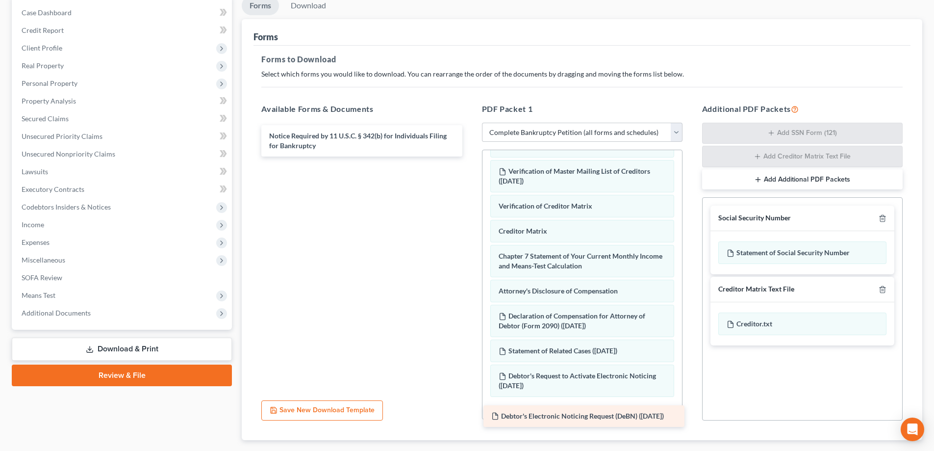
drag, startPoint x: 383, startPoint y: 135, endPoint x: 605, endPoint y: 415, distance: 357.5
click at [470, 156] on div "Debtor's Electronic Noticing Request (DeBN) ([DATE]) Debtor's Electronic Notici…" at bounding box center [362, 140] width 216 height 31
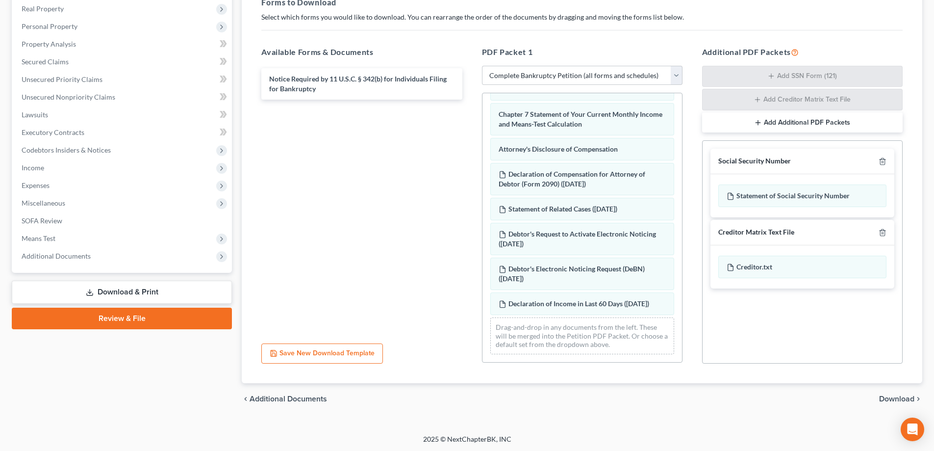
scroll to position [156, 0]
click at [892, 399] on span "Download" at bounding box center [896, 398] width 35 height 8
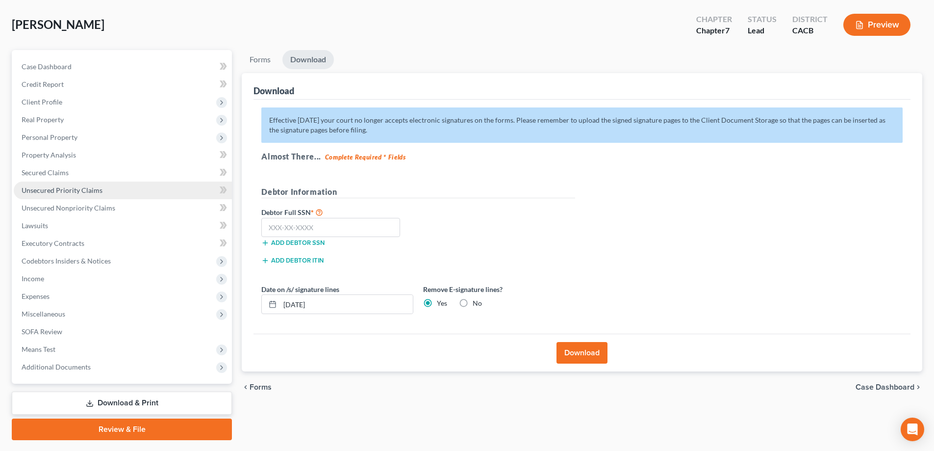
scroll to position [22, 0]
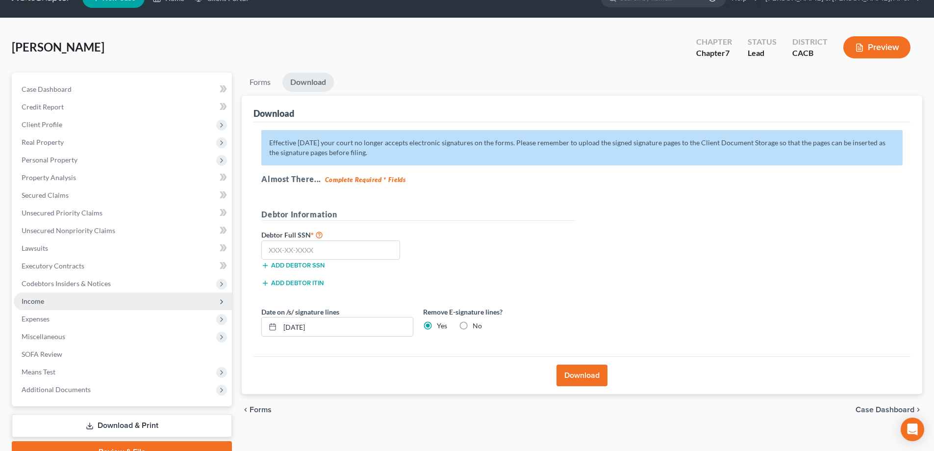
click at [56, 300] on span "Income" at bounding box center [123, 301] width 218 height 18
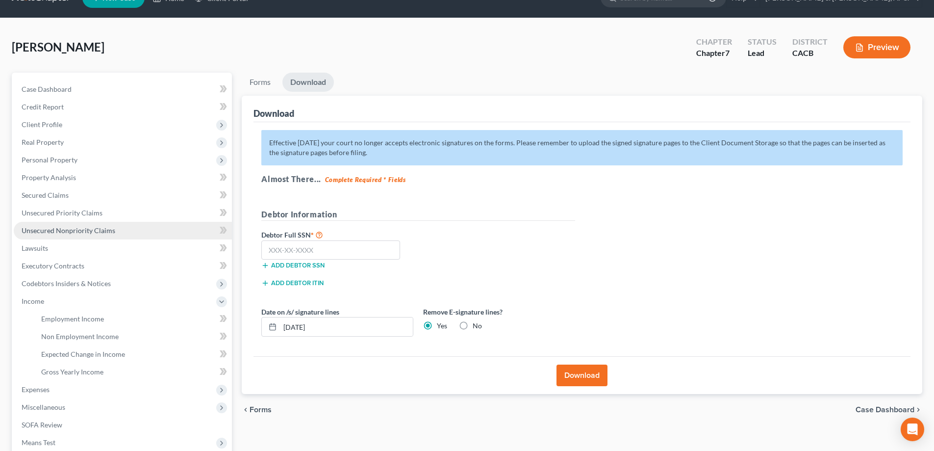
click at [73, 229] on span "Unsecured Nonpriority Claims" at bounding box center [69, 230] width 94 height 8
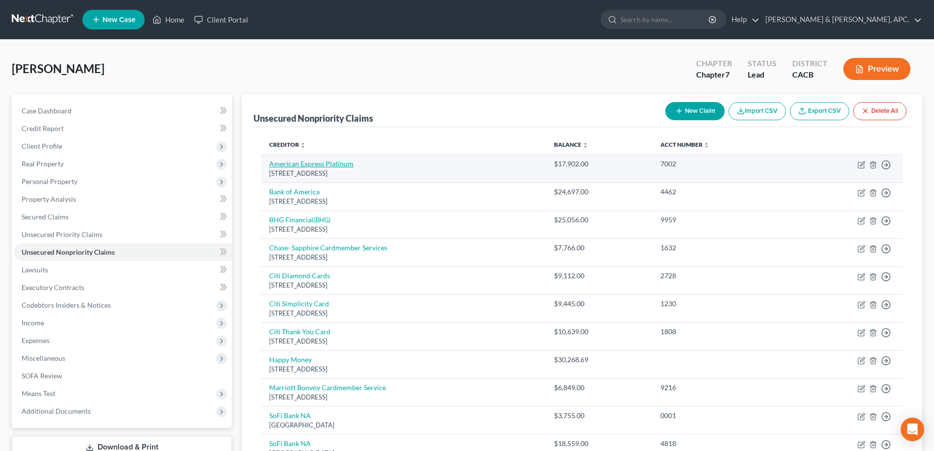
click at [314, 167] on link "American Express Platinum" at bounding box center [311, 163] width 84 height 8
select select "4"
select select "2"
select select "0"
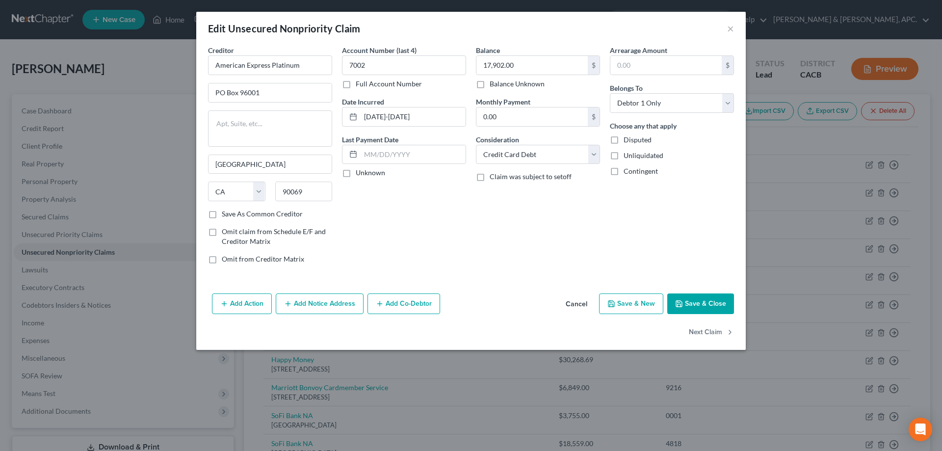
click at [336, 303] on button "Add Notice Address" at bounding box center [320, 303] width 88 height 21
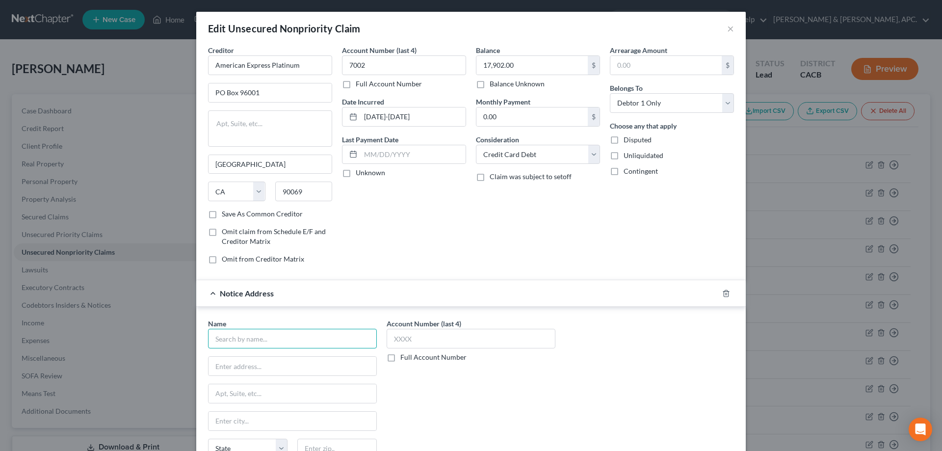
click at [239, 340] on input "text" at bounding box center [292, 339] width 169 height 20
type input "[PERSON_NAME] Law Group APC"
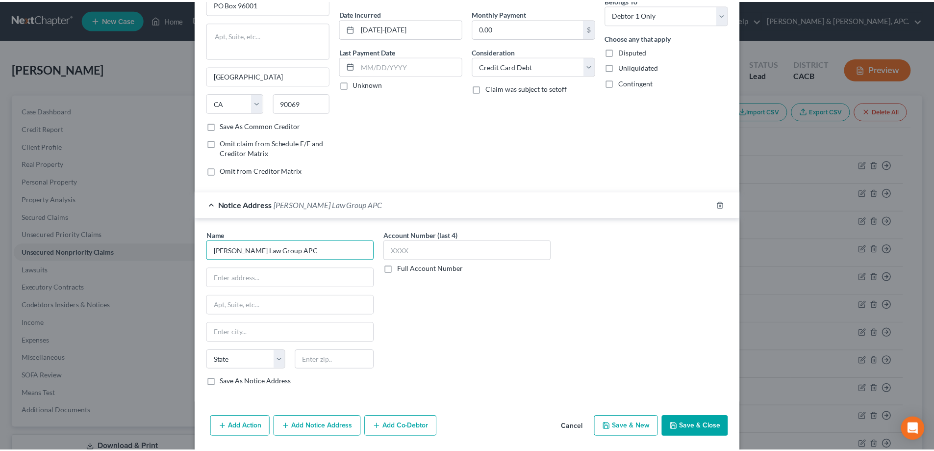
scroll to position [123, 0]
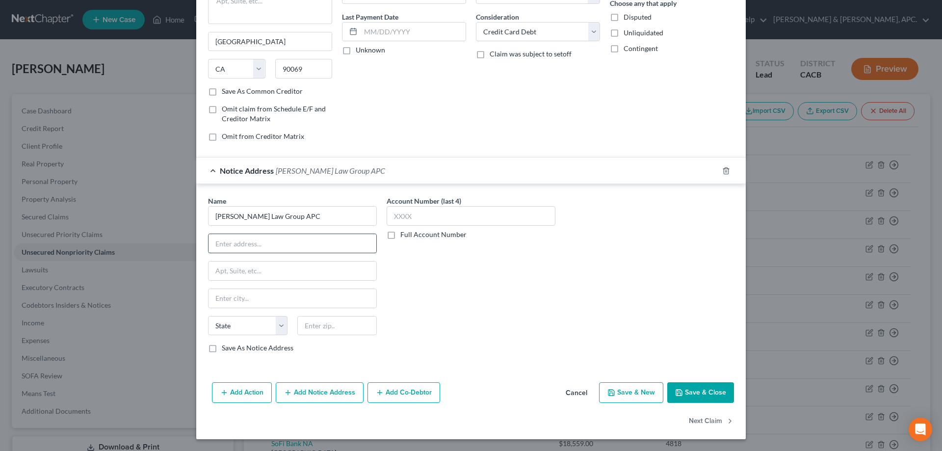
click at [226, 246] on input "text" at bounding box center [292, 243] width 168 height 19
paste input "[STREET_ADDRESS][PERSON_NAME]"
click at [290, 244] on input "[STREET_ADDRESS][PERSON_NAME]" at bounding box center [292, 243] width 168 height 19
type input "[STREET_ADDRESS][PERSON_NAME]"
click at [272, 299] on input "text" at bounding box center [292, 298] width 168 height 19
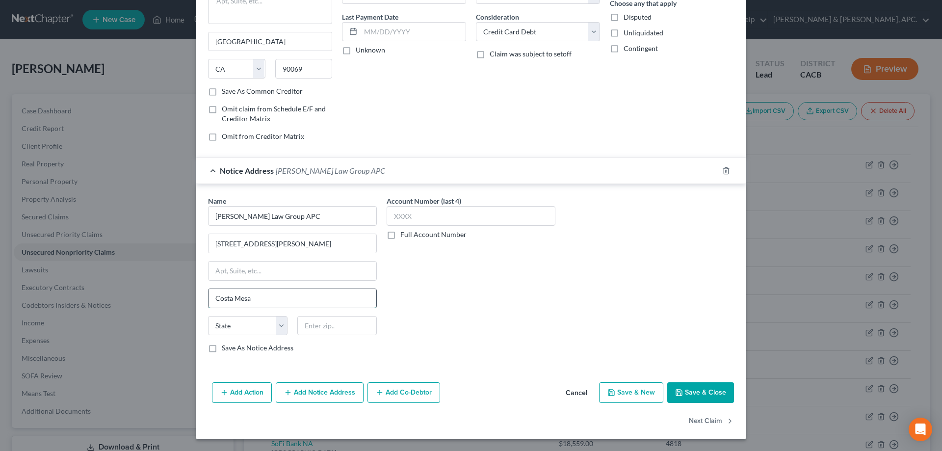
type input "Costa Mesa"
select select "4"
type input "92626"
click at [288, 244] on input "[STREET_ADDRESS][PERSON_NAME]" at bounding box center [292, 243] width 168 height 19
type input "[STREET_ADDRESS][PERSON_NAME]"
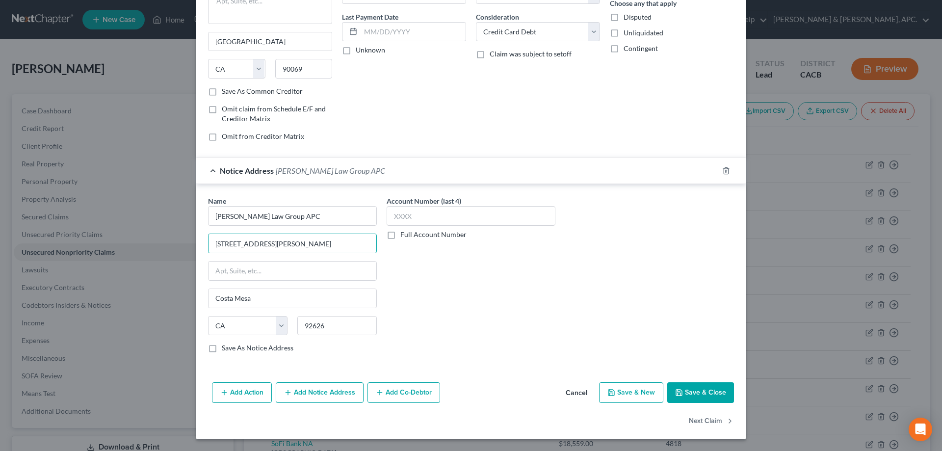
click at [694, 392] on button "Save & Close" at bounding box center [700, 392] width 67 height 21
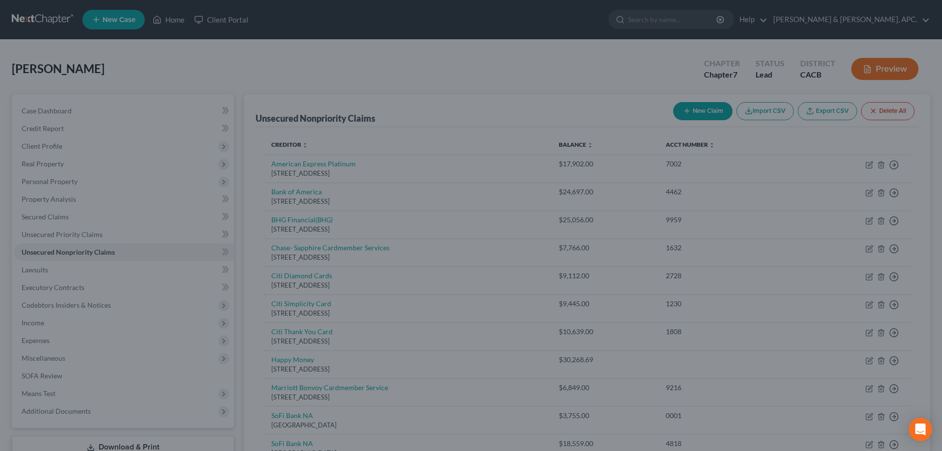
type input "0"
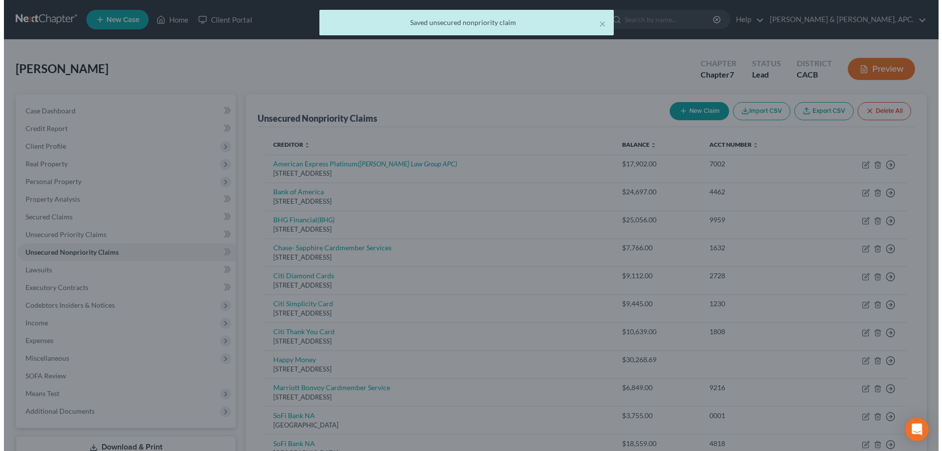
scroll to position [0, 0]
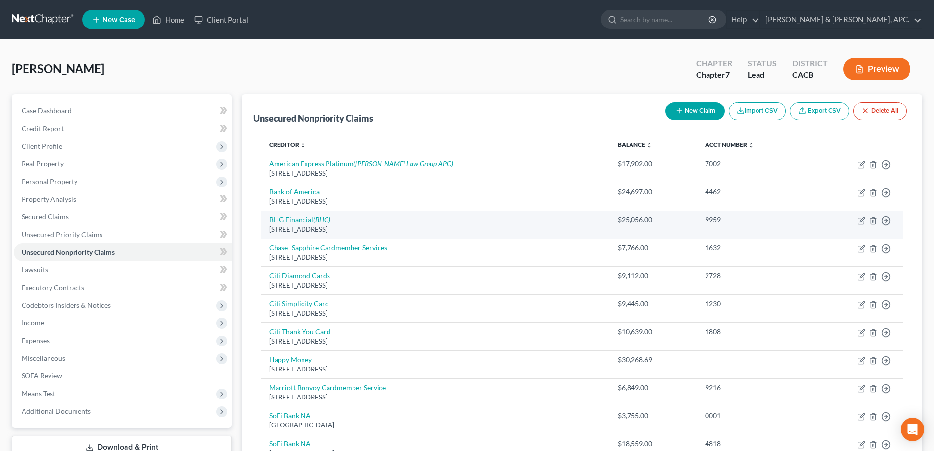
click at [299, 221] on link "BHG Financial (BHG)" at bounding box center [299, 219] width 61 height 8
select select "9"
select select "2"
select select "0"
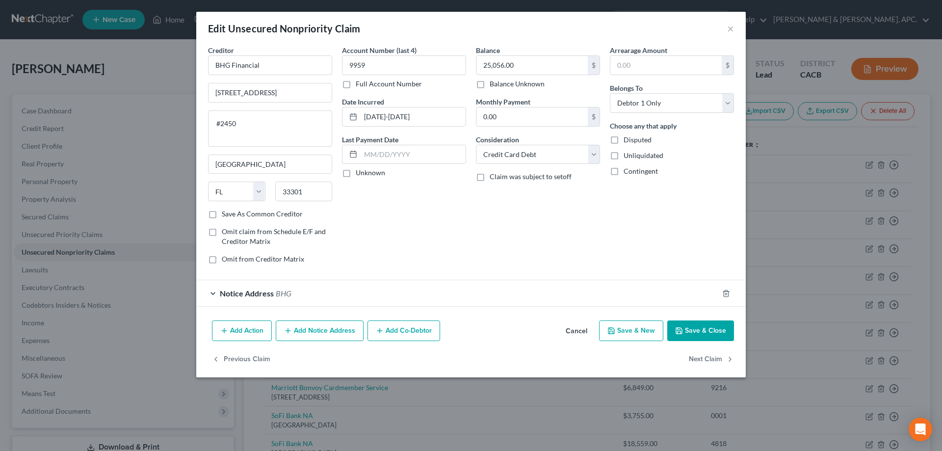
click at [245, 331] on button "Add Action" at bounding box center [242, 330] width 60 height 21
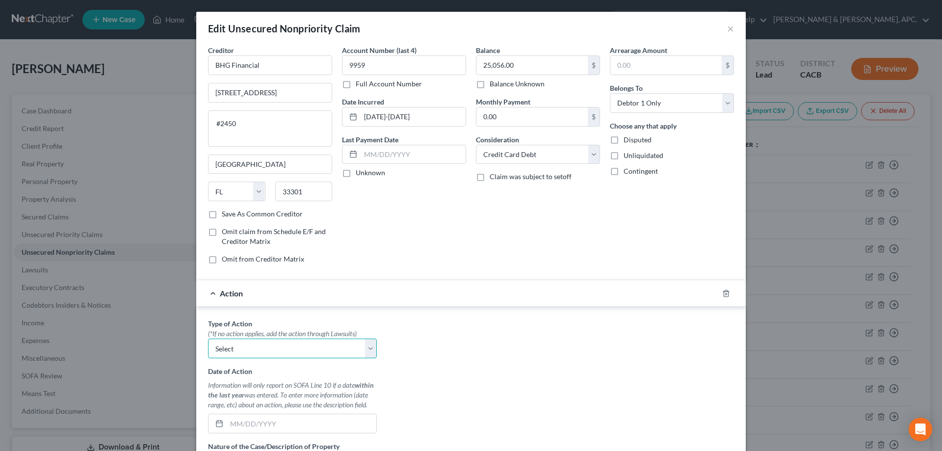
click at [275, 347] on select "Select Repossession Garnishment Foreclosure Personal Injury Attached, Seized, O…" at bounding box center [292, 348] width 169 height 20
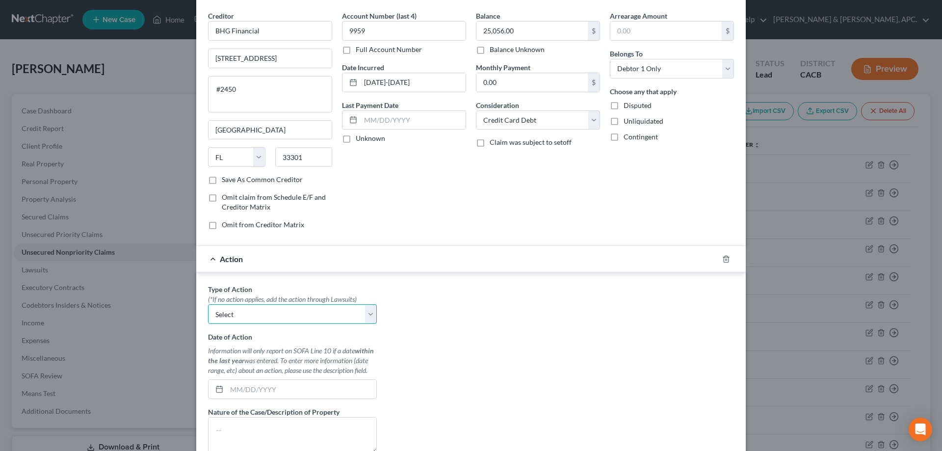
scroll to position [49, 0]
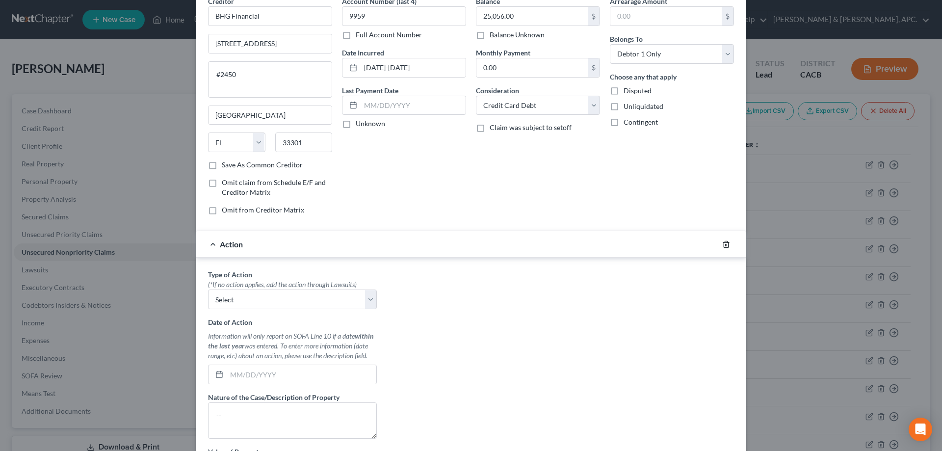
click at [722, 244] on icon "button" at bounding box center [726, 244] width 8 height 8
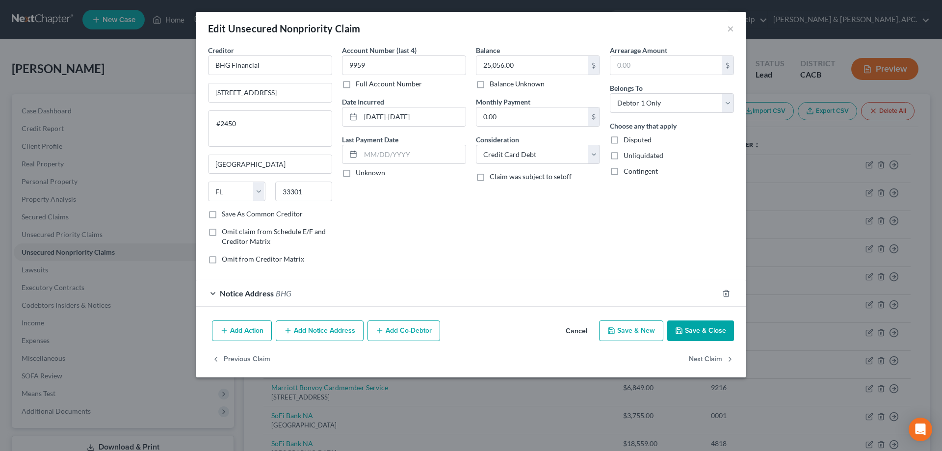
scroll to position [0, 0]
click at [261, 291] on span "Notice Address" at bounding box center [247, 292] width 54 height 9
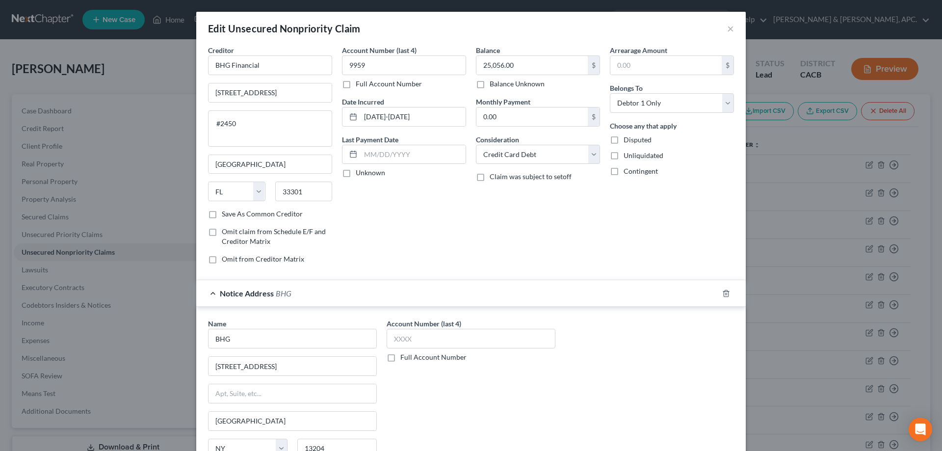
click at [261, 291] on span "Notice Address" at bounding box center [247, 292] width 54 height 9
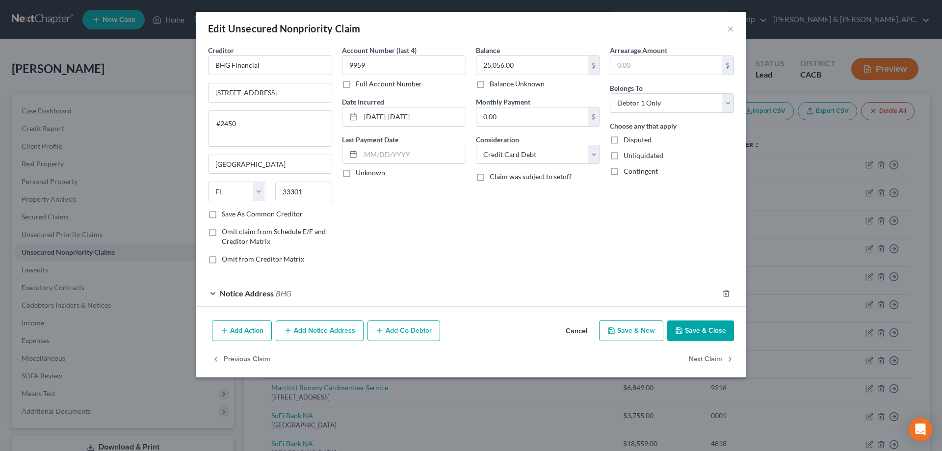
click at [322, 333] on button "Add Notice Address" at bounding box center [320, 330] width 88 height 21
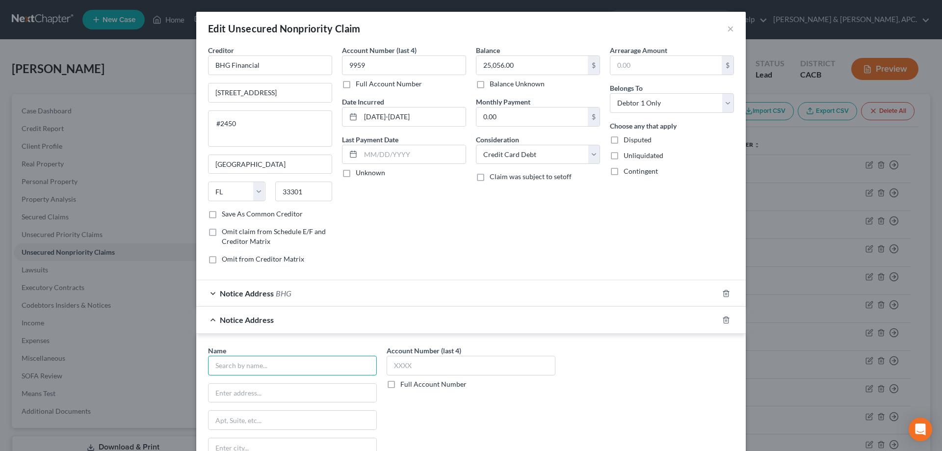
click at [296, 366] on input "text" at bounding box center [292, 366] width 169 height 20
type input "Absolute Law Group"
type input "[STREET_ADDRESS]"
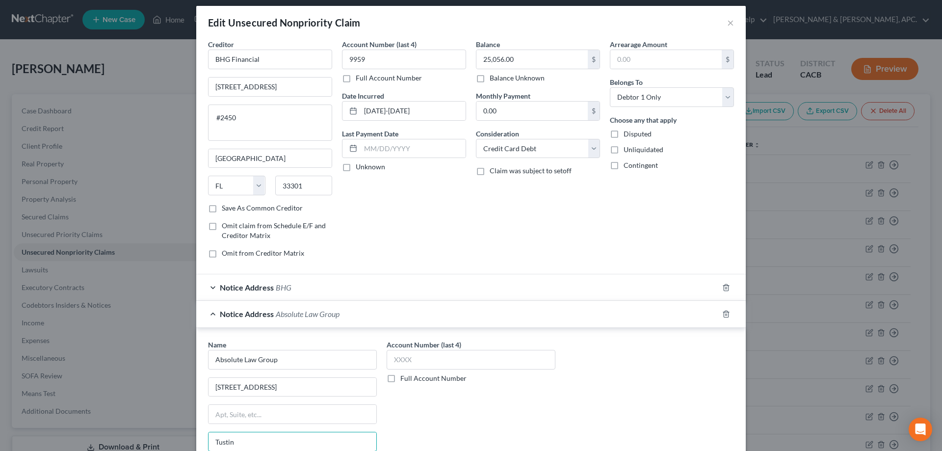
type input "Tustin"
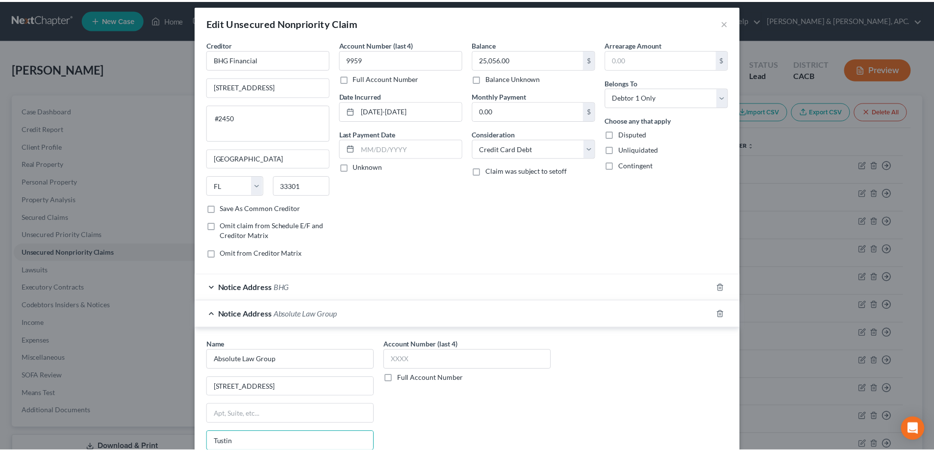
scroll to position [149, 0]
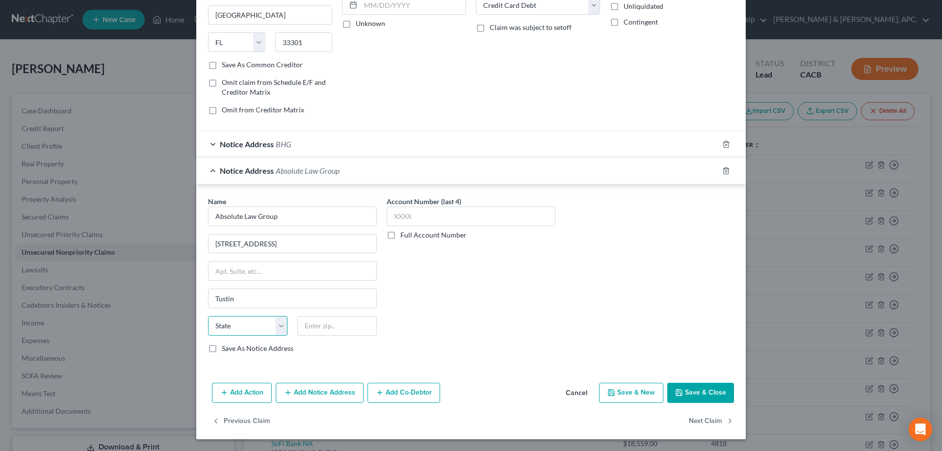
select select "4"
type input "92780"
click at [710, 391] on button "Save & Close" at bounding box center [700, 393] width 67 height 21
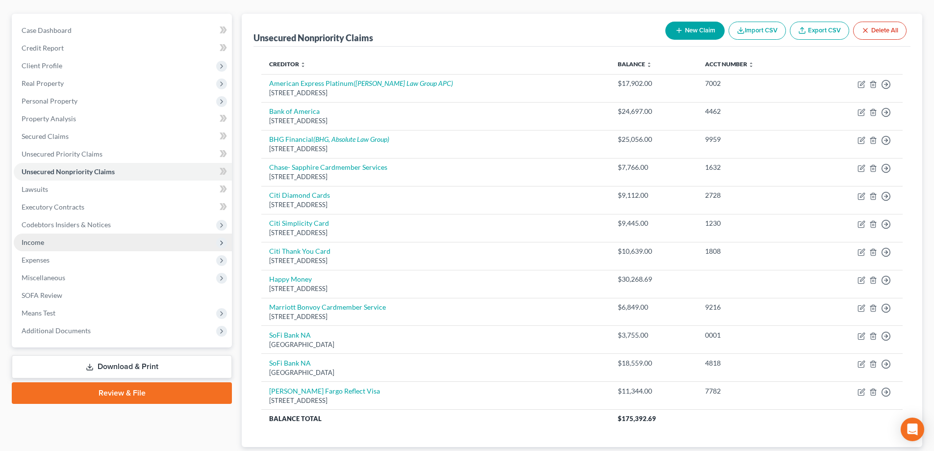
scroll to position [98, 0]
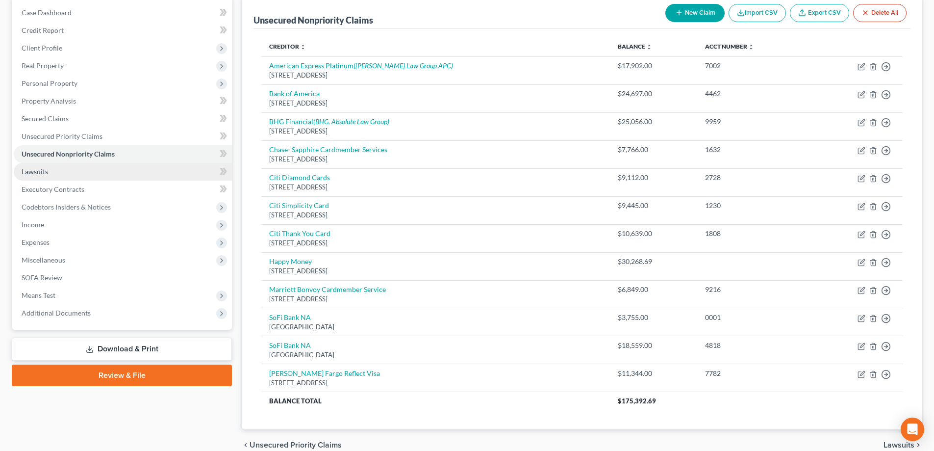
click at [40, 175] on span "Lawsuits" at bounding box center [35, 171] width 26 height 8
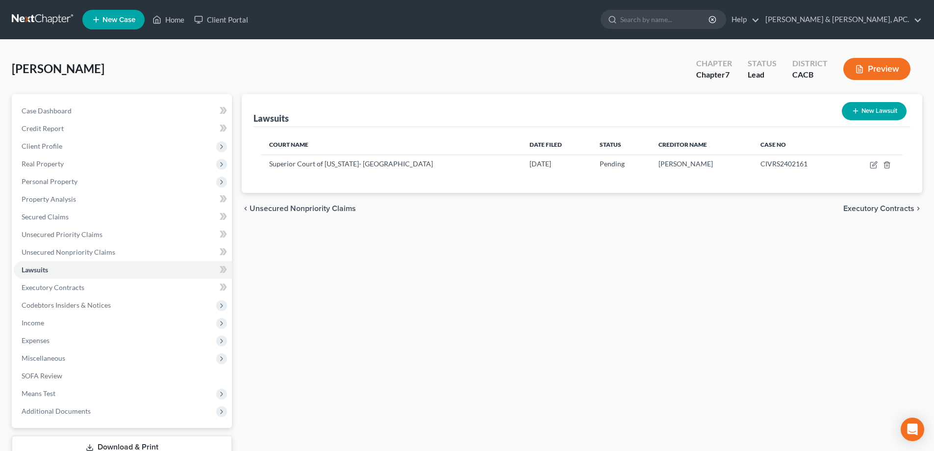
click at [875, 113] on button "New Lawsuit" at bounding box center [874, 111] width 65 height 18
select select "0"
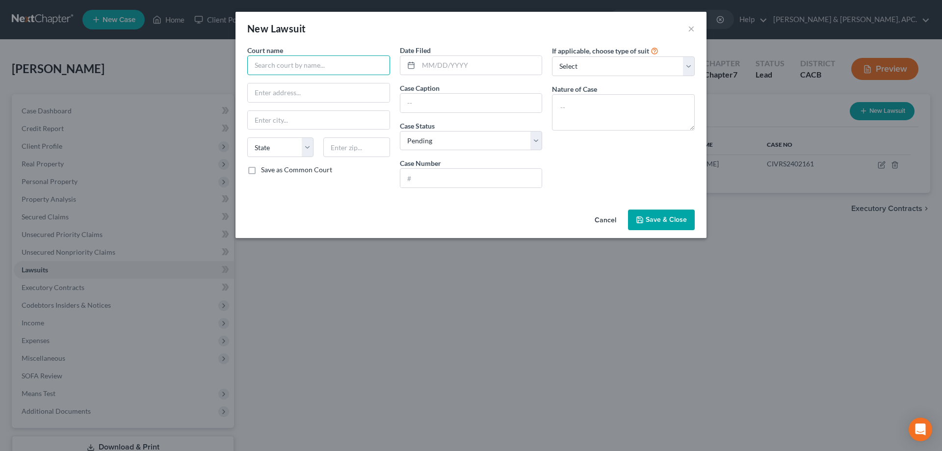
click at [294, 64] on input "text" at bounding box center [318, 65] width 143 height 20
type input "Superior Court County of Orange"
drag, startPoint x: 297, startPoint y: 99, endPoint x: 315, endPoint y: 89, distance: 20.4
click at [297, 99] on input "text" at bounding box center [319, 92] width 142 height 19
paste input "[STREET_ADDRESS]"
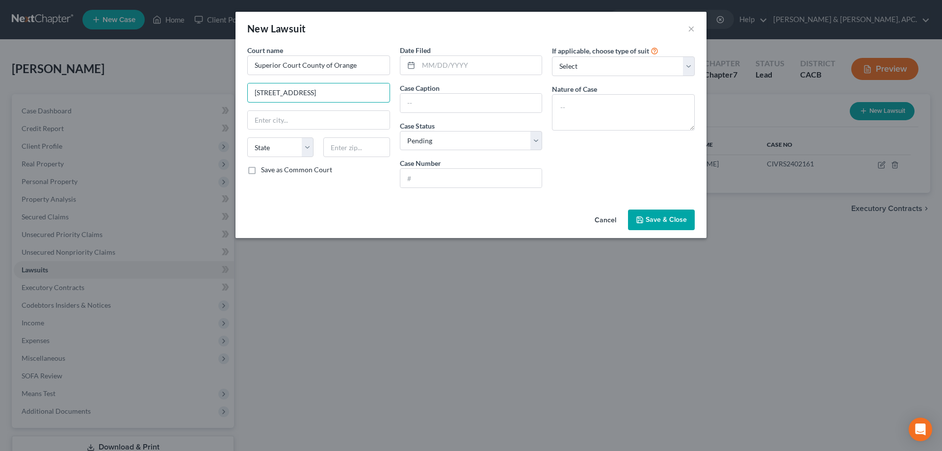
scroll to position [0, 6]
type input "[STREET_ADDRESS]"
click at [265, 119] on input "text" at bounding box center [319, 120] width 142 height 19
type input "D"
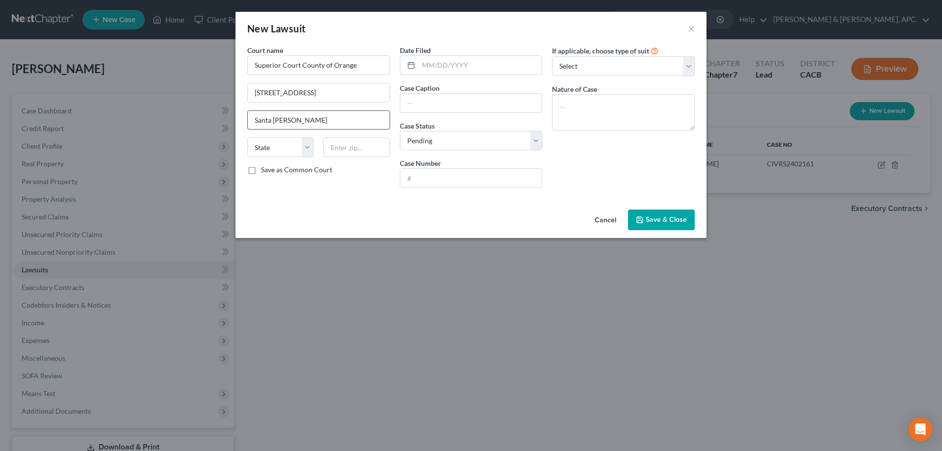
type input "Santa [PERSON_NAME]"
select select "4"
click at [322, 90] on input "[STREET_ADDRESS]" at bounding box center [319, 92] width 142 height 19
type input "[STREET_ADDRESS]"
click at [355, 149] on input "text" at bounding box center [356, 147] width 66 height 20
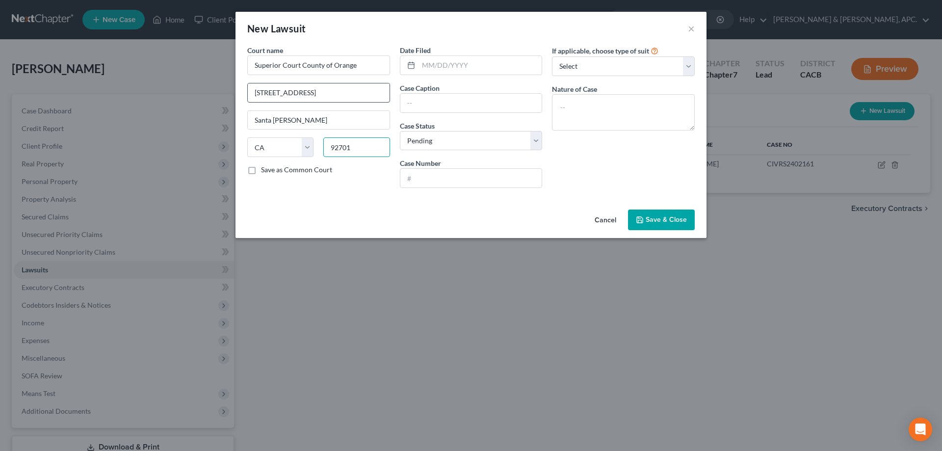
type input "92701"
click at [348, 91] on input "[STREET_ADDRESS]" at bounding box center [319, 92] width 142 height 19
type input "[STREET_ADDRESS]"
click at [445, 66] on input "text" at bounding box center [480, 65] width 124 height 19
type input "[DATE]"
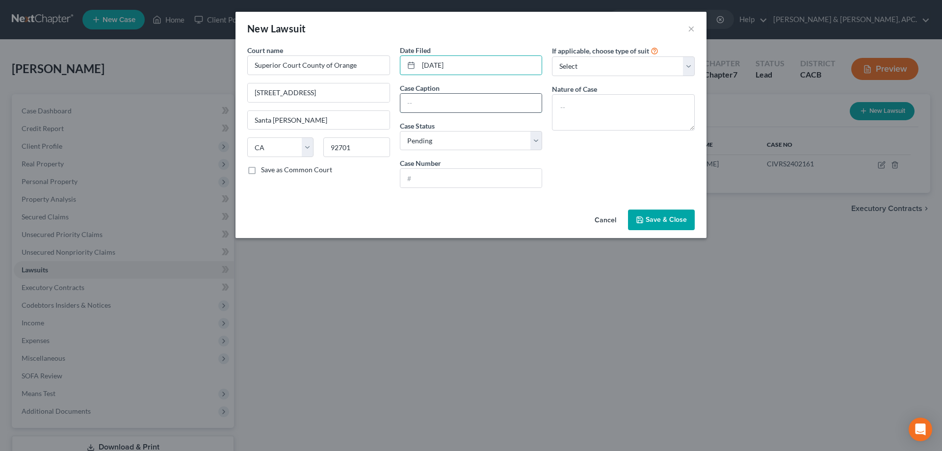
click at [437, 108] on input "text" at bounding box center [471, 103] width 142 height 19
paste input "AMERICAN EXPRESS NATIONAL BANK VS. [PERSON_NAME]"
type input "AMERICAN EXPRESS NATIONAL BANK VS. [PERSON_NAME]"
click at [436, 178] on input "text" at bounding box center [471, 178] width 142 height 19
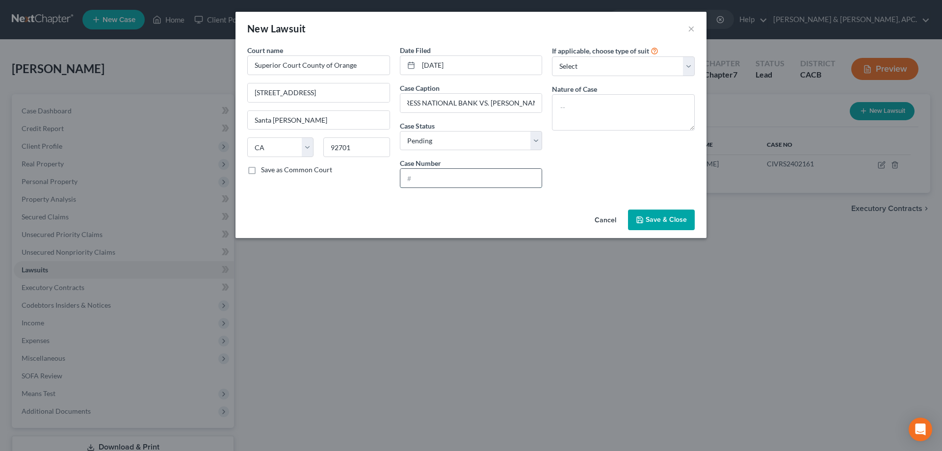
scroll to position [0, 0]
paste input "30-2025-01504662-[PERSON_NAME]-CJC"
type input "30-2025-01504662-[PERSON_NAME]-CJC"
click at [691, 60] on select "Select Repossession Garnishment Foreclosure Attached, Seized, Or Levied Other" at bounding box center [623, 66] width 143 height 20
click at [688, 69] on select "Select Repossession Garnishment Foreclosure Attached, Seized, Or Levied Other" at bounding box center [623, 66] width 143 height 20
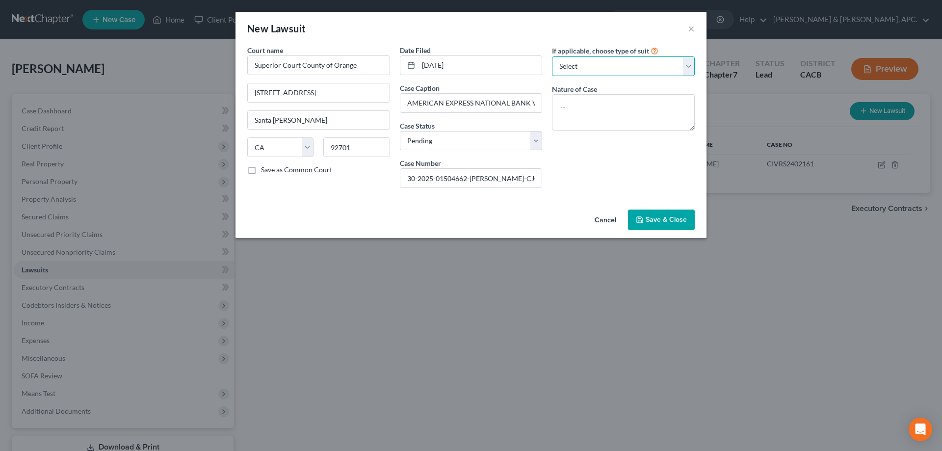
select select "4"
click at [552, 56] on select "Select Repossession Garnishment Foreclosure Attached, Seized, Or Levied Other" at bounding box center [623, 66] width 143 height 20
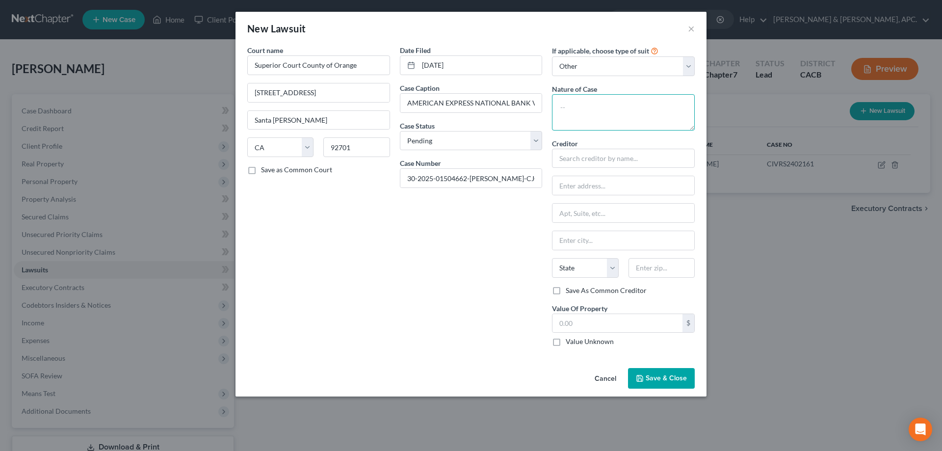
click at [614, 112] on textarea at bounding box center [623, 112] width 143 height 36
type textarea "Collections"
click at [604, 160] on input "text" at bounding box center [623, 159] width 143 height 20
type input "A"
click at [680, 376] on span "Save & Close" at bounding box center [665, 378] width 41 height 8
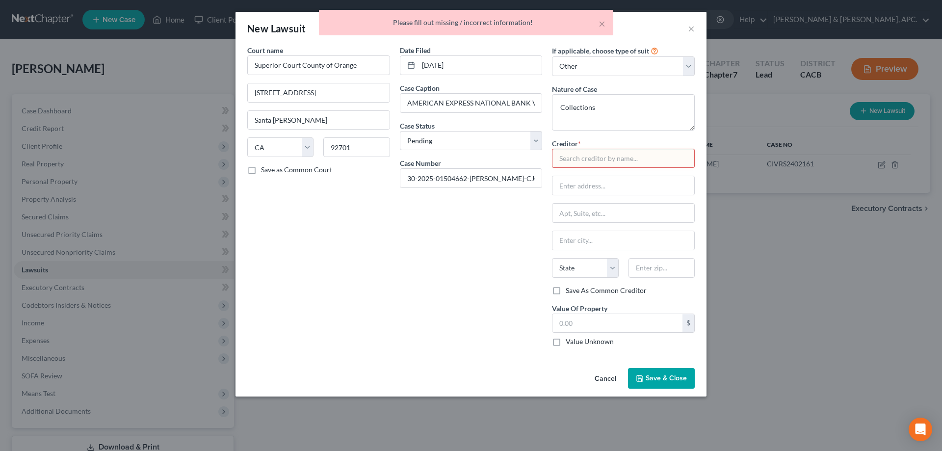
click at [597, 155] on input "text" at bounding box center [623, 159] width 143 height 20
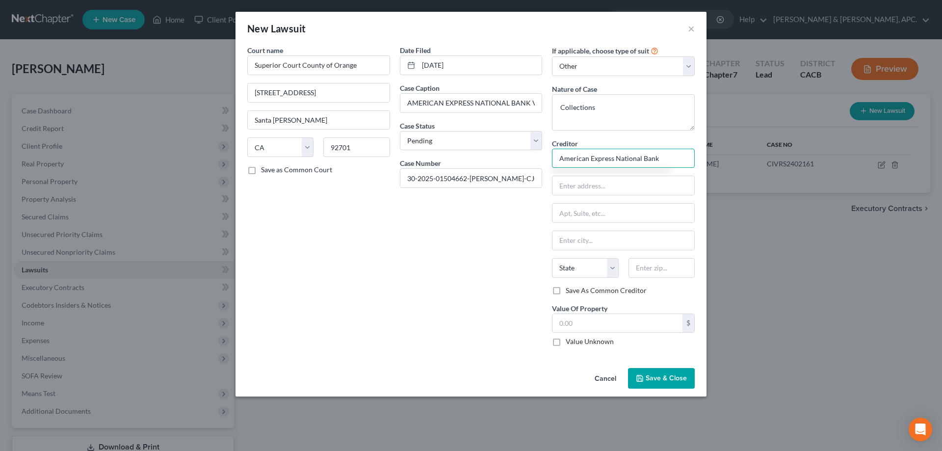
type input "American Express National Bank"
type input "c/[PERSON_NAME] Law Group APC"
click at [570, 215] on input "text" at bounding box center [623, 213] width 142 height 19
paste input "[STREET_ADDRESS][PERSON_NAME]"
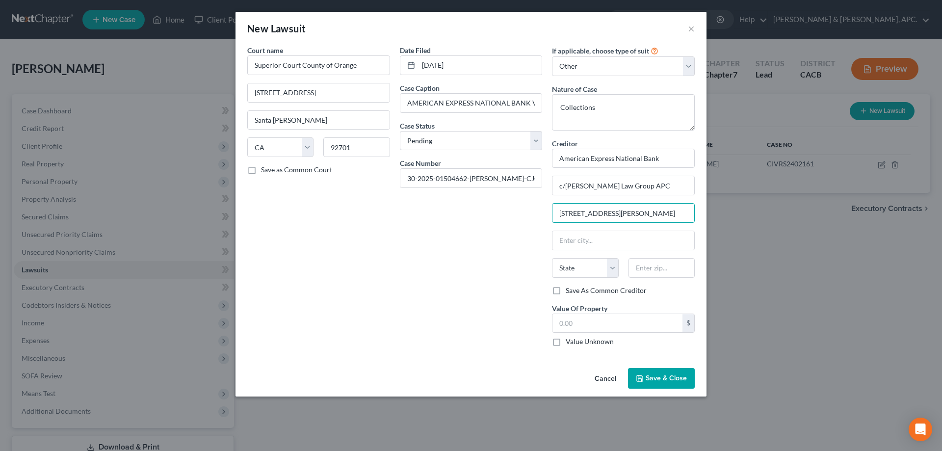
scroll to position [0, 19]
type input "[STREET_ADDRESS][PERSON_NAME]"
click at [582, 237] on input "text" at bounding box center [623, 240] width 142 height 19
type input "Costa Mesa"
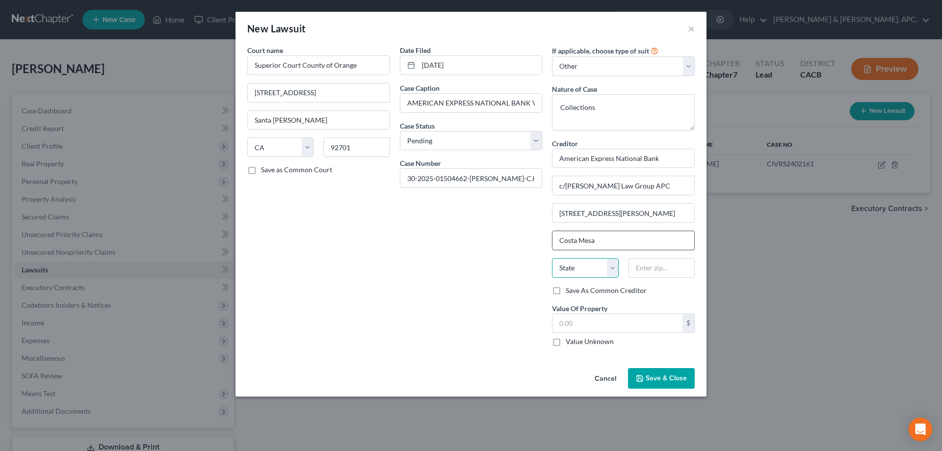
select select "4"
click at [636, 209] on input "[STREET_ADDRESS][PERSON_NAME]" at bounding box center [623, 213] width 142 height 19
type input "[STREET_ADDRESS][PERSON_NAME]"
click at [641, 268] on input "text" at bounding box center [661, 268] width 66 height 20
type input "92626"
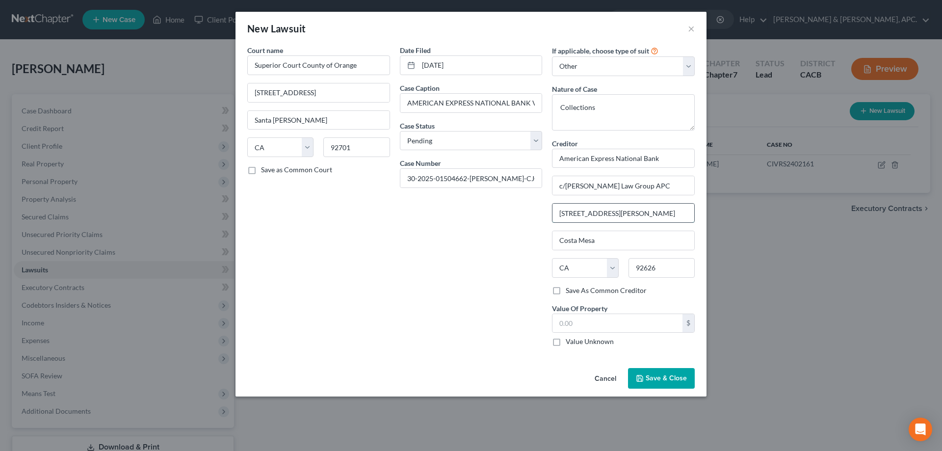
click at [657, 211] on input "[STREET_ADDRESS][PERSON_NAME]" at bounding box center [623, 213] width 142 height 19
type input "[STREET_ADDRESS][PERSON_NAME]"
click at [582, 342] on label "Value Unknown" at bounding box center [590, 341] width 48 height 10
click at [576, 342] on input "Value Unknown" at bounding box center [572, 339] width 6 height 6
checkbox input "true"
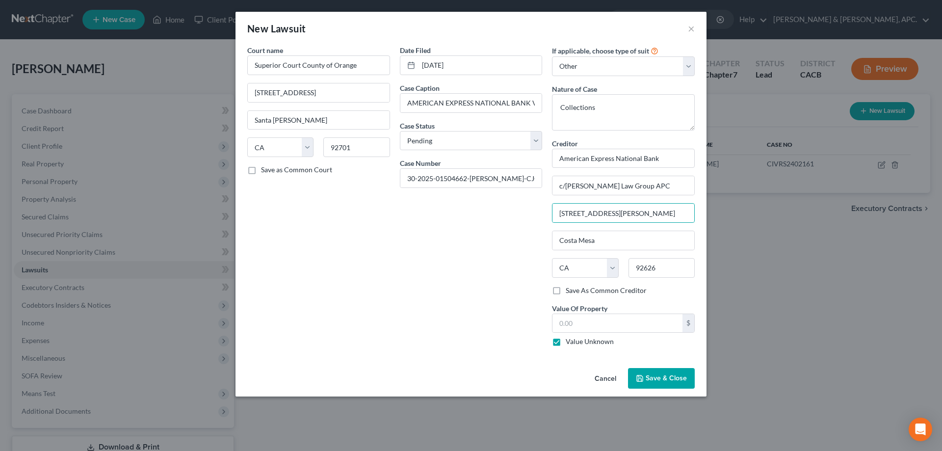
type input "0.00"
click at [662, 375] on span "Save & Close" at bounding box center [665, 378] width 41 height 8
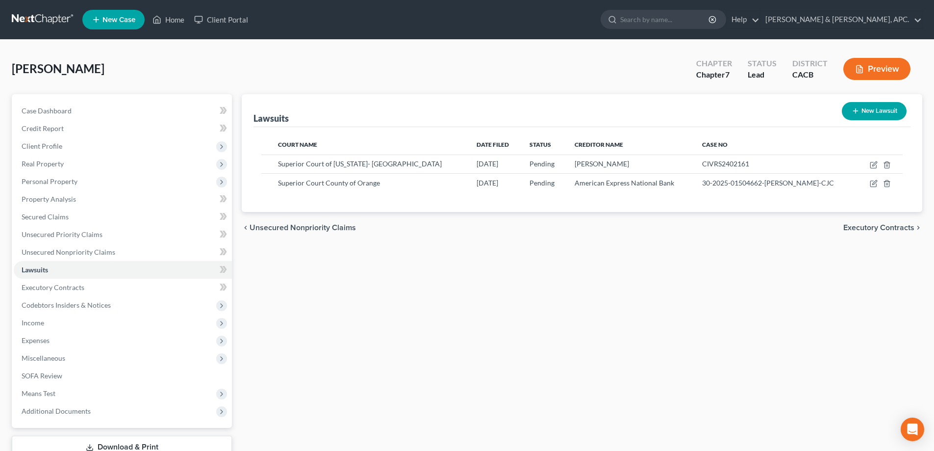
click at [873, 108] on button "New Lawsuit" at bounding box center [874, 111] width 65 height 18
select select "0"
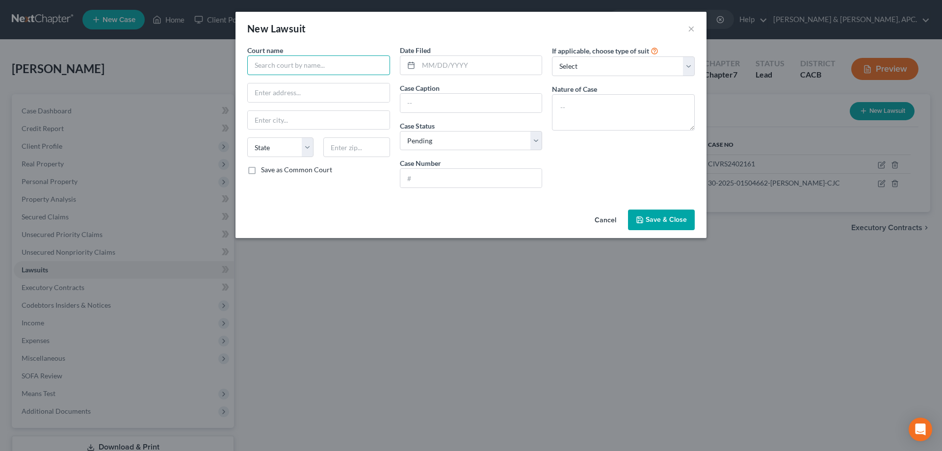
click at [258, 69] on input "text" at bounding box center [318, 65] width 143 height 20
type input "Superior Court- [GEOGRAPHIC_DATA]"
click at [431, 102] on input "text" at bounding box center [471, 103] width 142 height 19
paste input "BANKERS HEALTHCARE GROUP, LLC VS. [PERSON_NAME] HUH"
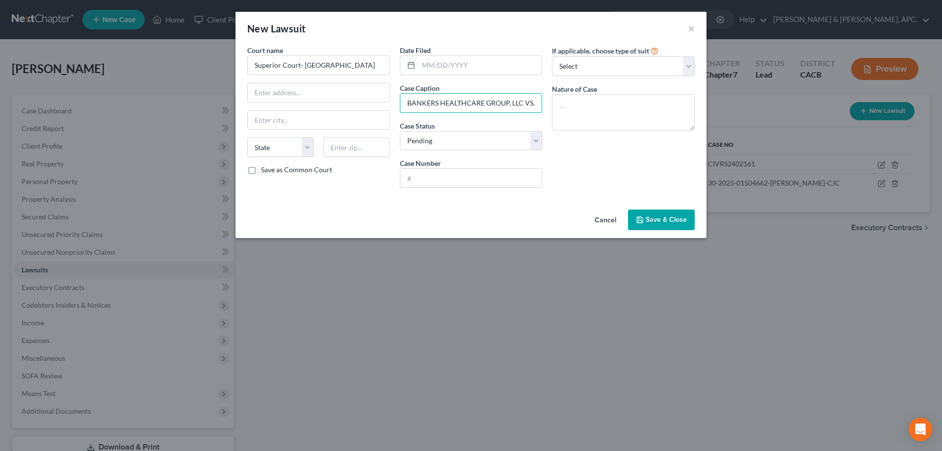
scroll to position [0, 52]
type input "BANKERS HEALTHCARE GROUP, LLC VS. [PERSON_NAME] HUH"
paste input "[STREET_ADDRESS]"
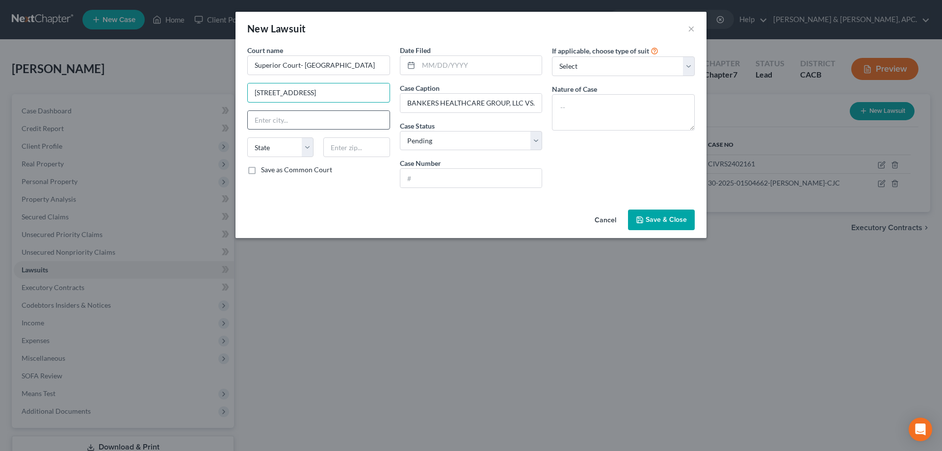
type input "[STREET_ADDRESS]"
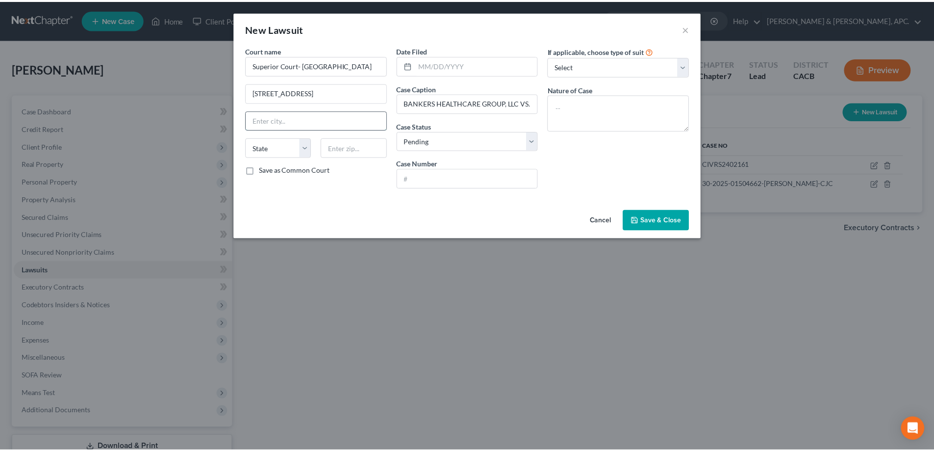
scroll to position [0, 0]
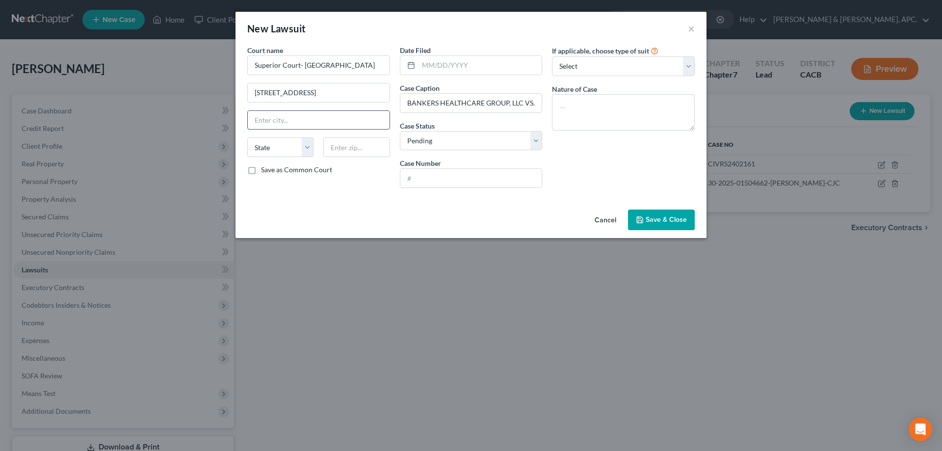
click at [304, 117] on input "text" at bounding box center [319, 120] width 142 height 19
type input "Santa [PERSON_NAME]"
click at [326, 92] on input "[STREET_ADDRESS]" at bounding box center [319, 92] width 142 height 19
type input "[STREET_ADDRESS]"
click at [284, 148] on select "State [US_STATE] AK AR AZ CA CO CT DE DC [GEOGRAPHIC_DATA] [GEOGRAPHIC_DATA] GU…" at bounding box center [280, 147] width 66 height 20
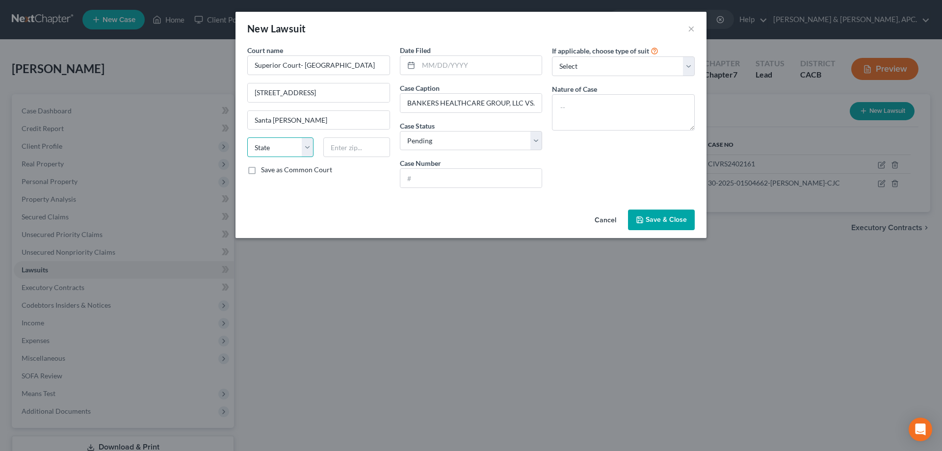
select select "4"
click at [247, 137] on select "State [US_STATE] AK AR AZ CA CO CT DE DC [GEOGRAPHIC_DATA] [GEOGRAPHIC_DATA] GU…" at bounding box center [280, 147] width 66 height 20
click at [362, 150] on input "text" at bounding box center [356, 147] width 66 height 20
type input "92701"
click at [364, 93] on input "[STREET_ADDRESS]" at bounding box center [319, 92] width 142 height 19
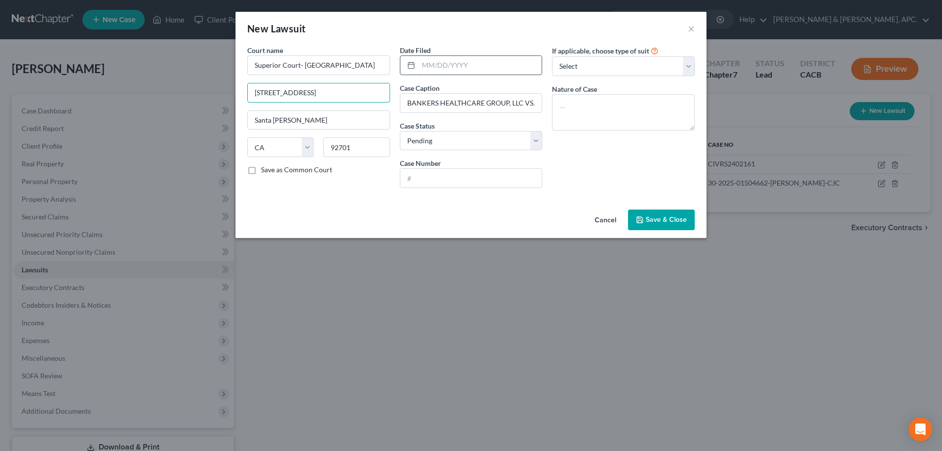
type input "[STREET_ADDRESS]"
drag, startPoint x: 466, startPoint y: 66, endPoint x: 479, endPoint y: 61, distance: 13.2
click at [466, 66] on input "text" at bounding box center [480, 65] width 124 height 19
type input "[DATE]"
click at [610, 66] on select "Select Repossession Garnishment Foreclosure Attached, Seized, Or Levied Other" at bounding box center [623, 66] width 143 height 20
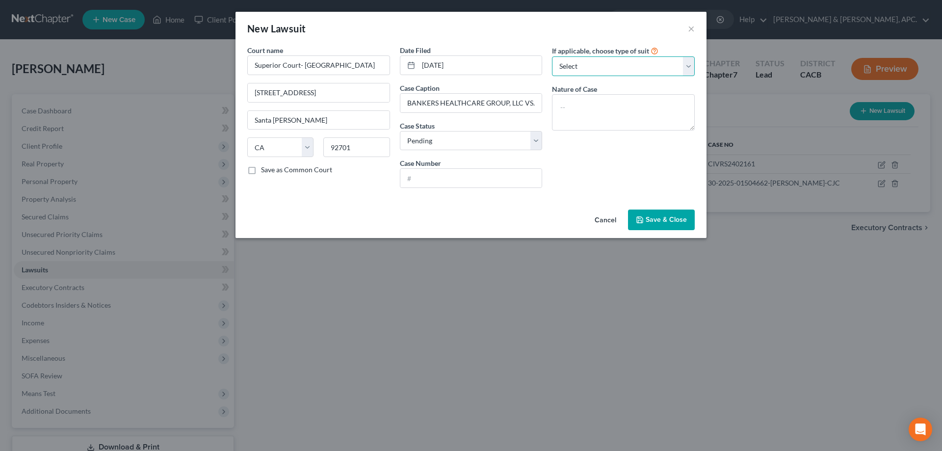
select select "4"
click at [552, 56] on select "Select Repossession Garnishment Foreclosure Attached, Seized, Or Levied Other" at bounding box center [623, 66] width 143 height 20
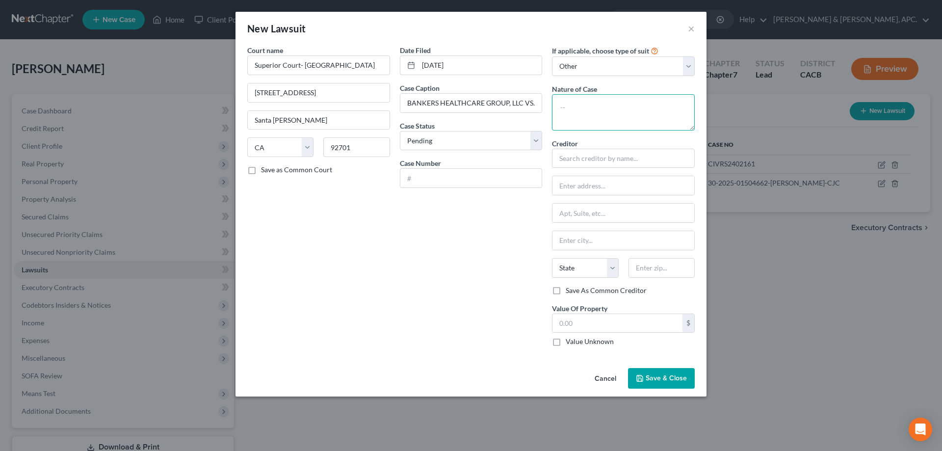
click at [601, 110] on textarea at bounding box center [623, 112] width 143 height 36
type textarea "Collections"
click at [454, 181] on input "text" at bounding box center [471, 178] width 142 height 19
paste input "30-2025-01496849-[PERSON_NAME]-CJC"
type input "30-2025-01496849-[PERSON_NAME]-CJC"
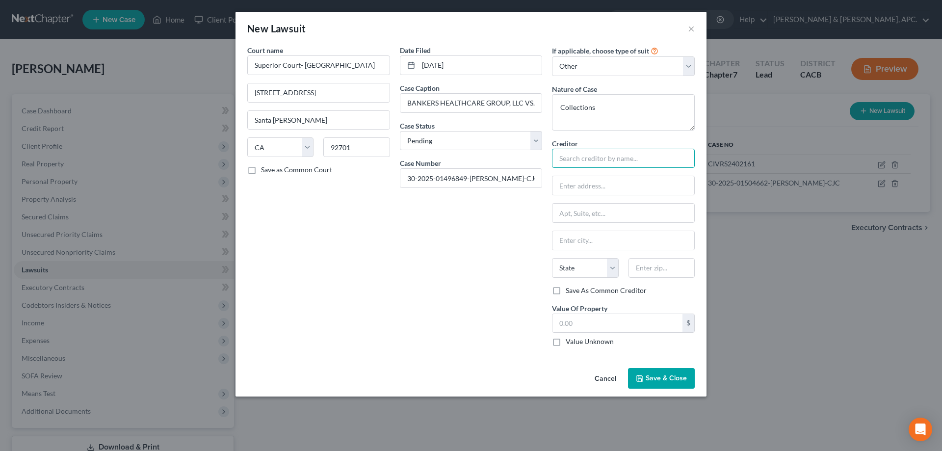
click at [569, 159] on input "text" at bounding box center [623, 159] width 143 height 20
type input "Bankers Healthcare Group Inc"
click at [610, 189] on input "text" at bounding box center [623, 185] width 142 height 19
type input "c/o Absolute Law Group"
type input "Ste 100"
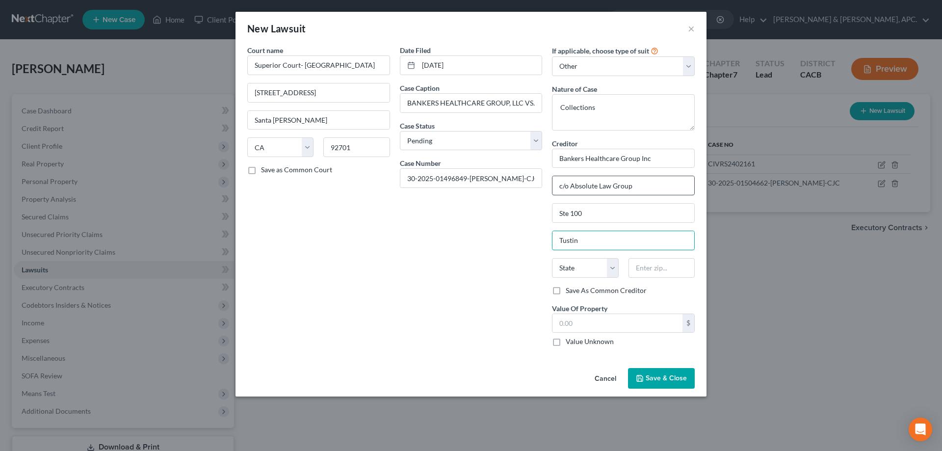
type input "Tustin"
select select "4"
type input "92780"
click at [566, 341] on label "Value Unknown" at bounding box center [590, 341] width 48 height 10
click at [569, 341] on input "Value Unknown" at bounding box center [572, 339] width 6 height 6
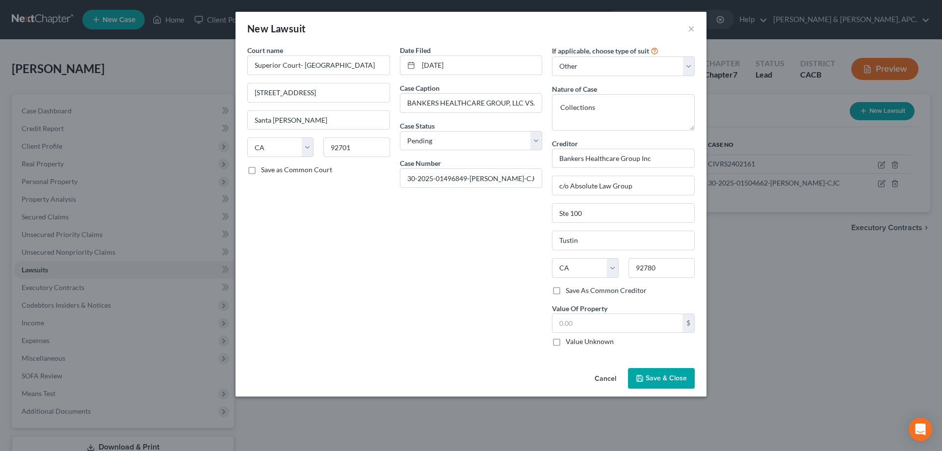
checkbox input "true"
type input "0.00"
click at [649, 379] on span "Save & Close" at bounding box center [665, 378] width 41 height 8
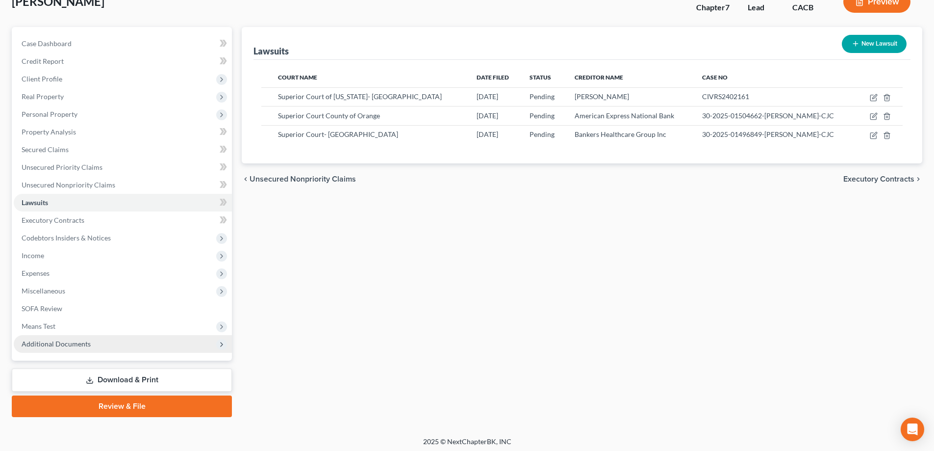
scroll to position [71, 0]
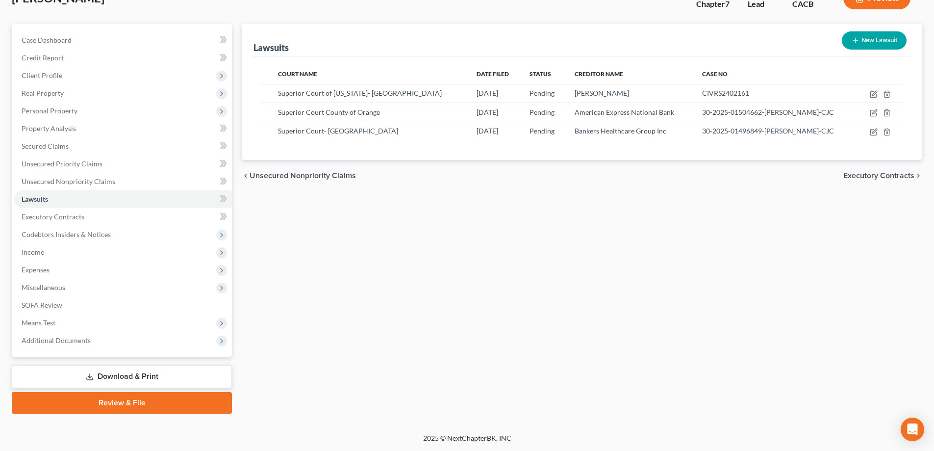
click at [161, 372] on link "Download & Print" at bounding box center [122, 376] width 220 height 23
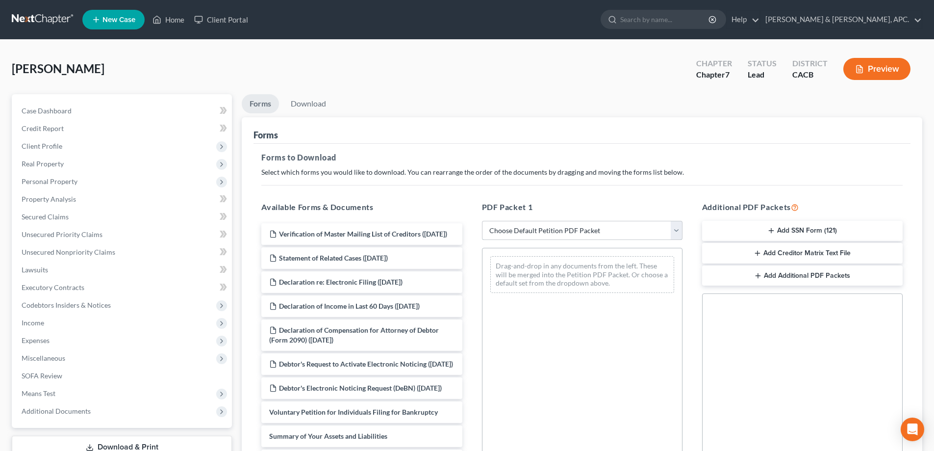
click at [610, 236] on select "Choose Default Petition PDF Packet Complete Bankruptcy Petition (all forms and …" at bounding box center [582, 231] width 201 height 20
select select "0"
click at [482, 221] on select "Choose Default Petition PDF Packet Complete Bankruptcy Petition (all forms and …" at bounding box center [582, 231] width 201 height 20
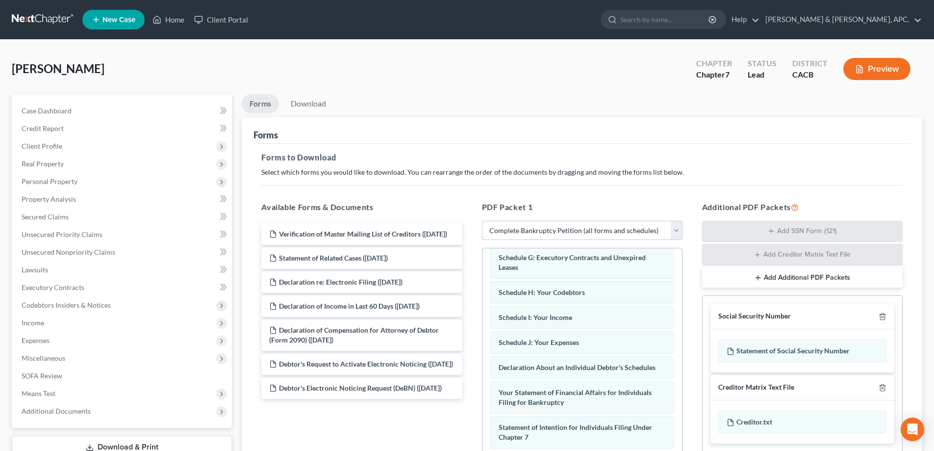
scroll to position [196, 0]
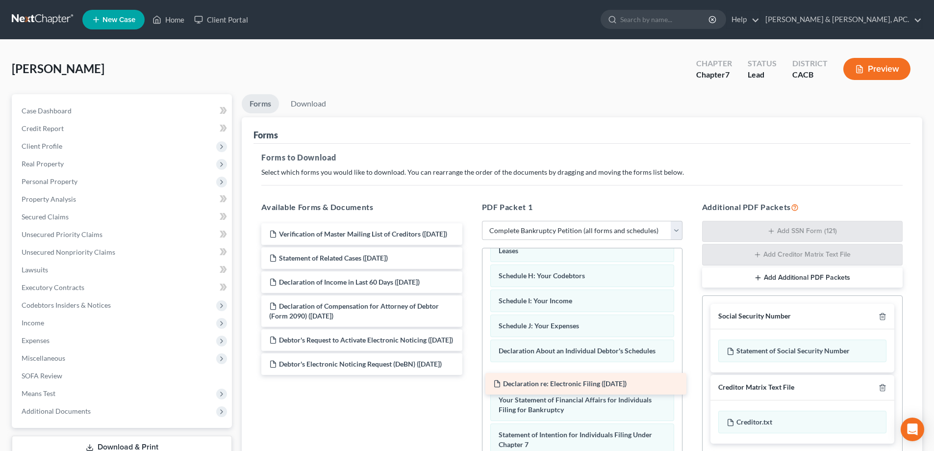
drag, startPoint x: 349, startPoint y: 292, endPoint x: 573, endPoint y: 384, distance: 242.2
click at [470, 375] on div "Declaration re: Electronic Filing ([DATE]) Verification of Master Mailing List …" at bounding box center [362, 299] width 216 height 152
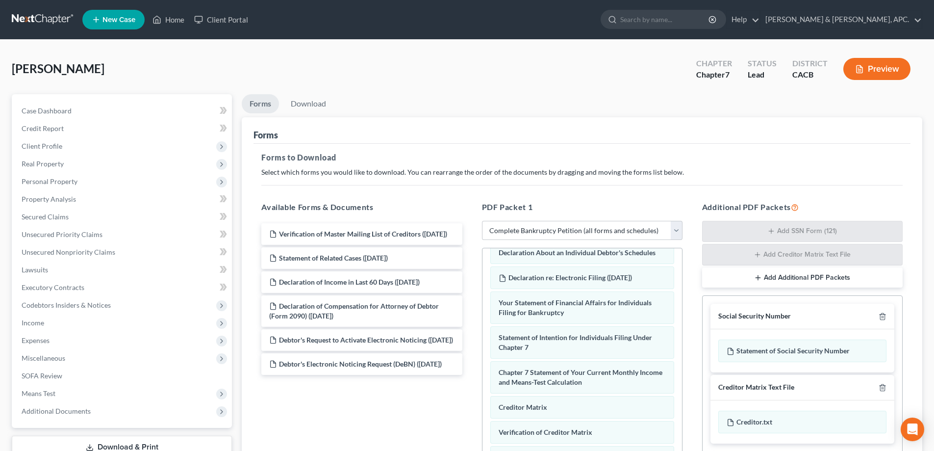
scroll to position [337, 0]
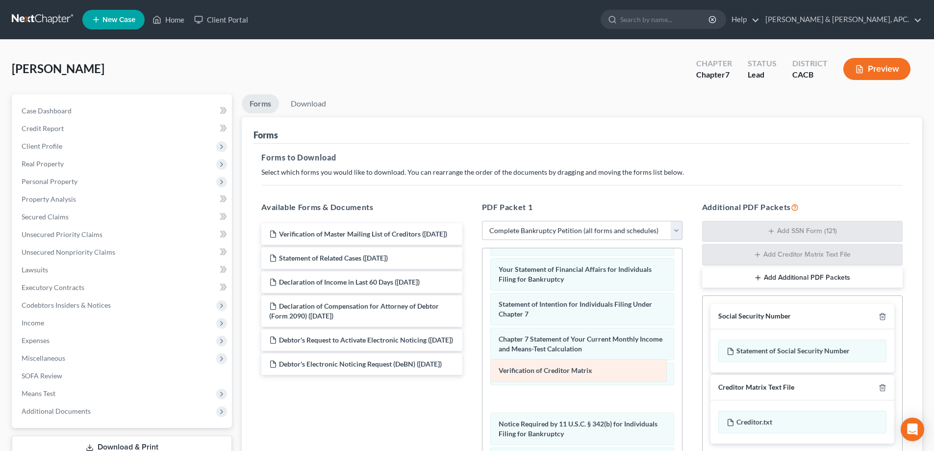
drag, startPoint x: 541, startPoint y: 406, endPoint x: 541, endPoint y: 377, distance: 28.4
click at [541, 377] on div "Verification of Creditor Matrix Voluntary Petition for Individuals Filing for B…" at bounding box center [583, 219] width 200 height 596
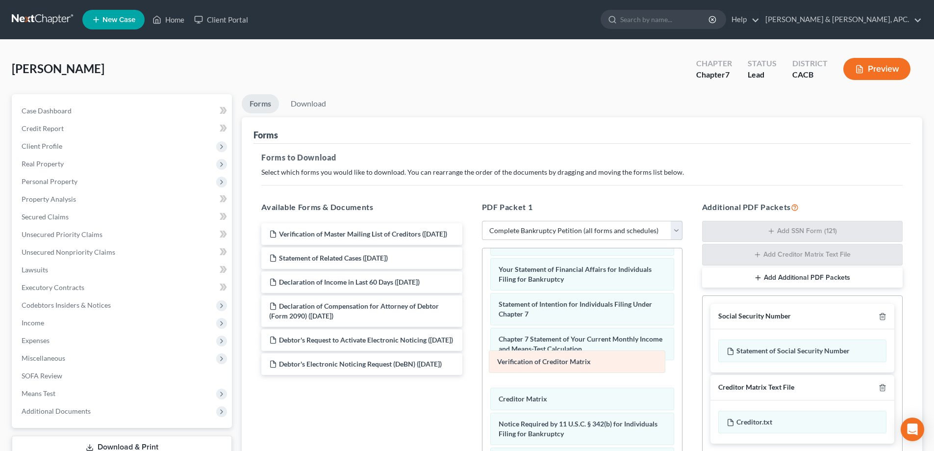
drag, startPoint x: 531, startPoint y: 396, endPoint x: 529, endPoint y: 359, distance: 37.3
click at [529, 359] on div "Verification of Creditor Matrix Voluntary Petition for Individuals Filing for B…" at bounding box center [583, 219] width 200 height 596
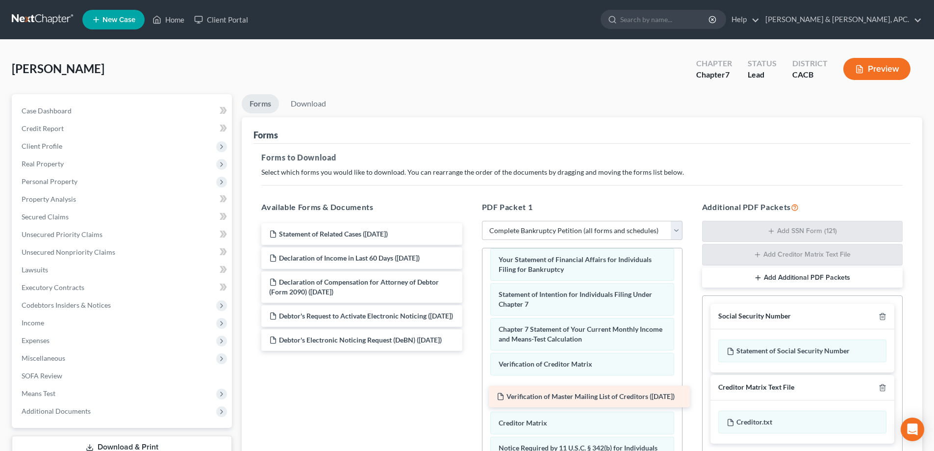
drag, startPoint x: 349, startPoint y: 240, endPoint x: 577, endPoint y: 403, distance: 279.6
click at [470, 351] on div "Verification of Master Mailing List of Creditors ([DATE]) Verification of Maste…" at bounding box center [362, 287] width 216 height 128
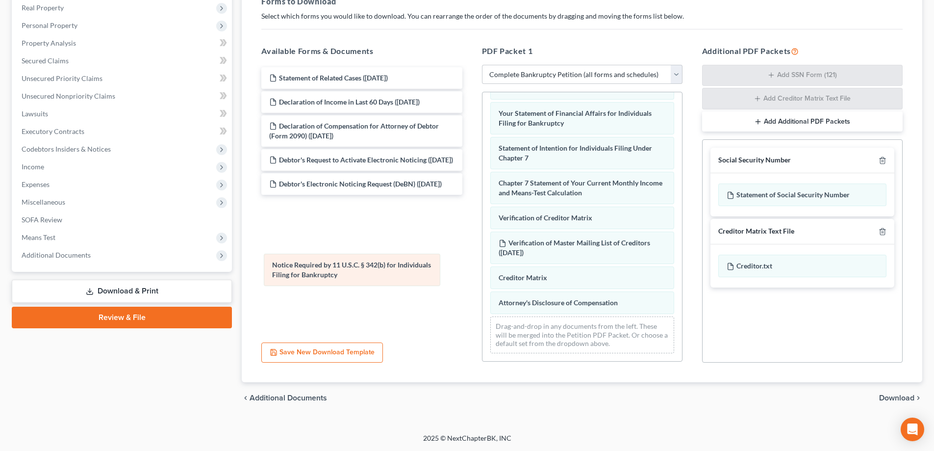
drag, startPoint x: 540, startPoint y: 276, endPoint x: 313, endPoint y: 273, distance: 226.6
click at [483, 273] on div "Notice Required by 11 U.S.C. § 342(b) for Individuals Filing for Bankruptcy Vol…" at bounding box center [583, 63] width 200 height 596
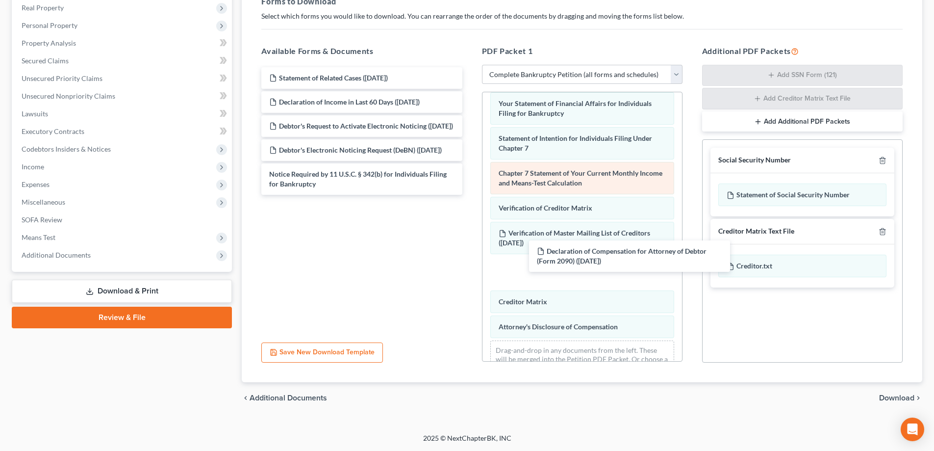
scroll to position [372, 0]
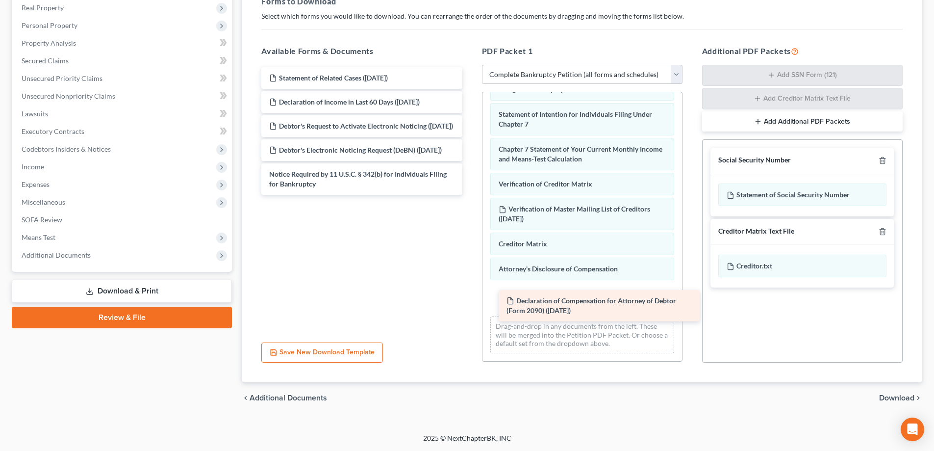
drag, startPoint x: 340, startPoint y: 130, endPoint x: 578, endPoint y: 305, distance: 294.7
click at [470, 195] on div "Declaration of Compensation for Attorney of Debtor (Form 2090) ([DATE]) Stateme…" at bounding box center [362, 131] width 216 height 128
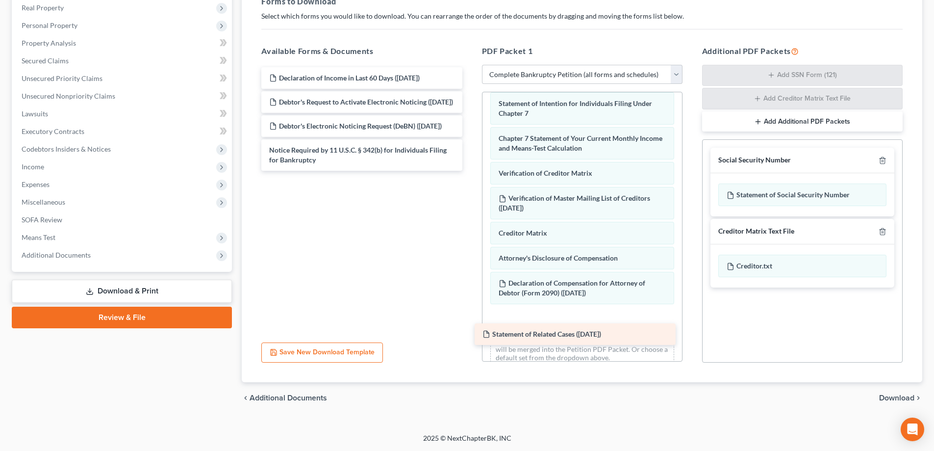
drag, startPoint x: 375, startPoint y: 78, endPoint x: 588, endPoint y: 335, distance: 333.3
click at [470, 171] on div "Statement of Related Cases ([DATE]) Statement of Related Cases ([DATE]) Declara…" at bounding box center [362, 118] width 216 height 103
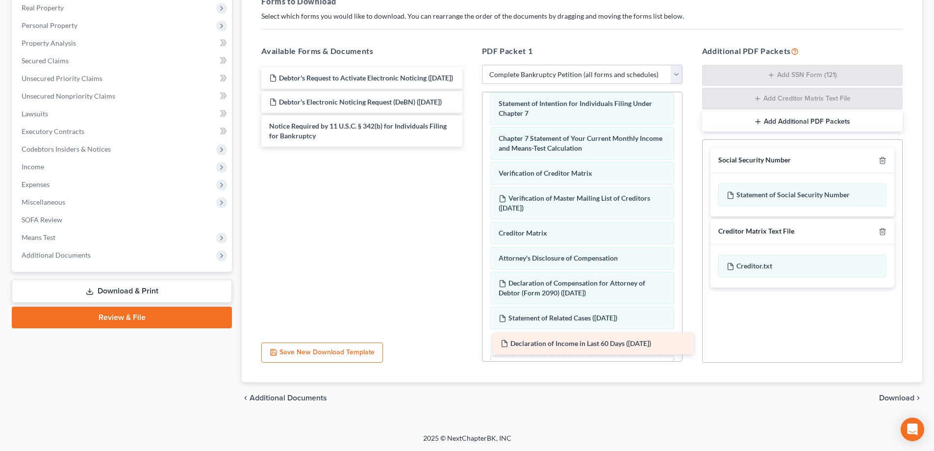
drag, startPoint x: 339, startPoint y: 79, endPoint x: 571, endPoint y: 344, distance: 352.1
click at [470, 147] on div "Declaration of Income in Last 60 Days ([DATE]) Declaration of Income in Last 60…" at bounding box center [362, 106] width 216 height 79
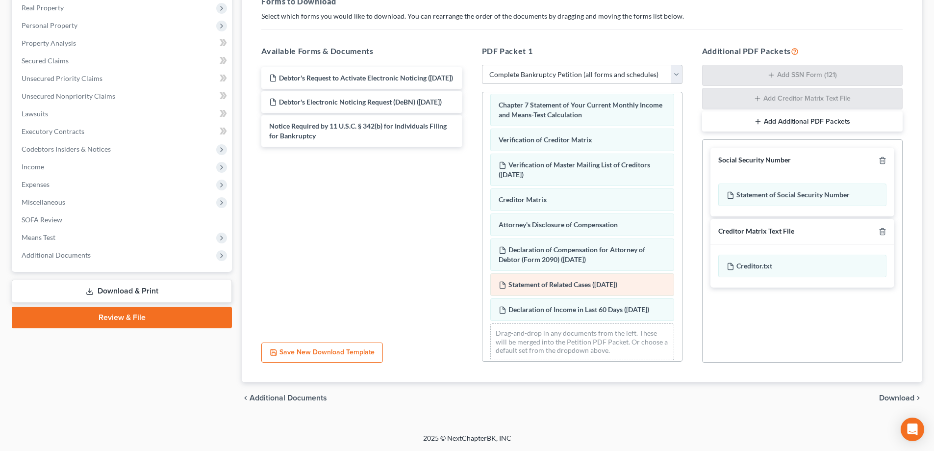
scroll to position [432, 0]
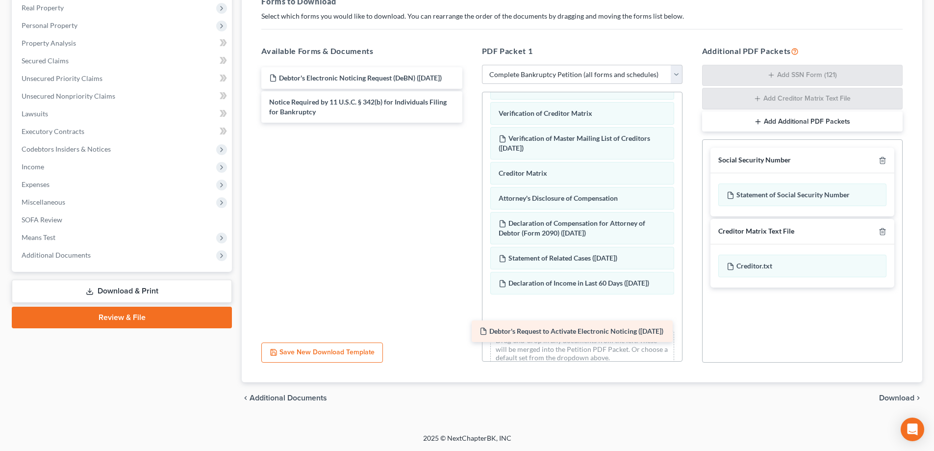
drag, startPoint x: 372, startPoint y: 82, endPoint x: 582, endPoint y: 335, distance: 329.1
click at [470, 123] on div "Debtor's Request to Activate Electronic Noticing ([DATE]) Debtor's Request to A…" at bounding box center [362, 94] width 216 height 55
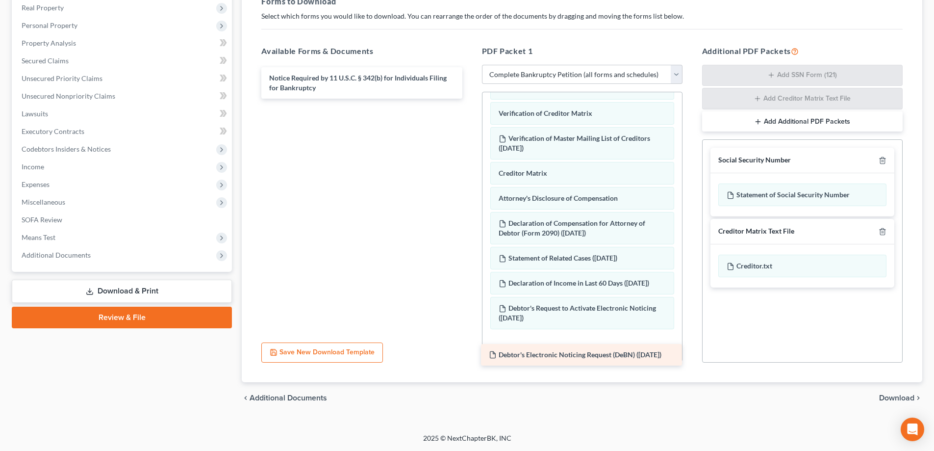
drag, startPoint x: 367, startPoint y: 78, endPoint x: 587, endPoint y: 355, distance: 353.3
click at [470, 99] on div "Debtor's Electronic Noticing Request (DeBN) ([DATE]) Debtor's Electronic Notici…" at bounding box center [362, 82] width 216 height 31
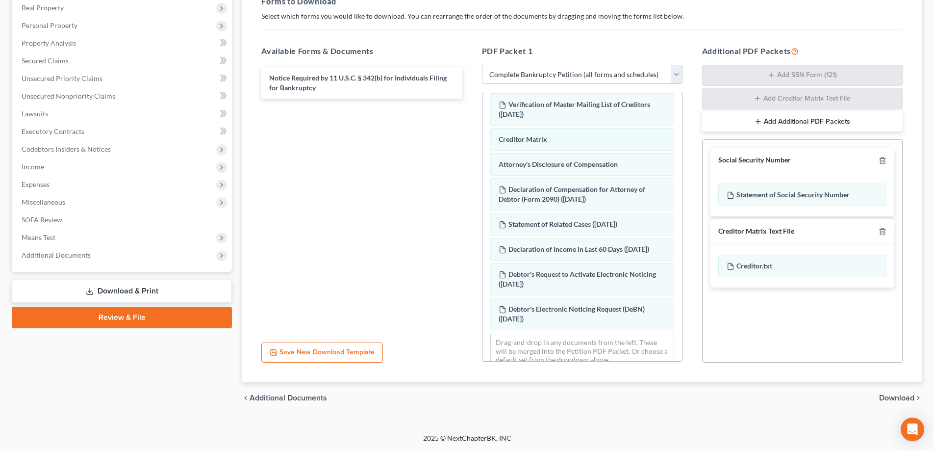
scroll to position [481, 0]
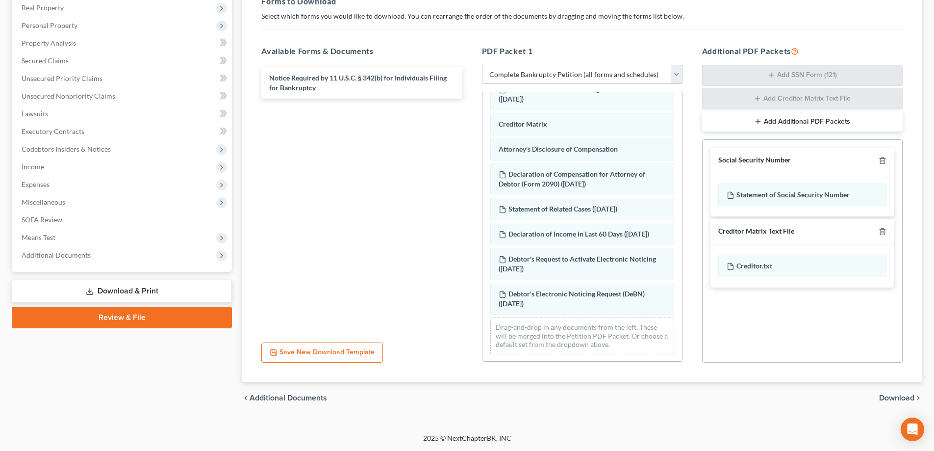
click at [896, 398] on span "Download" at bounding box center [896, 398] width 35 height 8
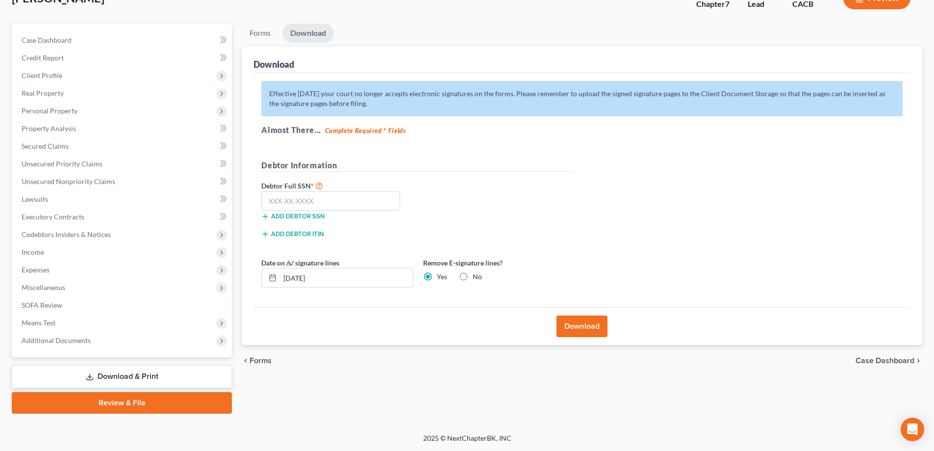
scroll to position [71, 0]
click at [301, 202] on input "text" at bounding box center [330, 201] width 139 height 20
type input "612-44-9672"
drag, startPoint x: 321, startPoint y: 276, endPoint x: 280, endPoint y: 276, distance: 41.7
click at [280, 276] on div "[DATE]" at bounding box center [337, 278] width 152 height 20
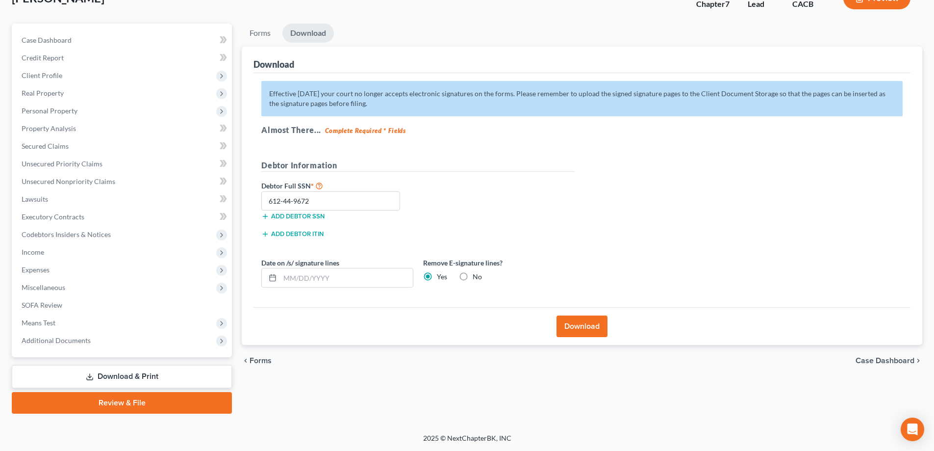
click at [575, 331] on button "Download" at bounding box center [582, 326] width 51 height 22
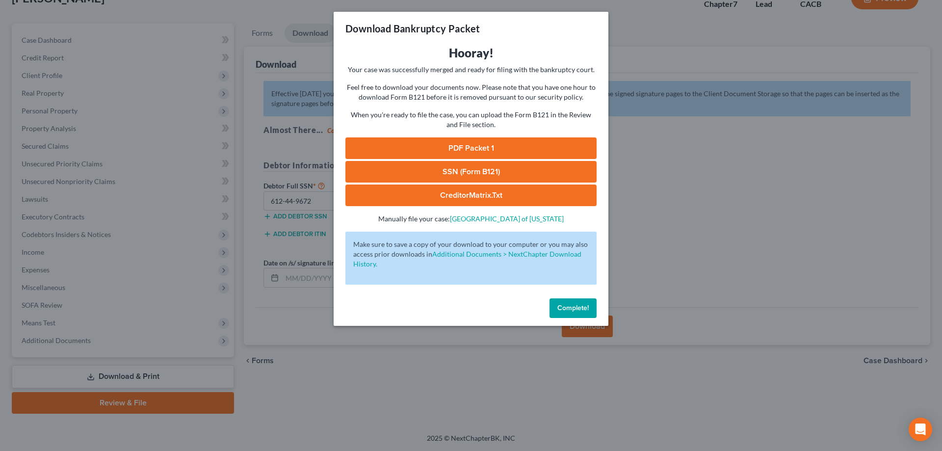
click at [483, 147] on link "PDF Packet 1" at bounding box center [470, 148] width 251 height 22
click at [492, 172] on link "SSN (Form B121)" at bounding box center [470, 172] width 251 height 22
click at [474, 196] on link "CreditorMatrix.txt" at bounding box center [470, 195] width 251 height 22
click at [558, 309] on span "Complete!" at bounding box center [572, 308] width 31 height 8
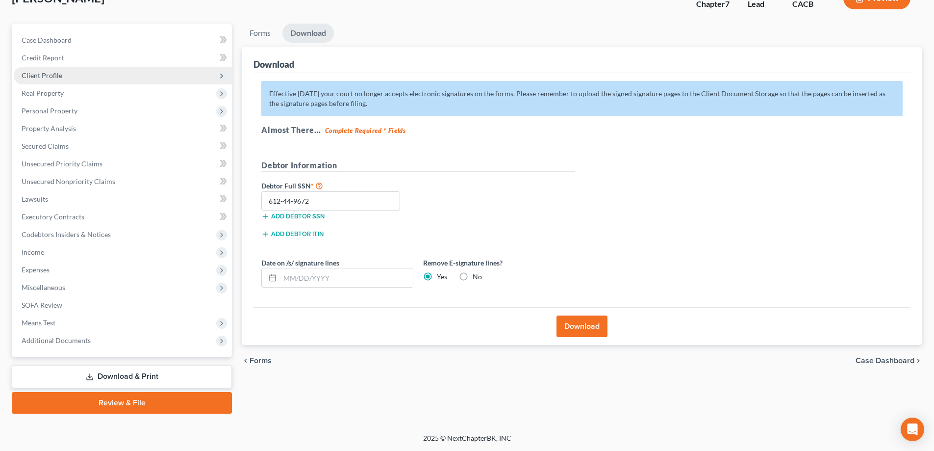
click at [53, 70] on span "Client Profile" at bounding box center [123, 76] width 218 height 18
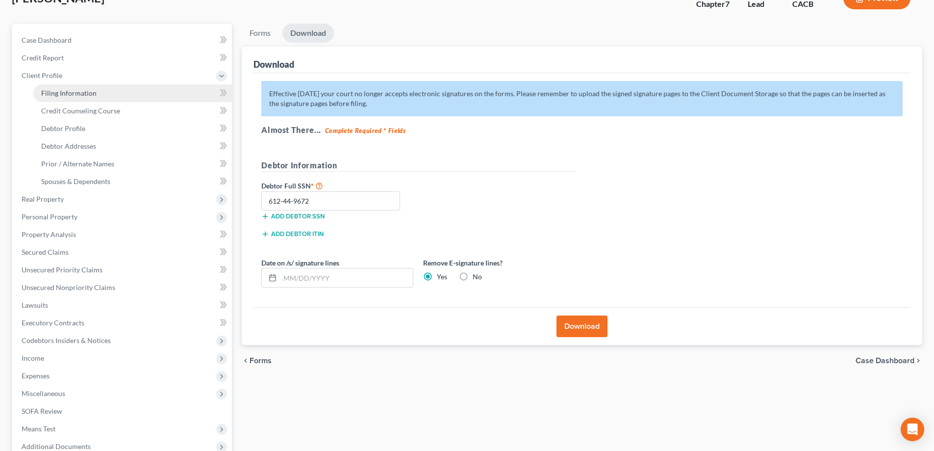
click at [59, 91] on span "Filing Information" at bounding box center [68, 93] width 55 height 8
select select "1"
select select "0"
select select "4"
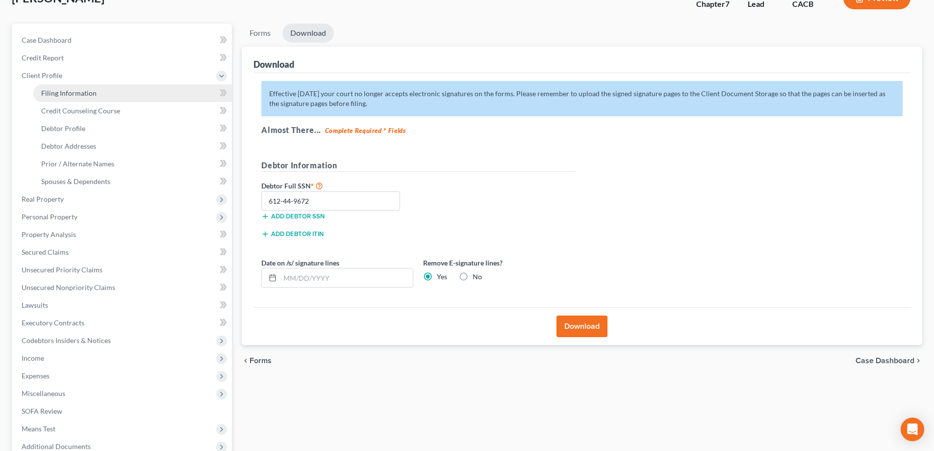
select select "0"
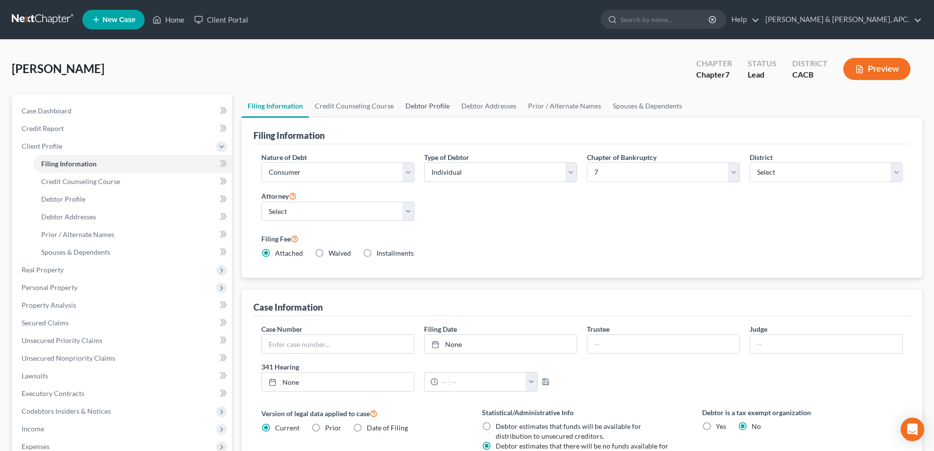
click at [416, 104] on link "Debtor Profile" at bounding box center [428, 106] width 56 height 24
select select "0"
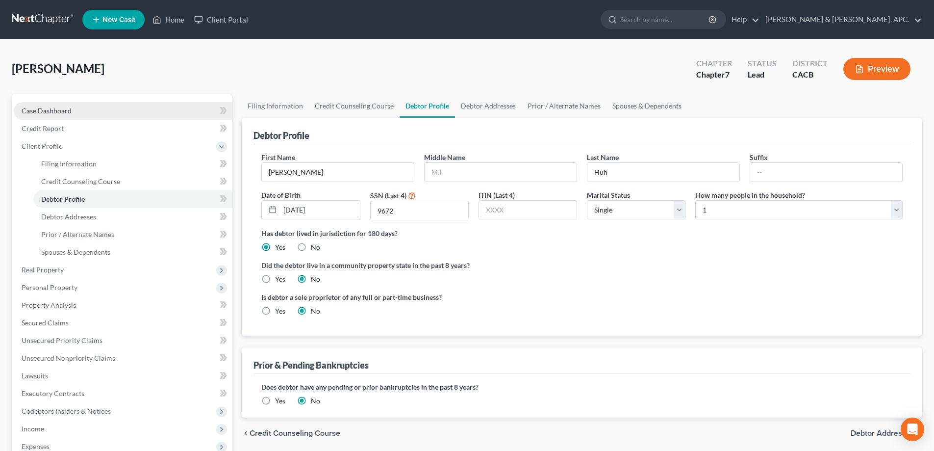
click at [55, 109] on span "Case Dashboard" at bounding box center [47, 110] width 50 height 8
select select "5"
